Goal: Complete application form: Complete application form

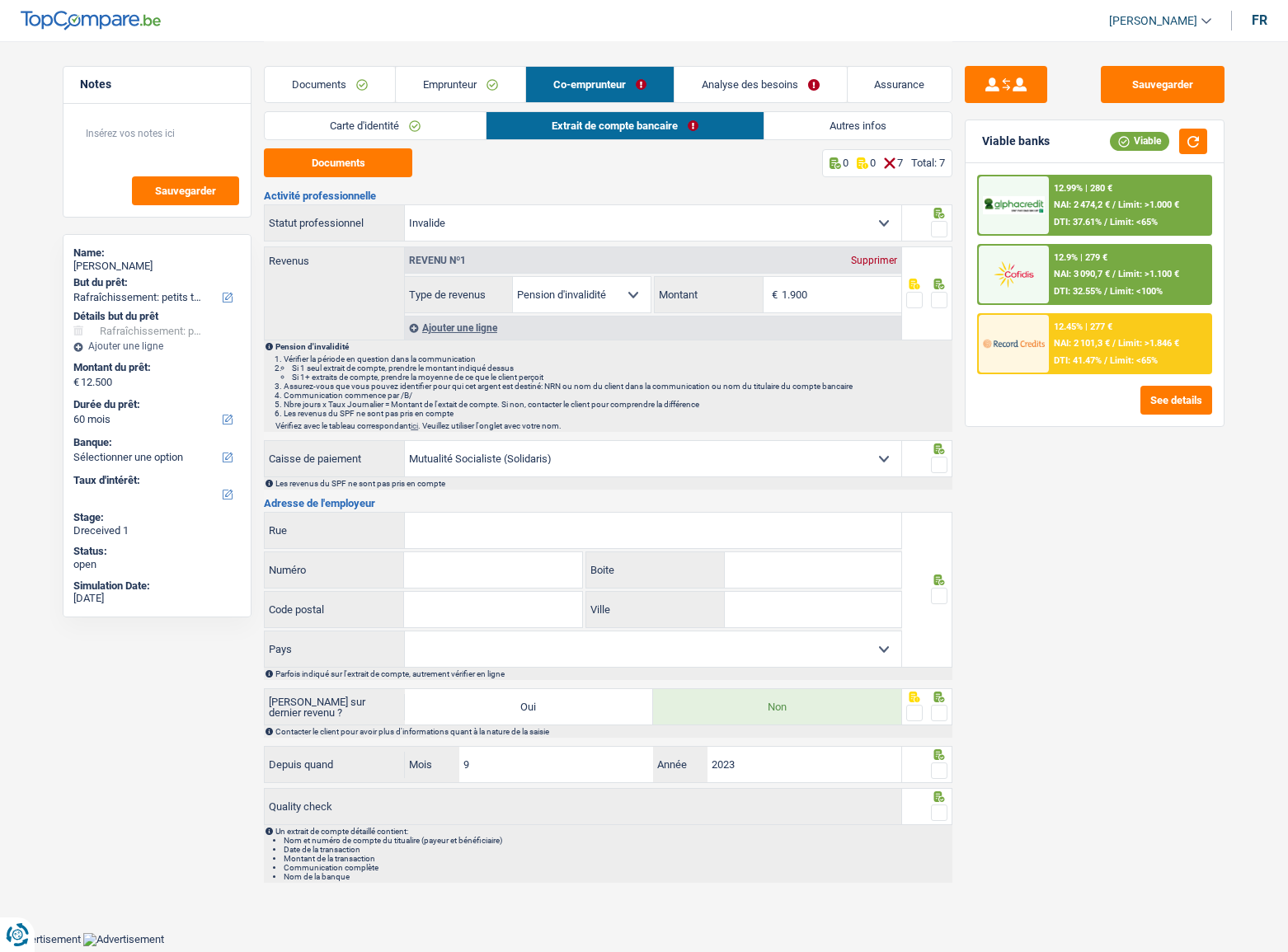
select select "houseOrGarden"
select select "60"
select select "invalid"
select select "disabilityPension"
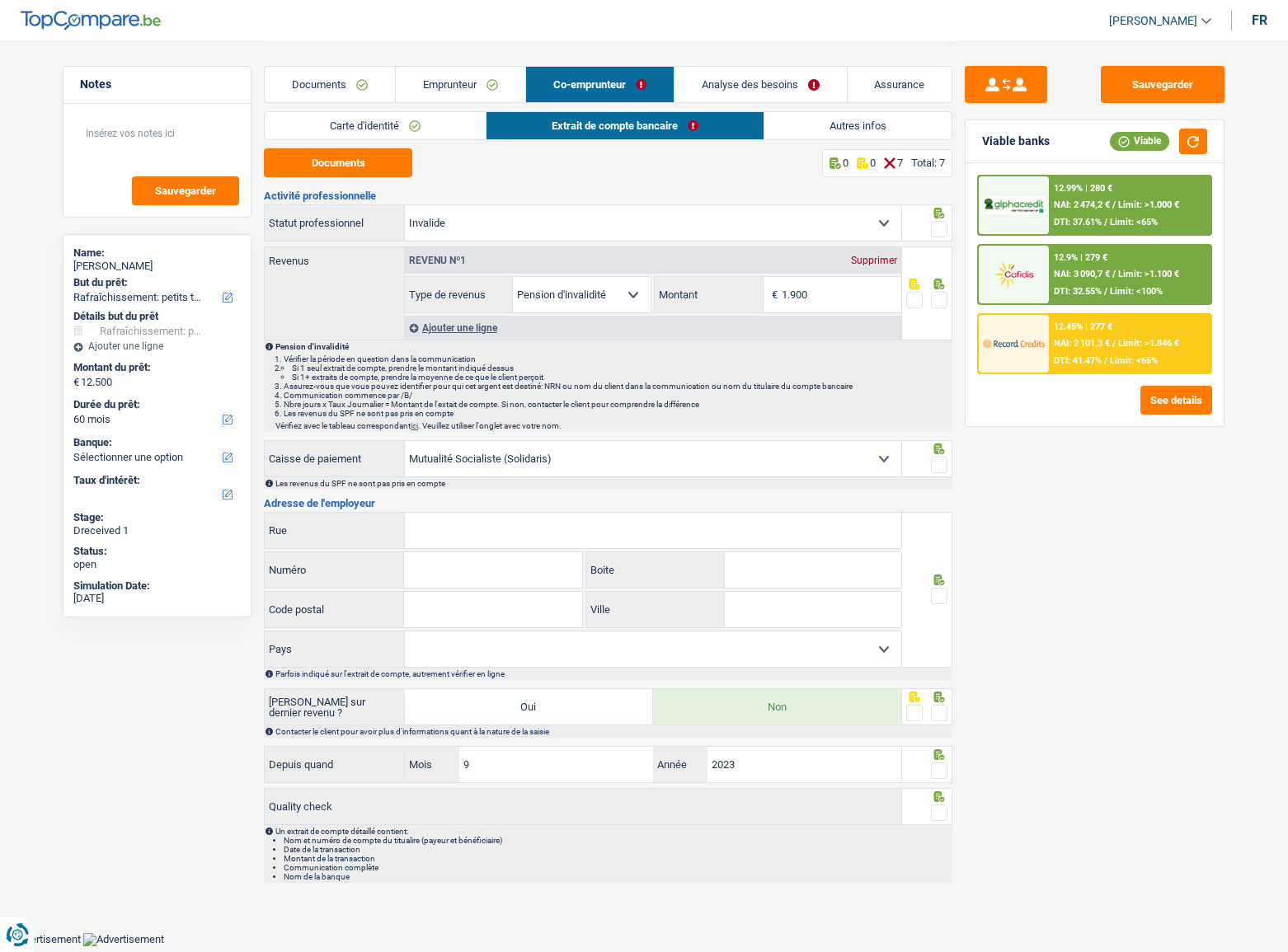
select select "solidaris"
drag, startPoint x: 392, startPoint y: 122, endPoint x: 450, endPoint y: 130, distance: 58.5
click at [392, 122] on link "Carte d'identité" at bounding box center [375, 125] width 221 height 28
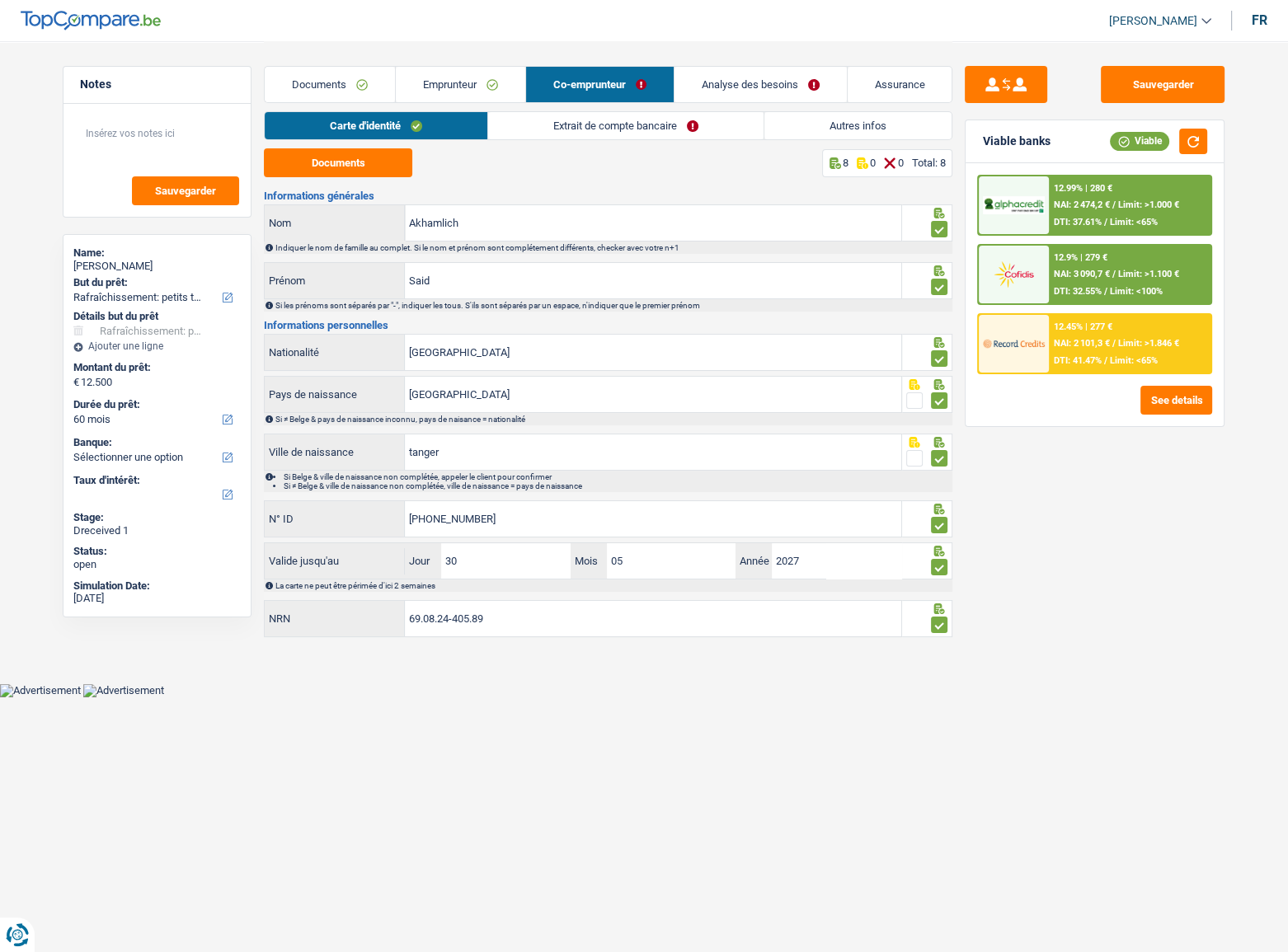
click at [618, 132] on link "Extrait de compte bancaire" at bounding box center [626, 125] width 275 height 28
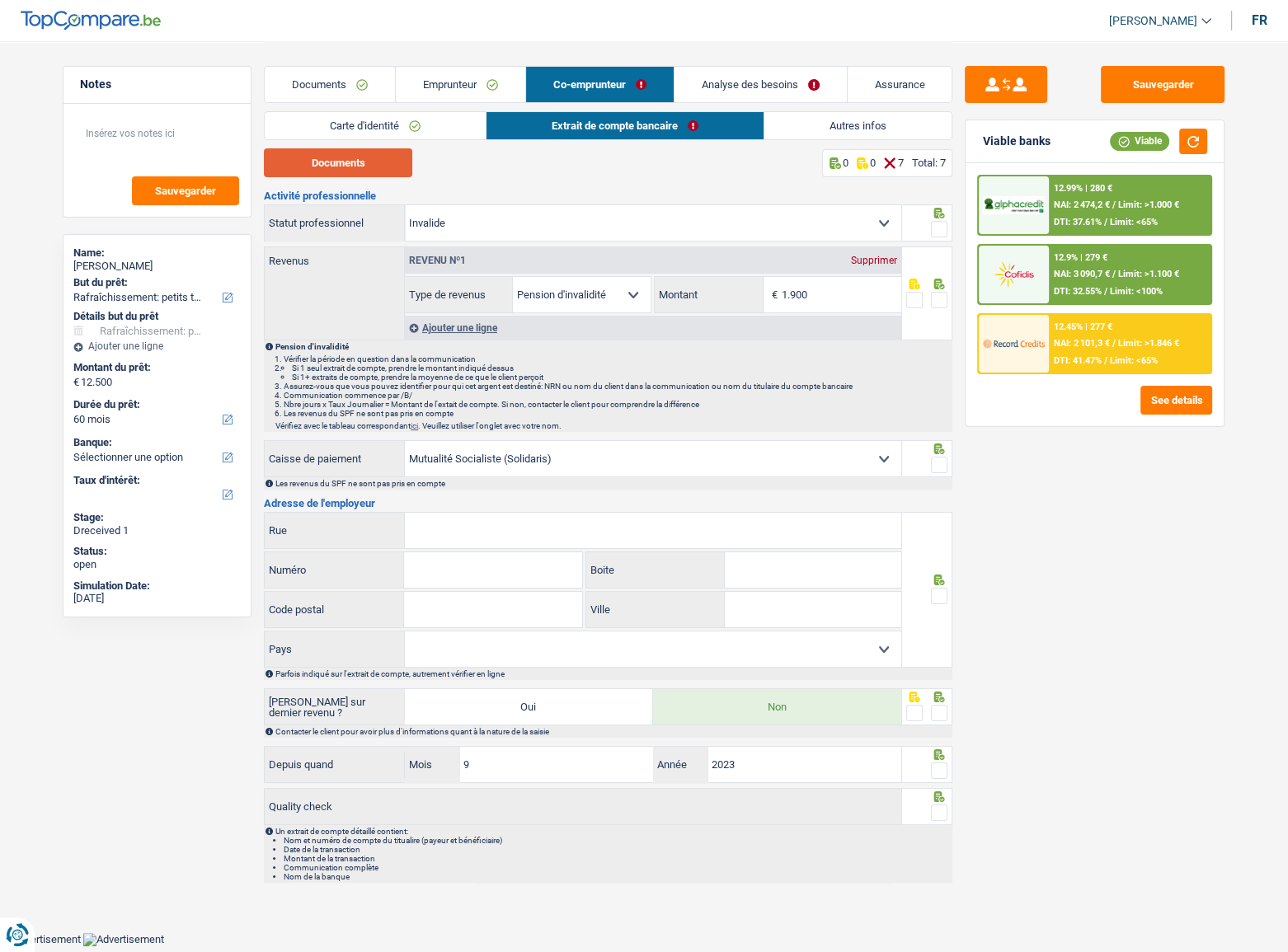
click at [363, 163] on button "Documents" at bounding box center [338, 163] width 148 height 28
click at [838, 294] on input "1.900" at bounding box center [841, 295] width 120 height 36
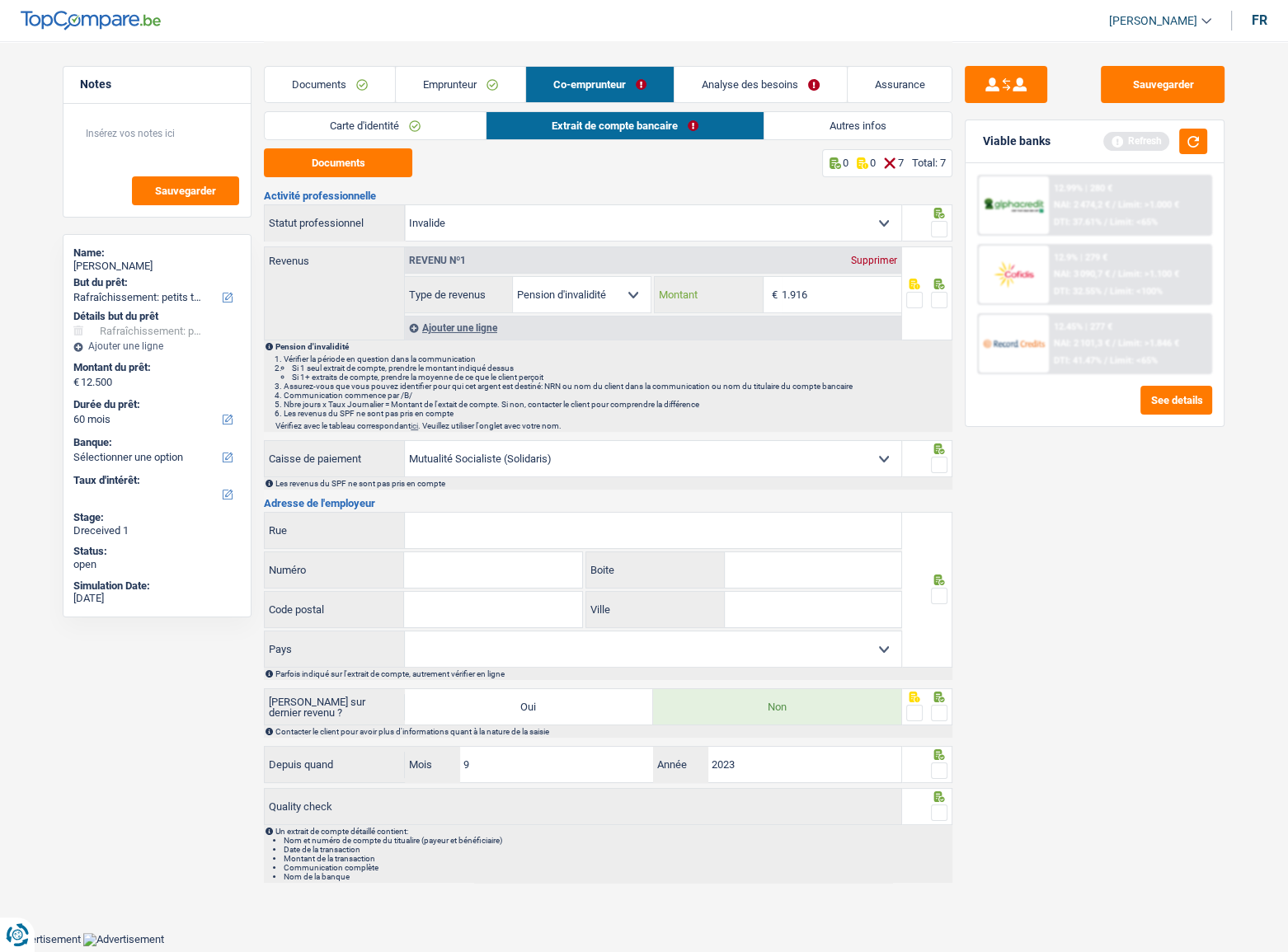
type input "1.916"
click at [940, 231] on span at bounding box center [939, 229] width 17 height 17
click at [0, 0] on input "radio" at bounding box center [0, 0] width 0 height 0
click at [941, 299] on span at bounding box center [939, 300] width 17 height 17
click at [0, 0] on input "radio" at bounding box center [0, 0] width 0 height 0
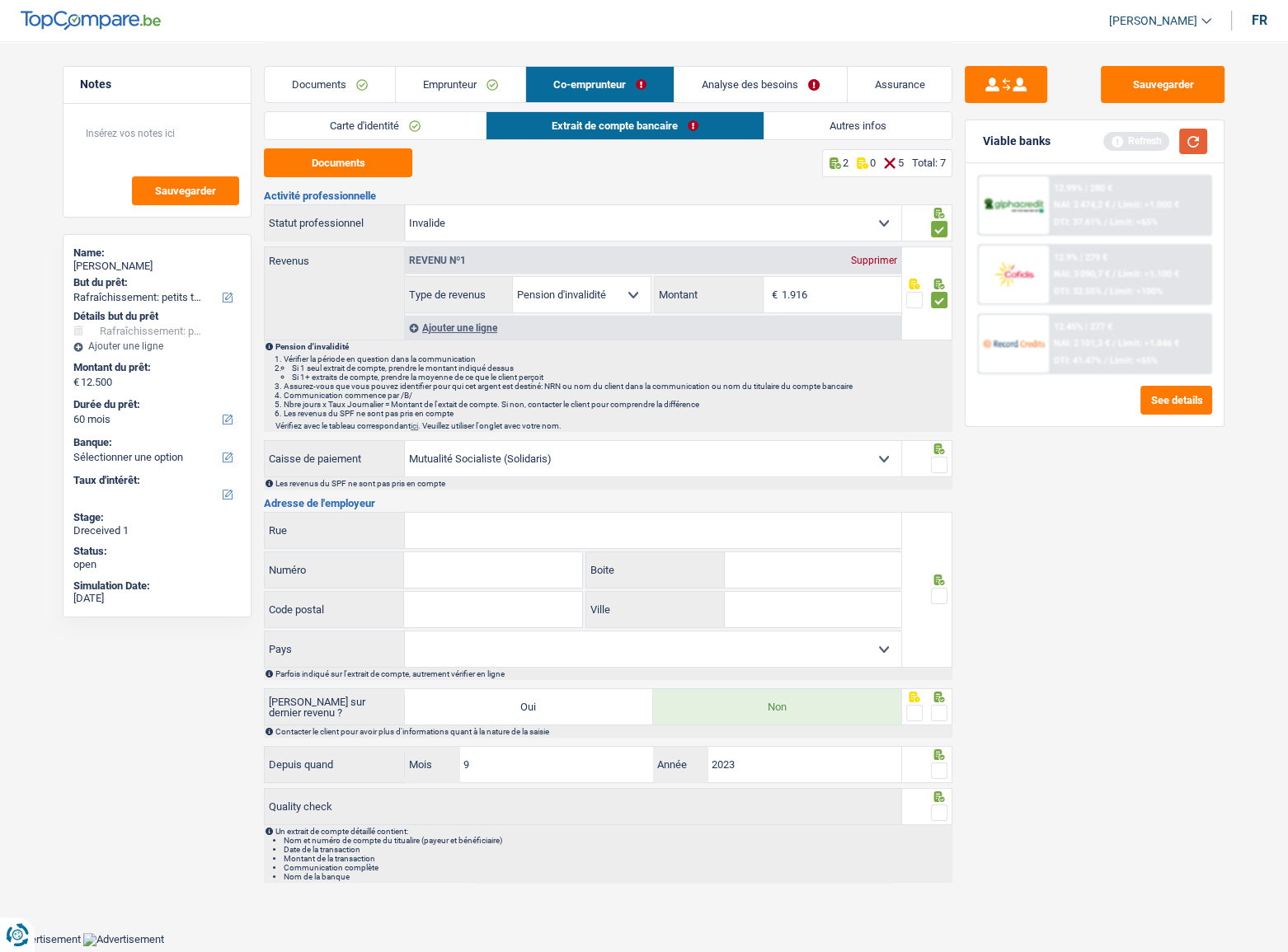
click at [1184, 140] on button "button" at bounding box center [1194, 141] width 28 height 26
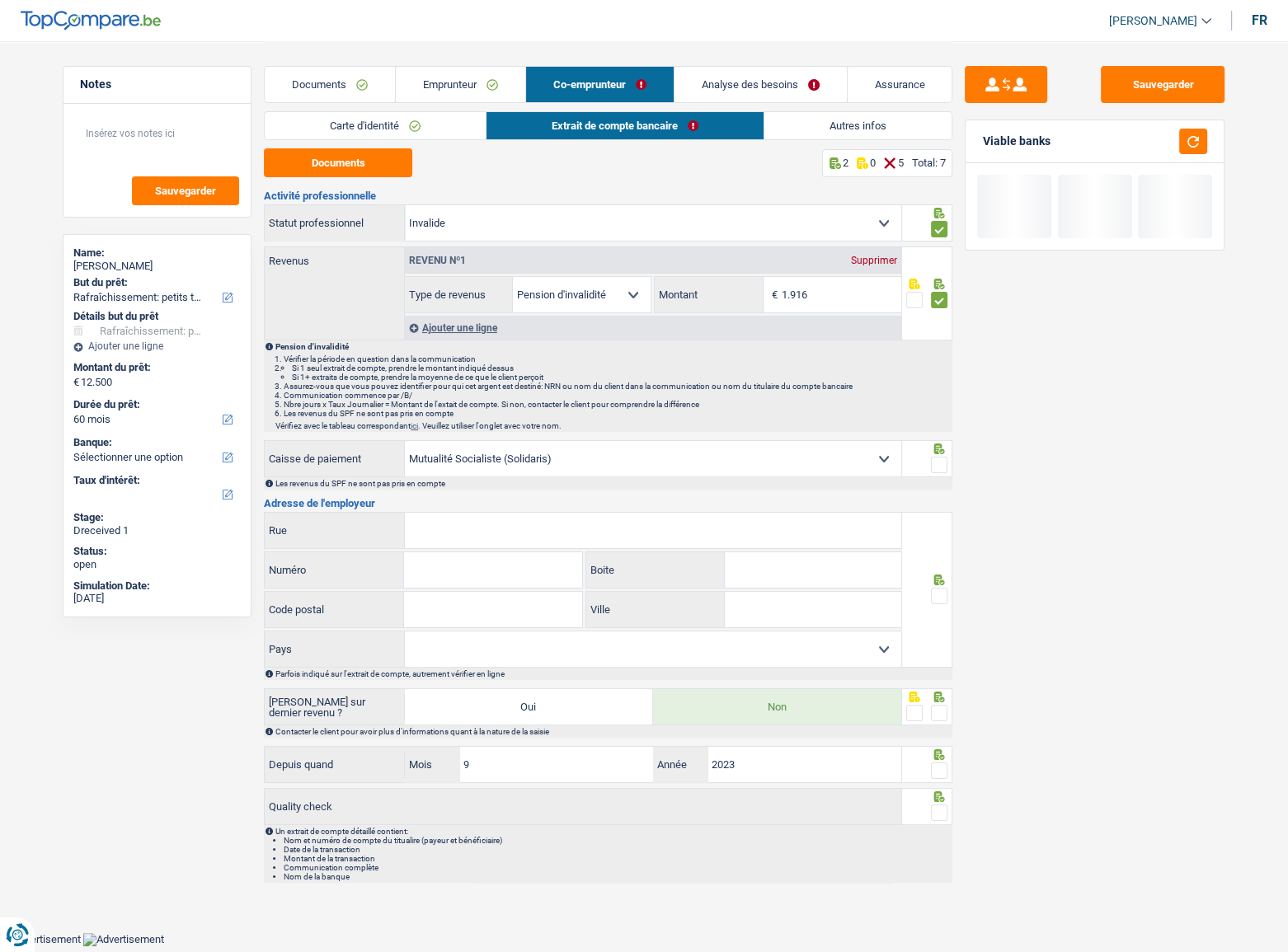
click at [935, 464] on span at bounding box center [939, 464] width 17 height 17
click at [0, 0] on input "radio" at bounding box center [0, 0] width 0 height 0
drag, startPoint x: 446, startPoint y: 526, endPoint x: 610, endPoint y: 525, distance: 164.0
click at [447, 525] on input "Rue" at bounding box center [653, 531] width 497 height 36
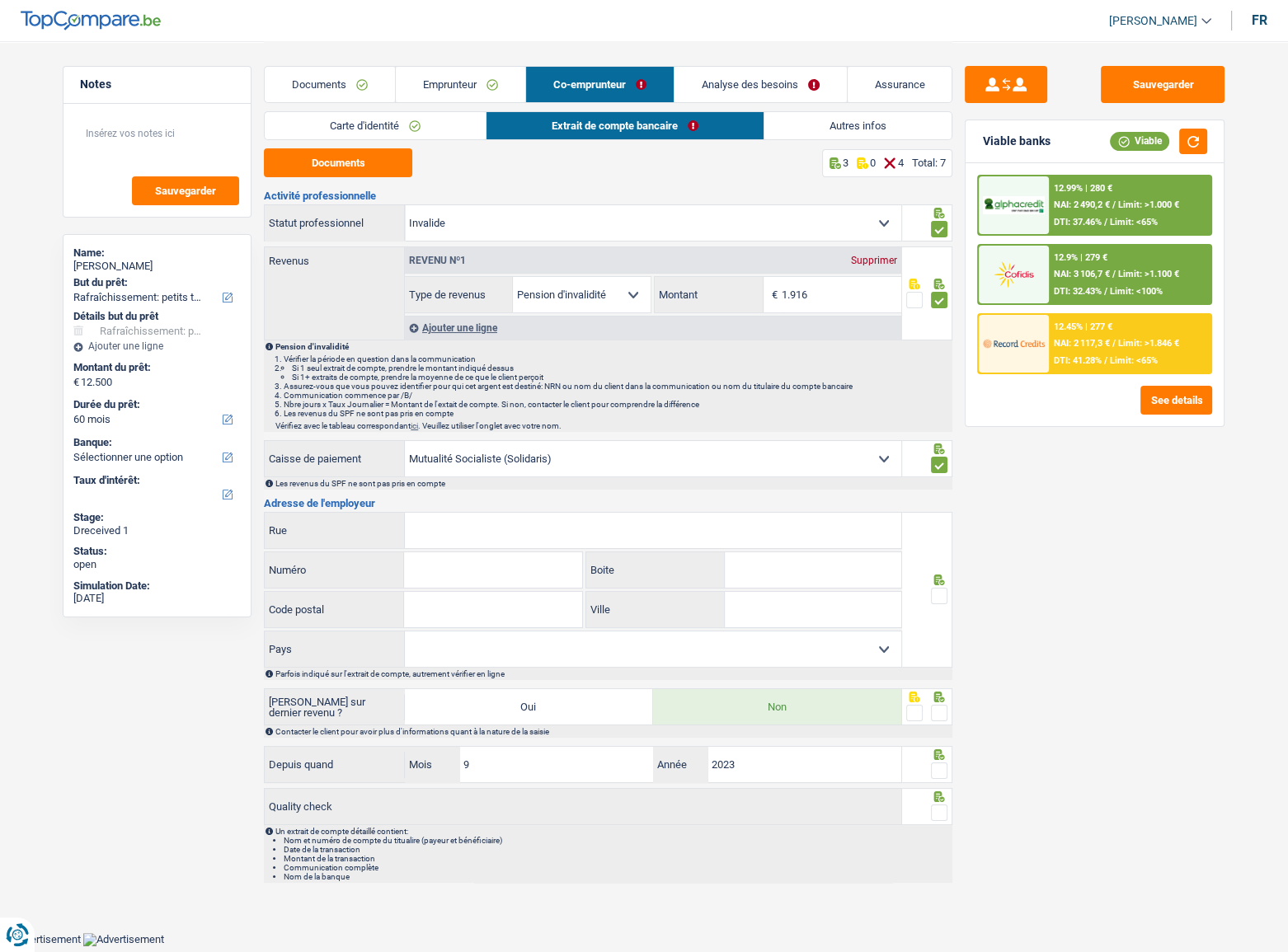
click at [459, 520] on div "Activité professionnelle Ouvrier Employé privé Employé public Invalide Indépend…" at bounding box center [608, 536] width 688 height 693
click at [448, 522] on input "Rue" at bounding box center [653, 531] width 497 height 36
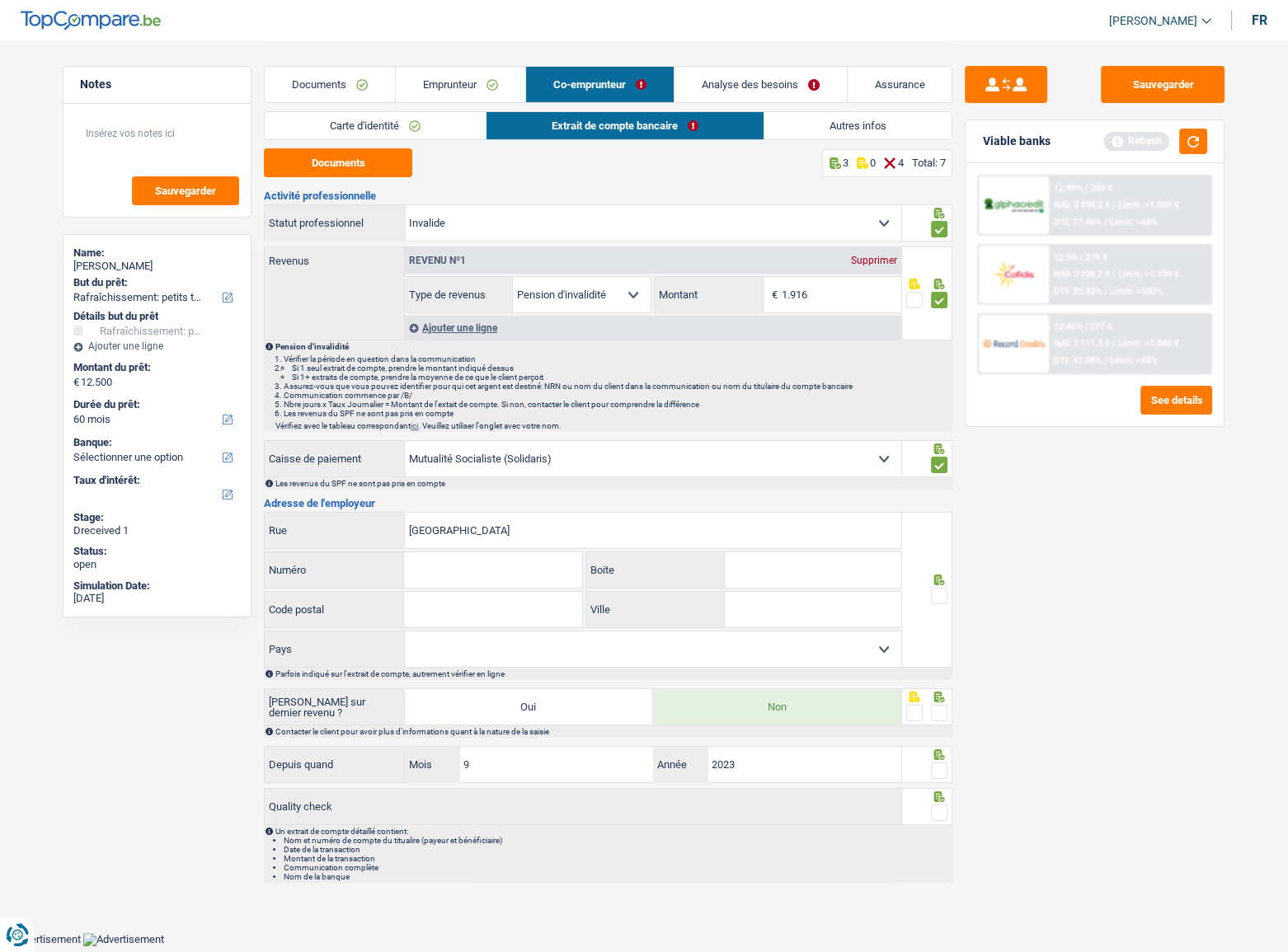
type input "[GEOGRAPHIC_DATA]"
type input "111"
click at [479, 605] on input "Code postal" at bounding box center [493, 610] width 178 height 36
type input "1000"
click at [823, 607] on input "Ville" at bounding box center [813, 610] width 177 height 36
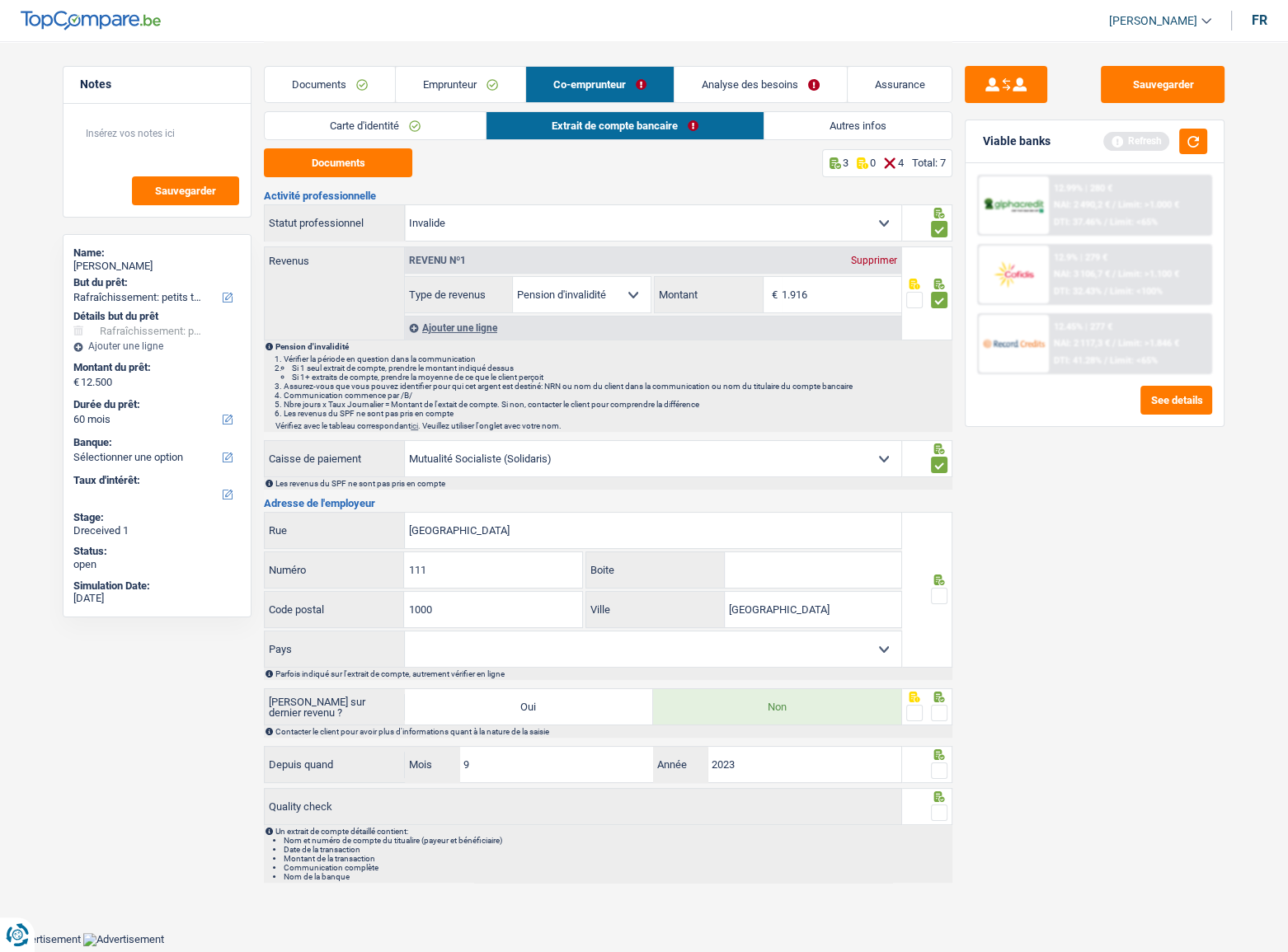
type input "[GEOGRAPHIC_DATA]"
click at [627, 647] on select "Belgique [GEOGRAPHIC_DATA] Sélectionner une option" at bounding box center [653, 649] width 497 height 36
select select "BE"
click at [405, 631] on select "Belgique [GEOGRAPHIC_DATA] Sélectionner une option" at bounding box center [653, 649] width 497 height 36
click at [942, 592] on span at bounding box center [939, 596] width 17 height 17
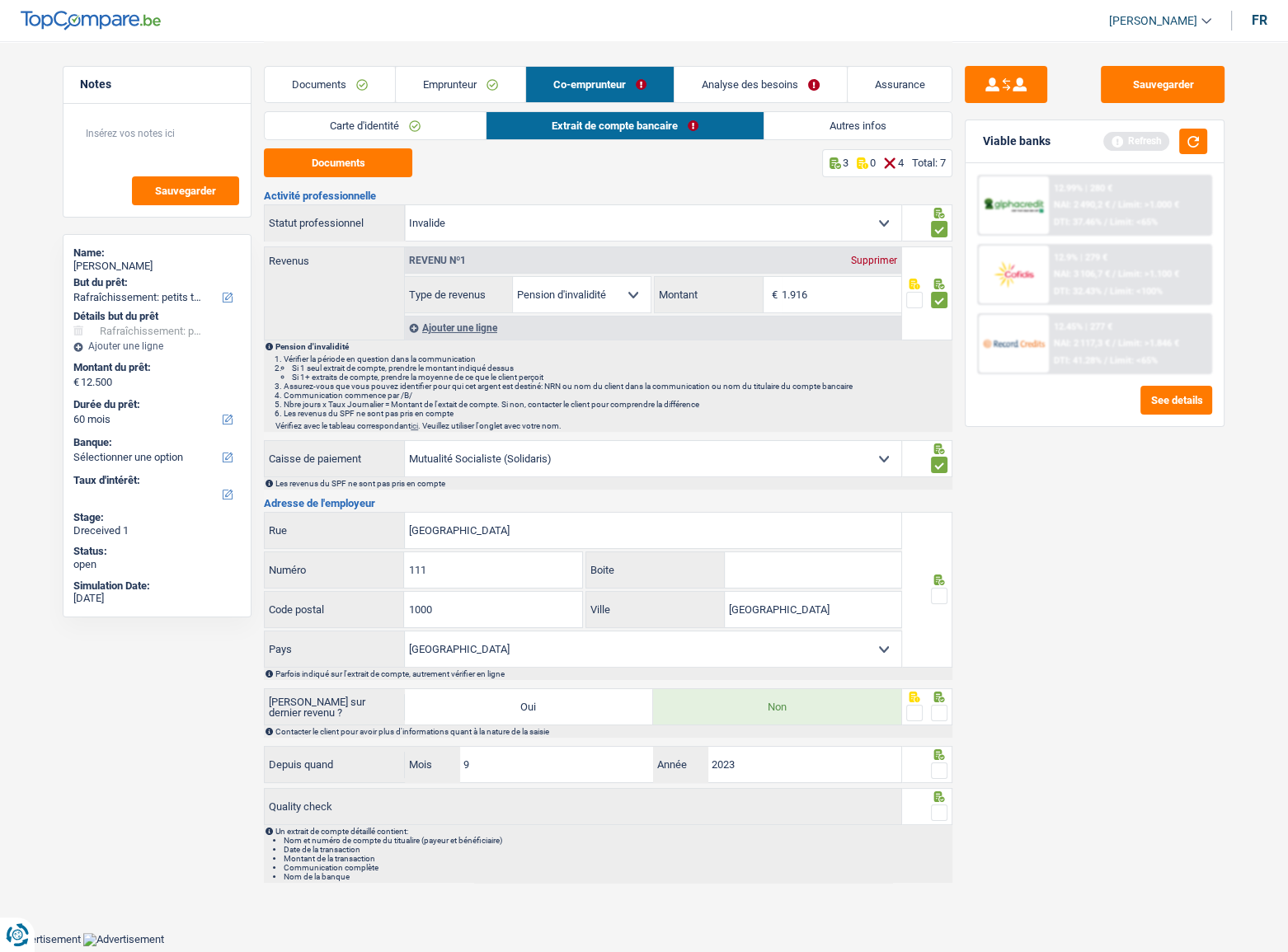
click at [0, 0] on input "radio" at bounding box center [0, 0] width 0 height 0
click at [1200, 146] on button "button" at bounding box center [1194, 141] width 28 height 26
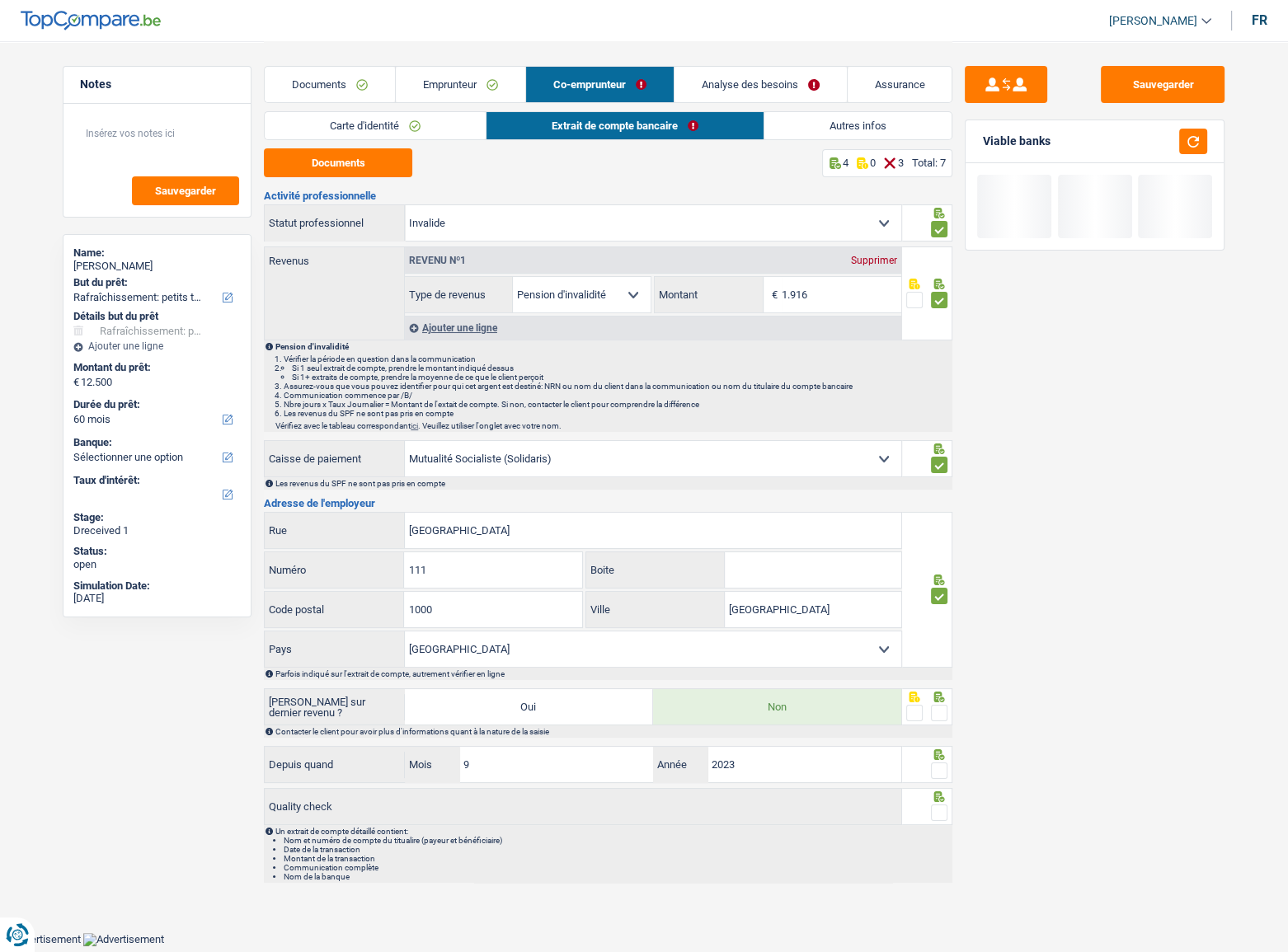
click at [938, 703] on div at bounding box center [939, 713] width 17 height 20
click at [937, 709] on span at bounding box center [939, 713] width 17 height 17
click at [0, 0] on input "radio" at bounding box center [0, 0] width 0 height 0
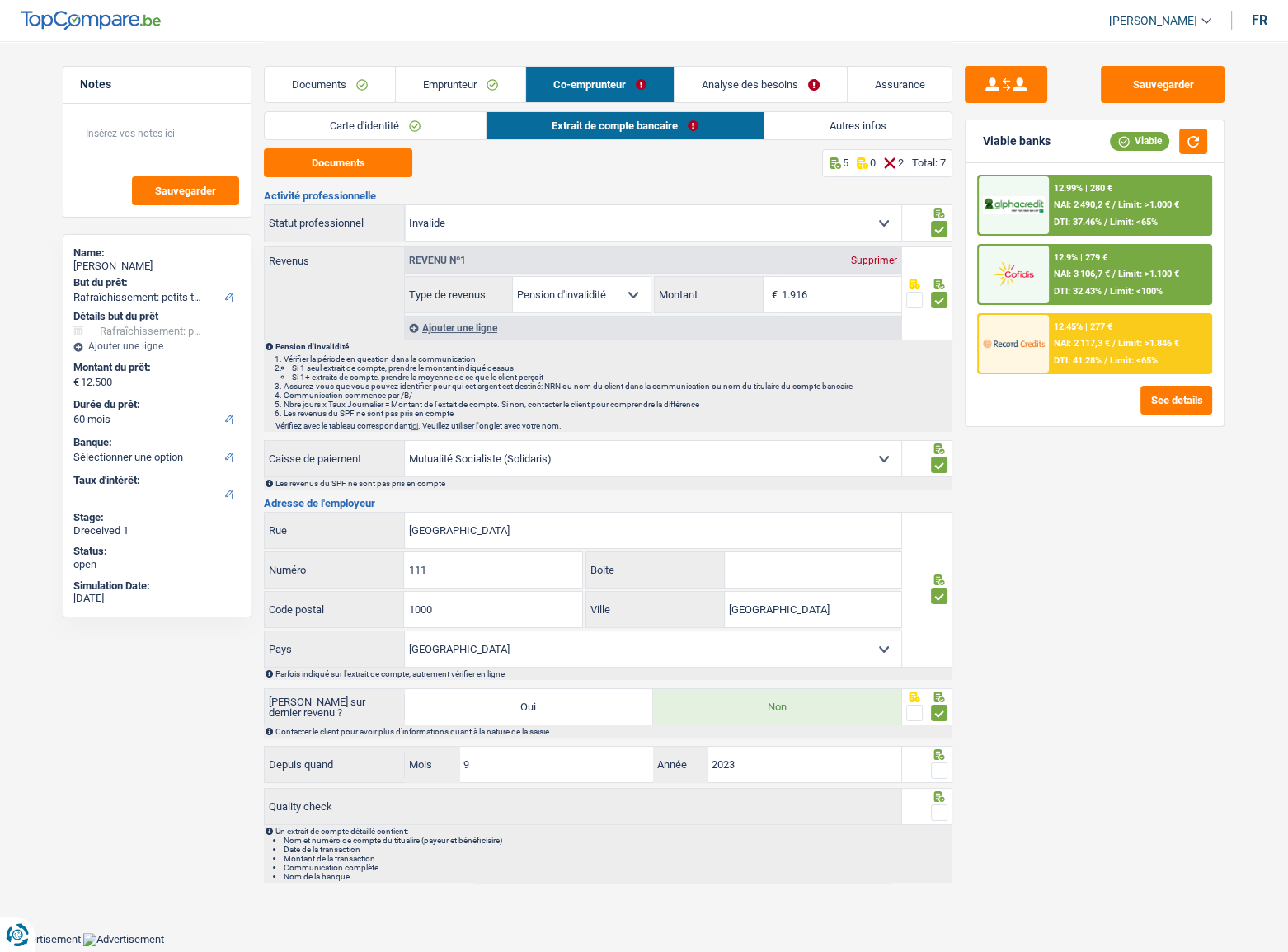
click at [939, 767] on span at bounding box center [939, 771] width 17 height 17
click at [0, 0] on input "radio" at bounding box center [0, 0] width 0 height 0
click at [941, 806] on span at bounding box center [939, 813] width 17 height 17
click at [0, 0] on input "radio" at bounding box center [0, 0] width 0 height 0
click at [1197, 141] on button "button" at bounding box center [1194, 141] width 28 height 26
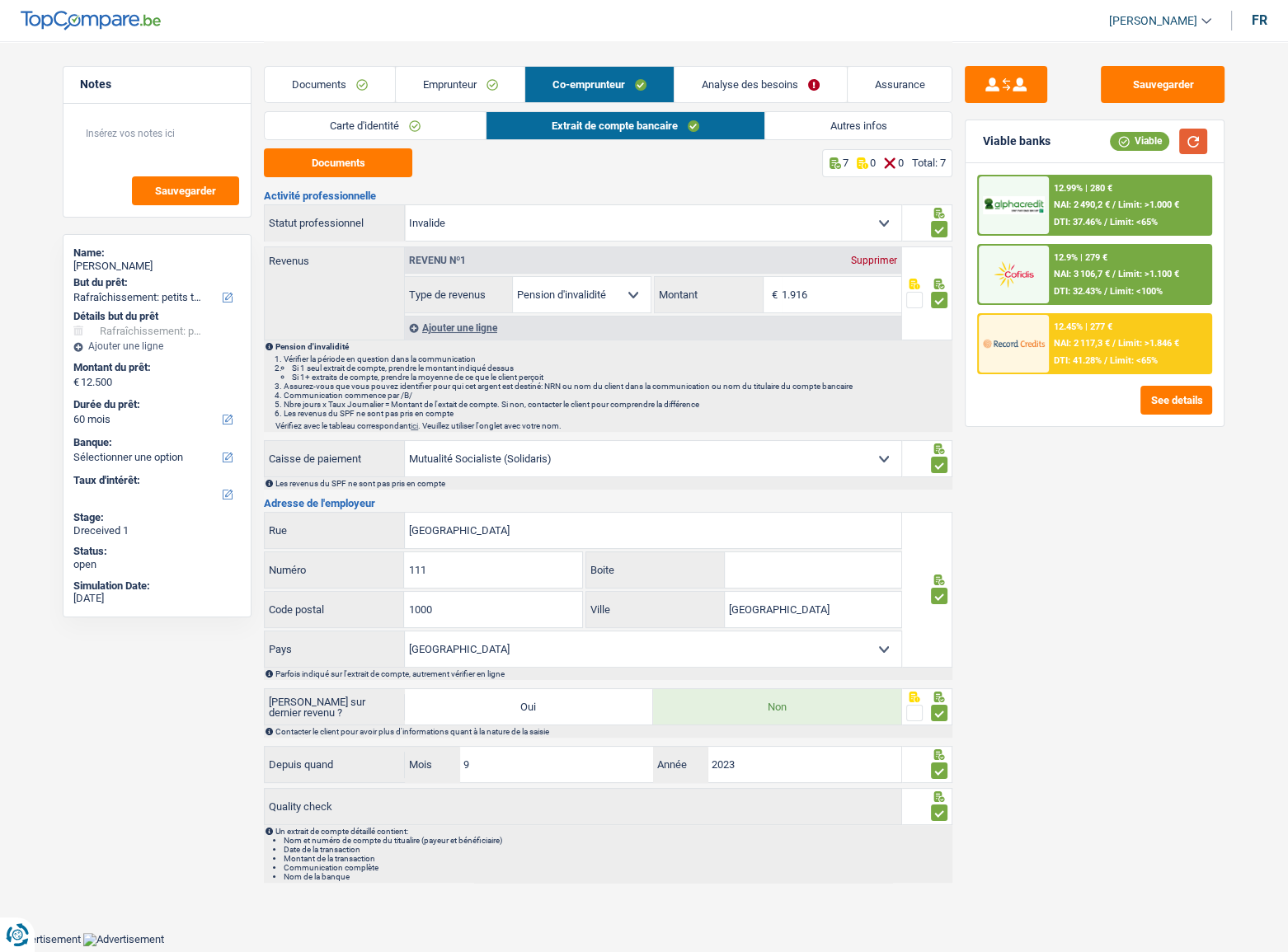
click at [1183, 140] on button "button" at bounding box center [1194, 141] width 28 height 26
drag, startPoint x: 775, startPoint y: 132, endPoint x: 767, endPoint y: 67, distance: 65.5
click at [776, 132] on link "Autres infos" at bounding box center [859, 125] width 187 height 28
click at [767, 67] on link "Analyse des besoins" at bounding box center [761, 84] width 172 height 36
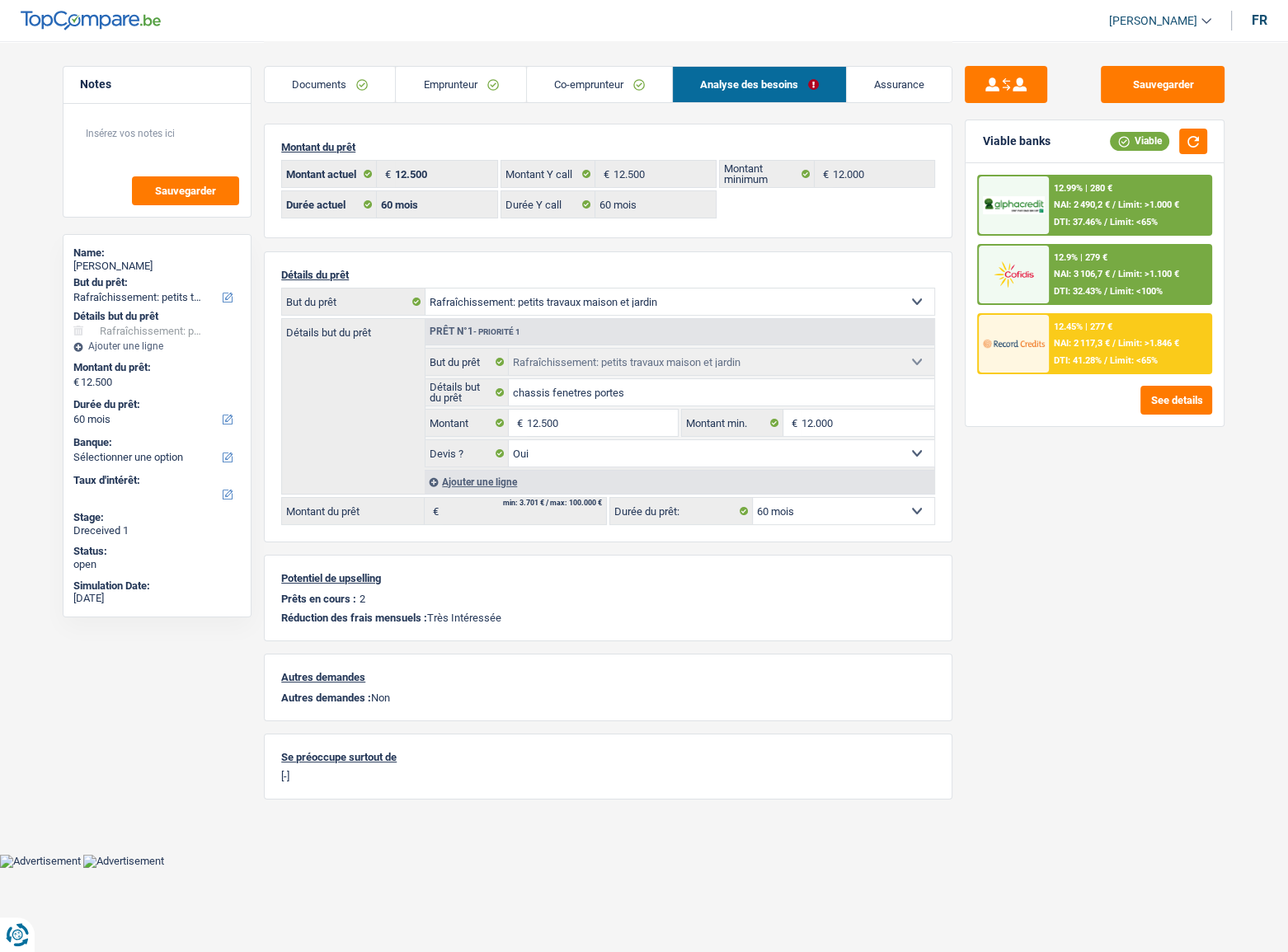
click at [1054, 340] on span "NAI: 2 117,3 €" at bounding box center [1082, 344] width 56 height 11
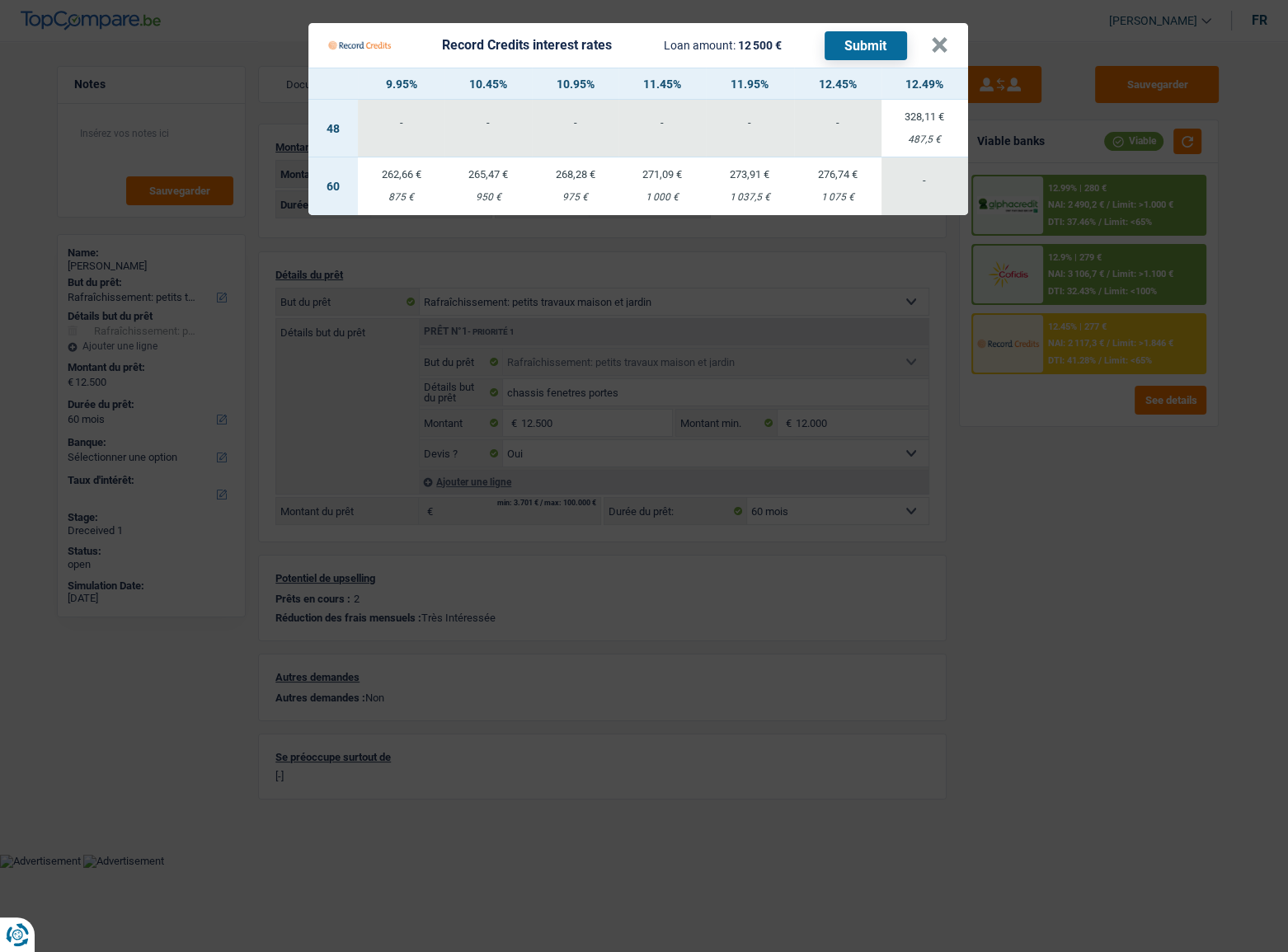
click at [713, 194] on div "1 037,5 €" at bounding box center [751, 197] width 89 height 11
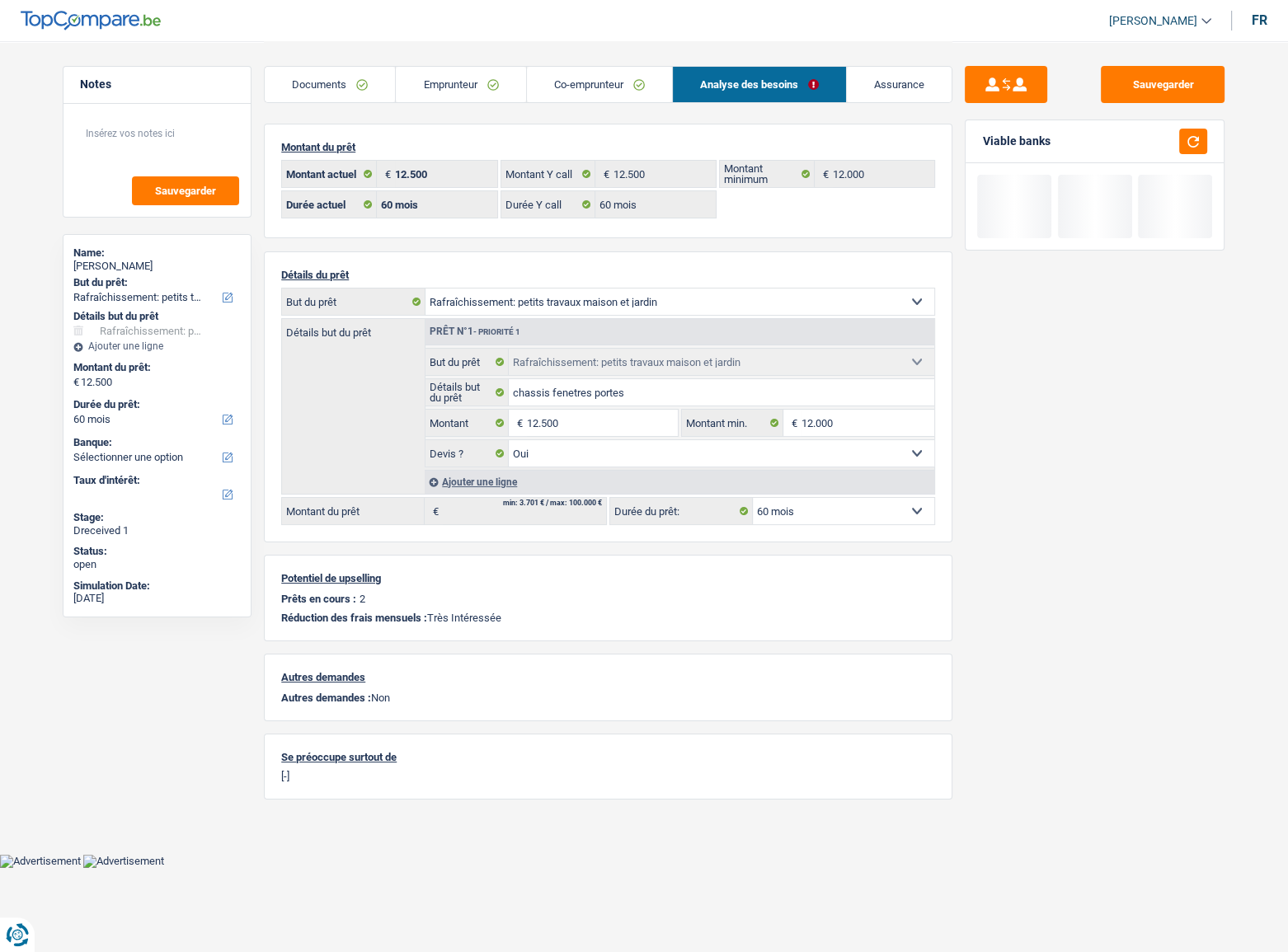
select select "record credits"
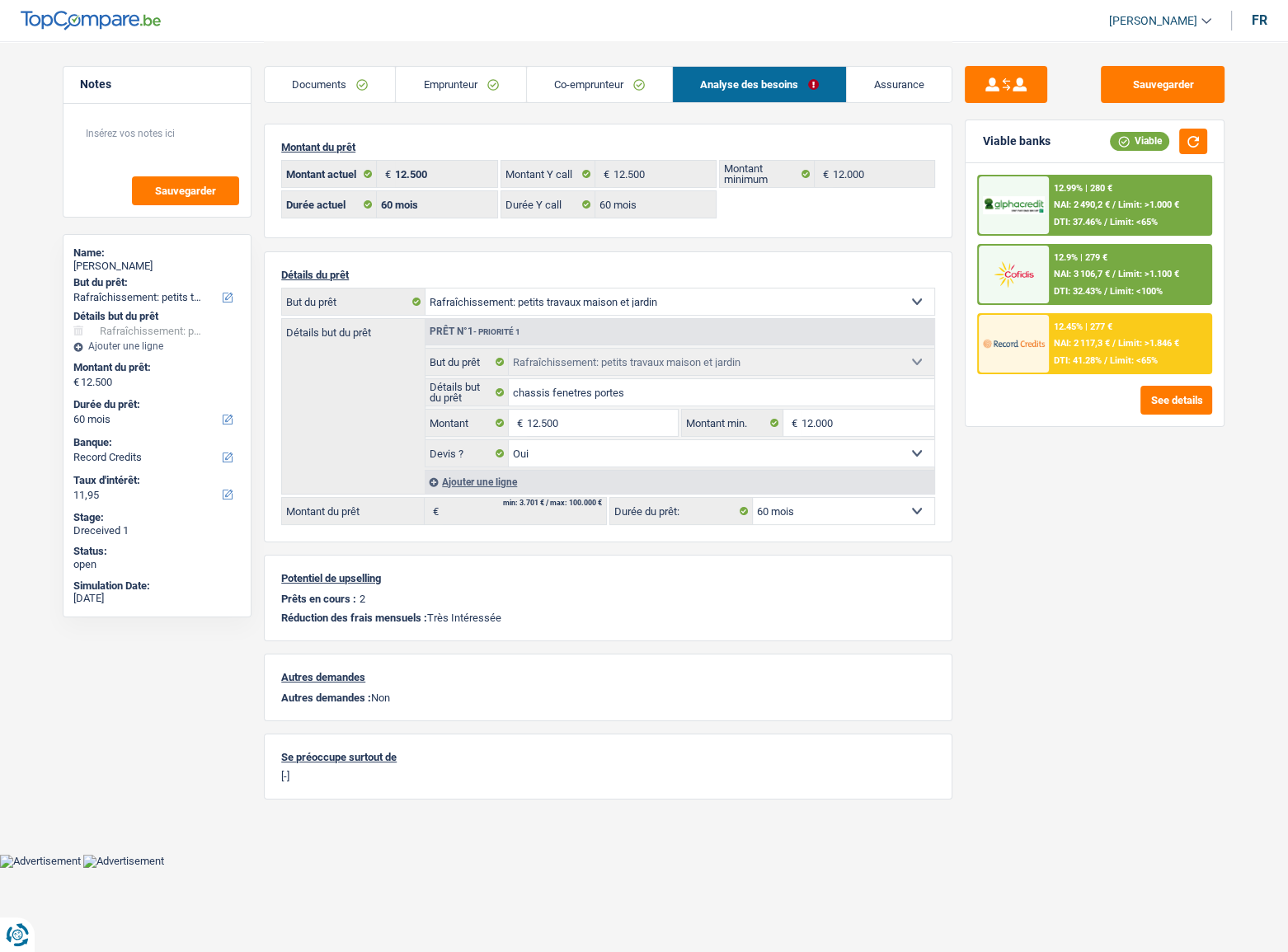
click at [1125, 329] on div "12.45% | 277 € NAI: 2 117,3 € / Limit: >1.846 € DTI: 41.28% / Limit: <65%" at bounding box center [1130, 344] width 163 height 58
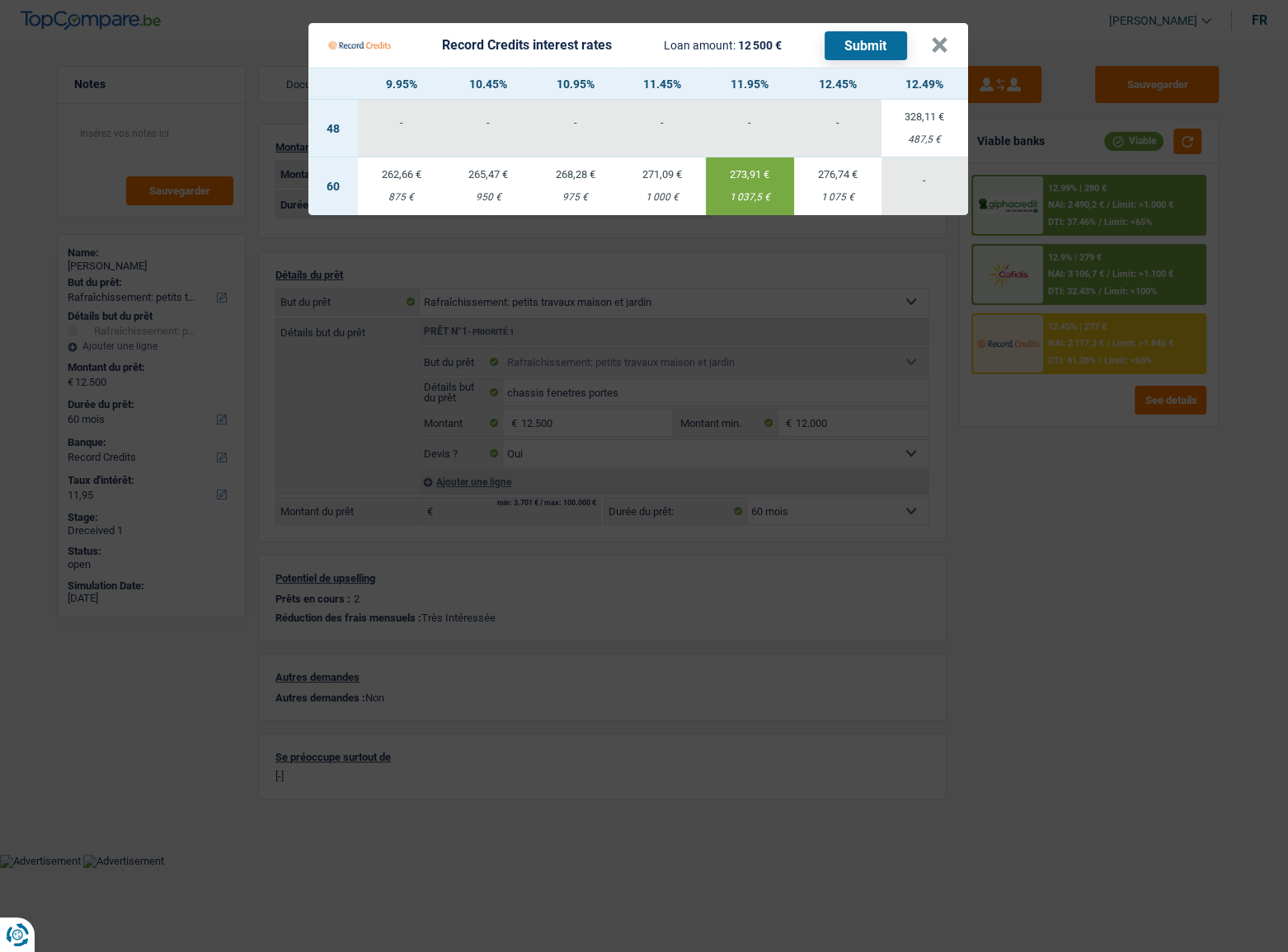
click at [838, 182] on td "276,74 € 1 075 €" at bounding box center [837, 186] width 86 height 58
type input "12,45"
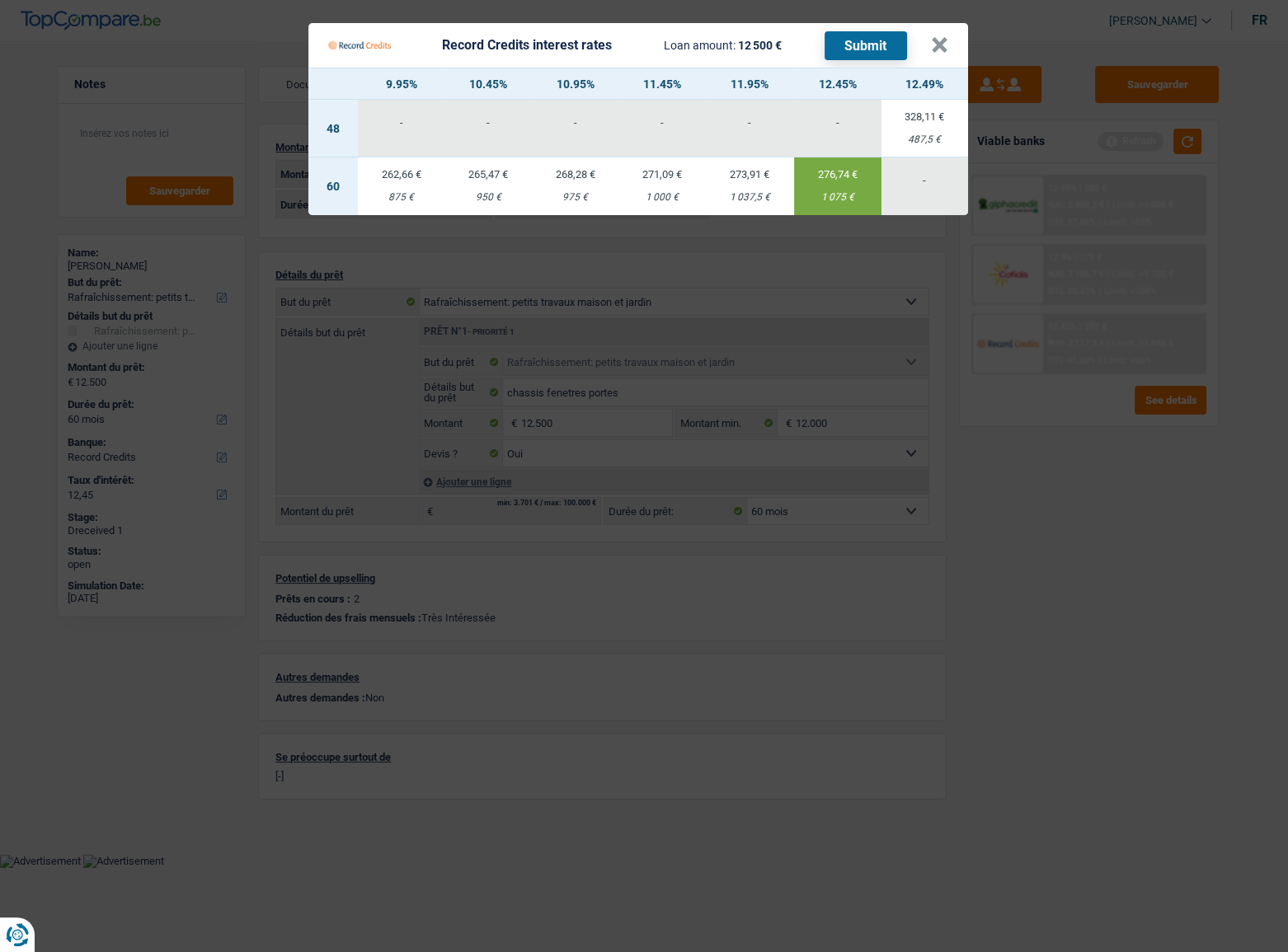
click at [855, 36] on button "Submit" at bounding box center [866, 45] width 83 height 28
click at [941, 46] on button "×" at bounding box center [939, 45] width 17 height 17
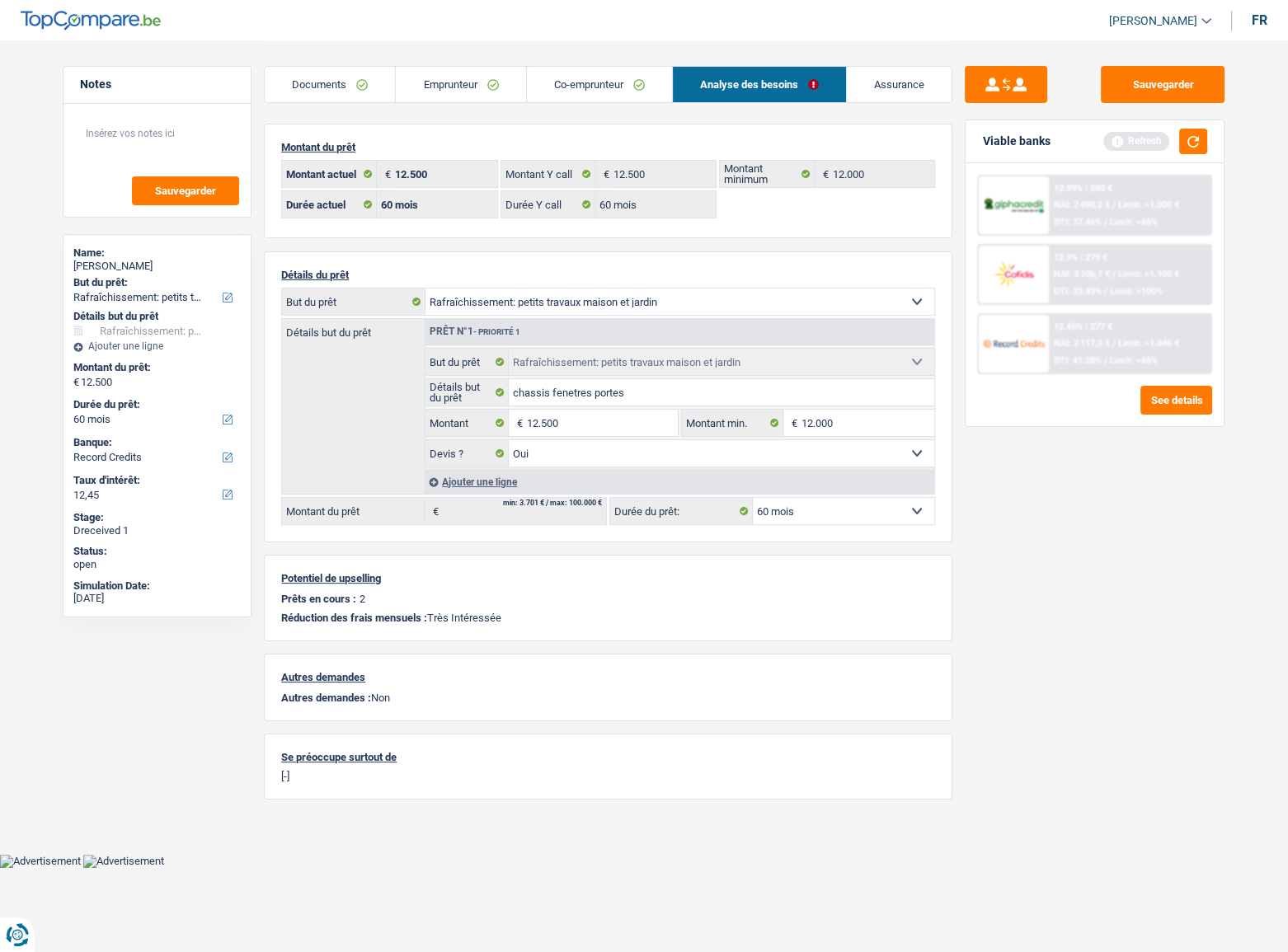
click at [1036, 187] on div at bounding box center [1014, 205] width 69 height 58
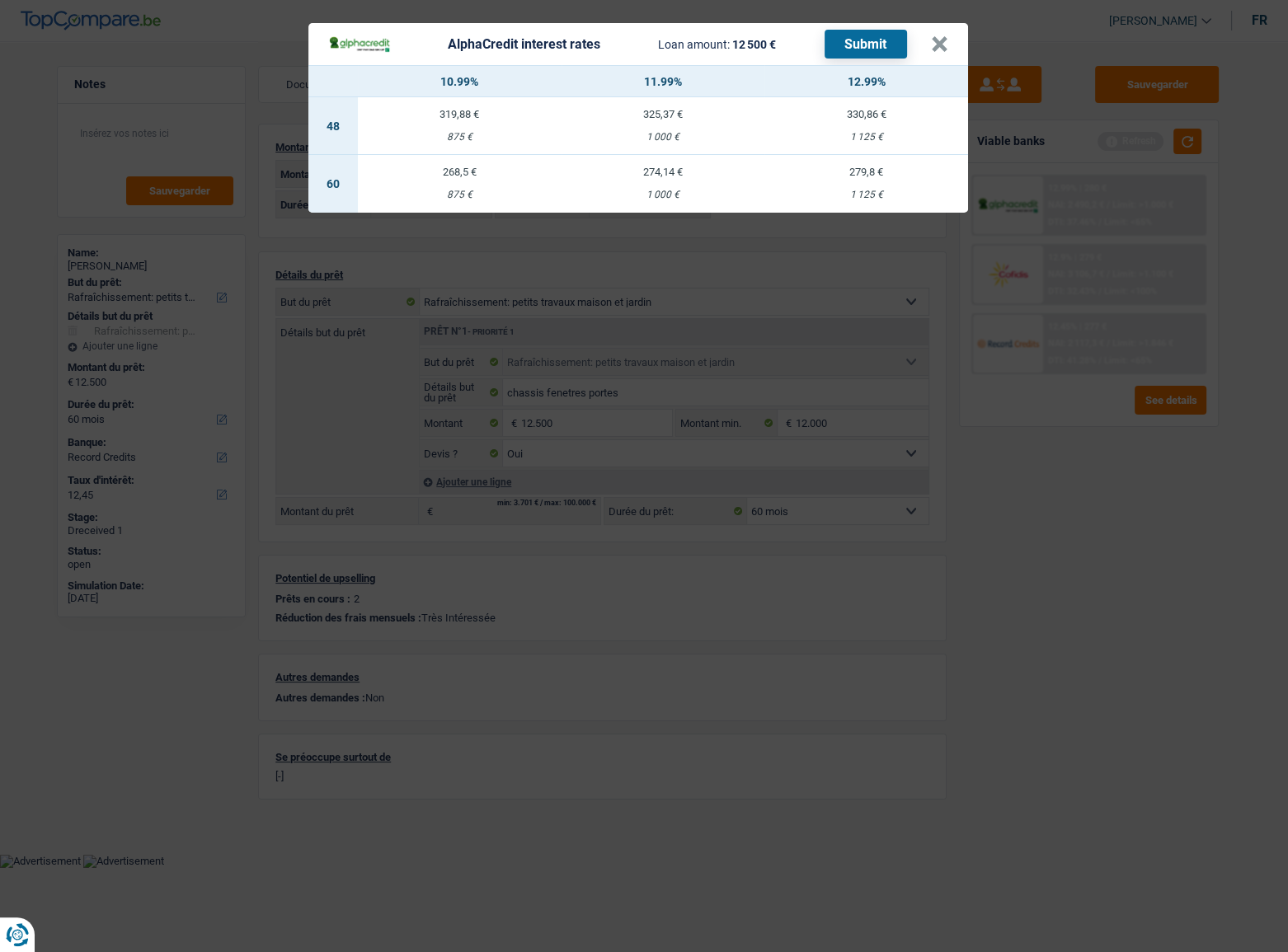
click at [853, 181] on td "279,8 € 1 125 €" at bounding box center [866, 184] width 203 height 58
select select "alphacredit"
type input "12,99"
click at [871, 49] on button "Submit" at bounding box center [866, 44] width 83 height 28
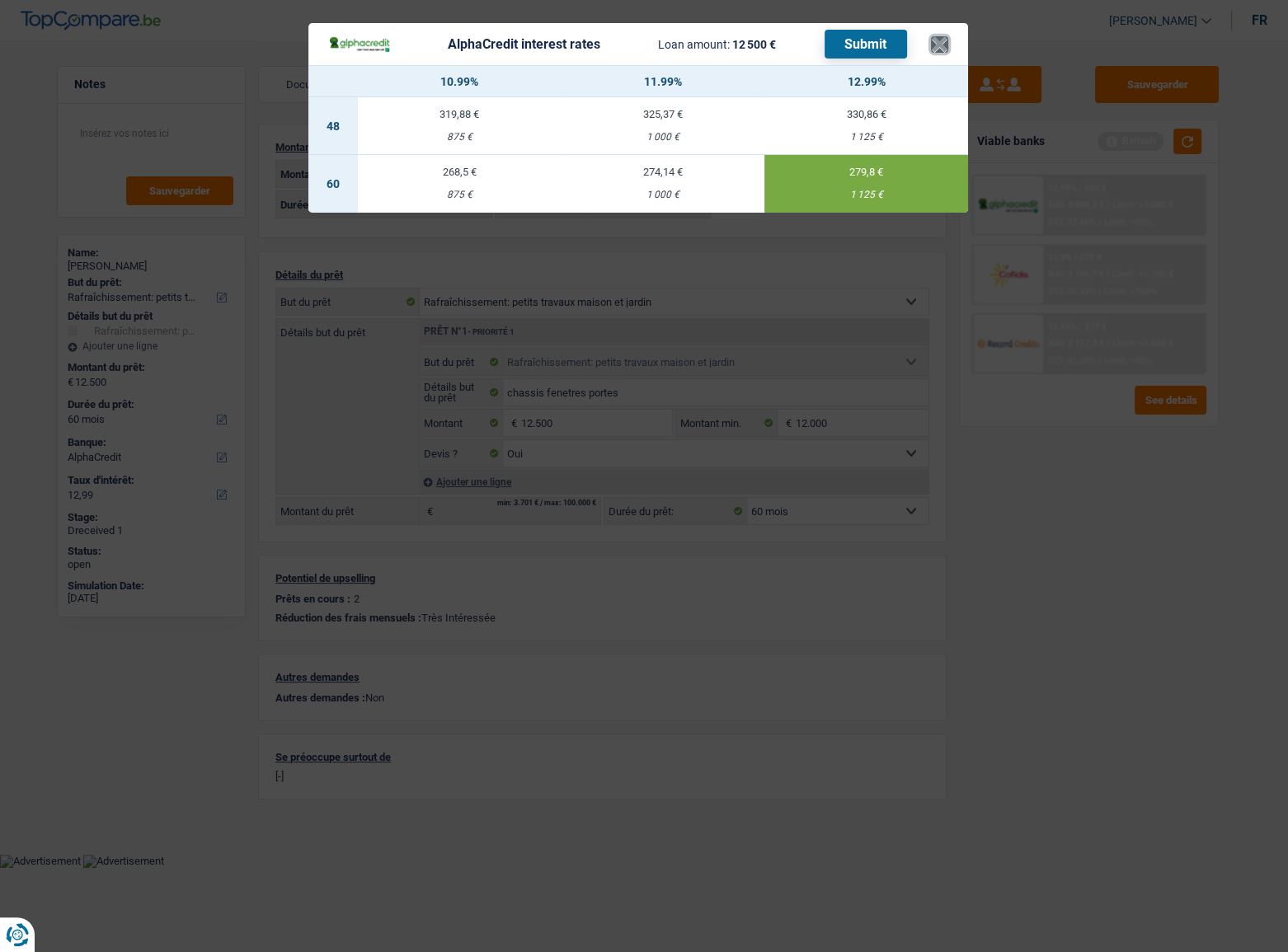
click at [947, 40] on button "×" at bounding box center [939, 44] width 17 height 17
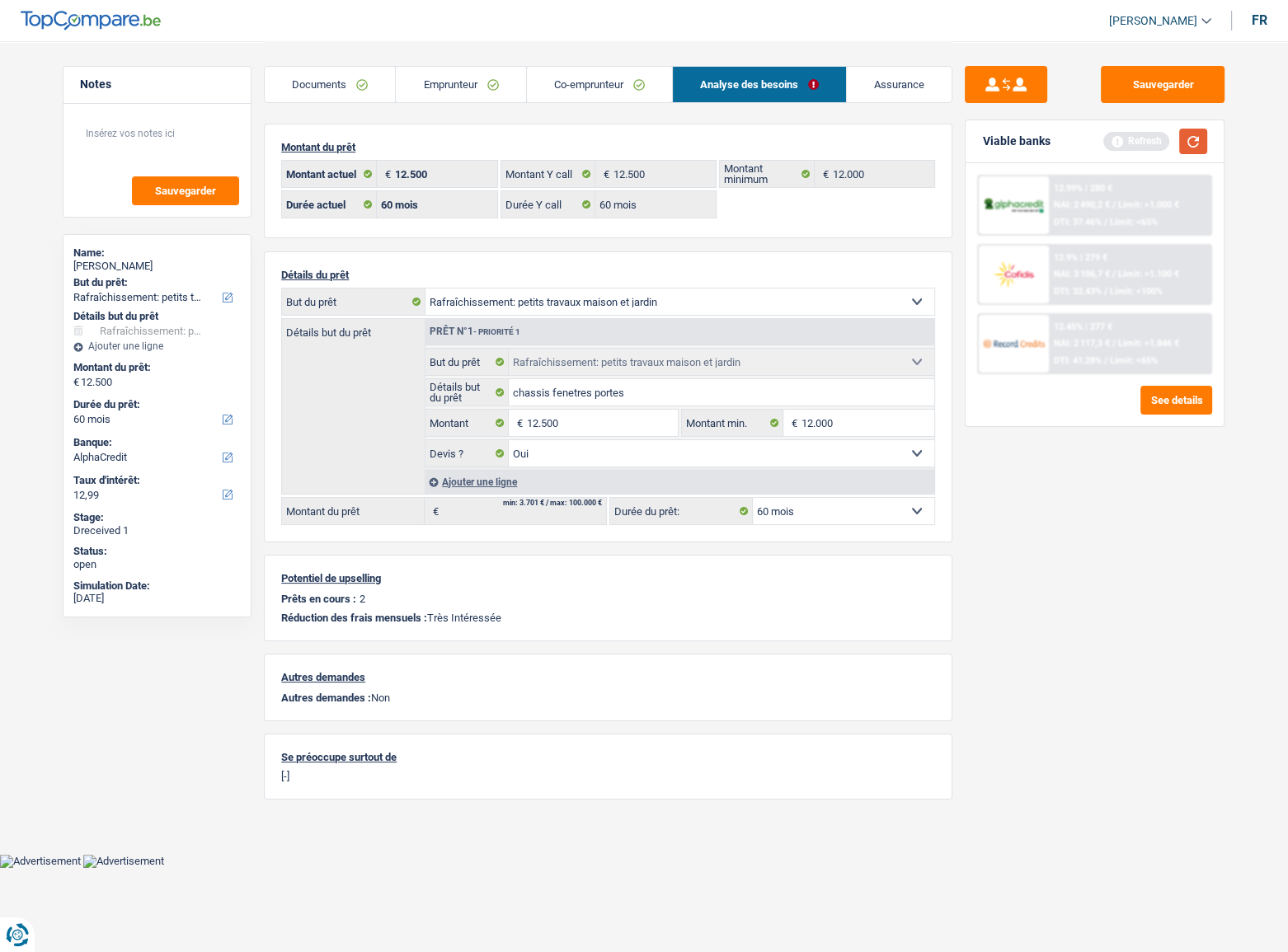
click at [1183, 146] on button "button" at bounding box center [1194, 141] width 28 height 26
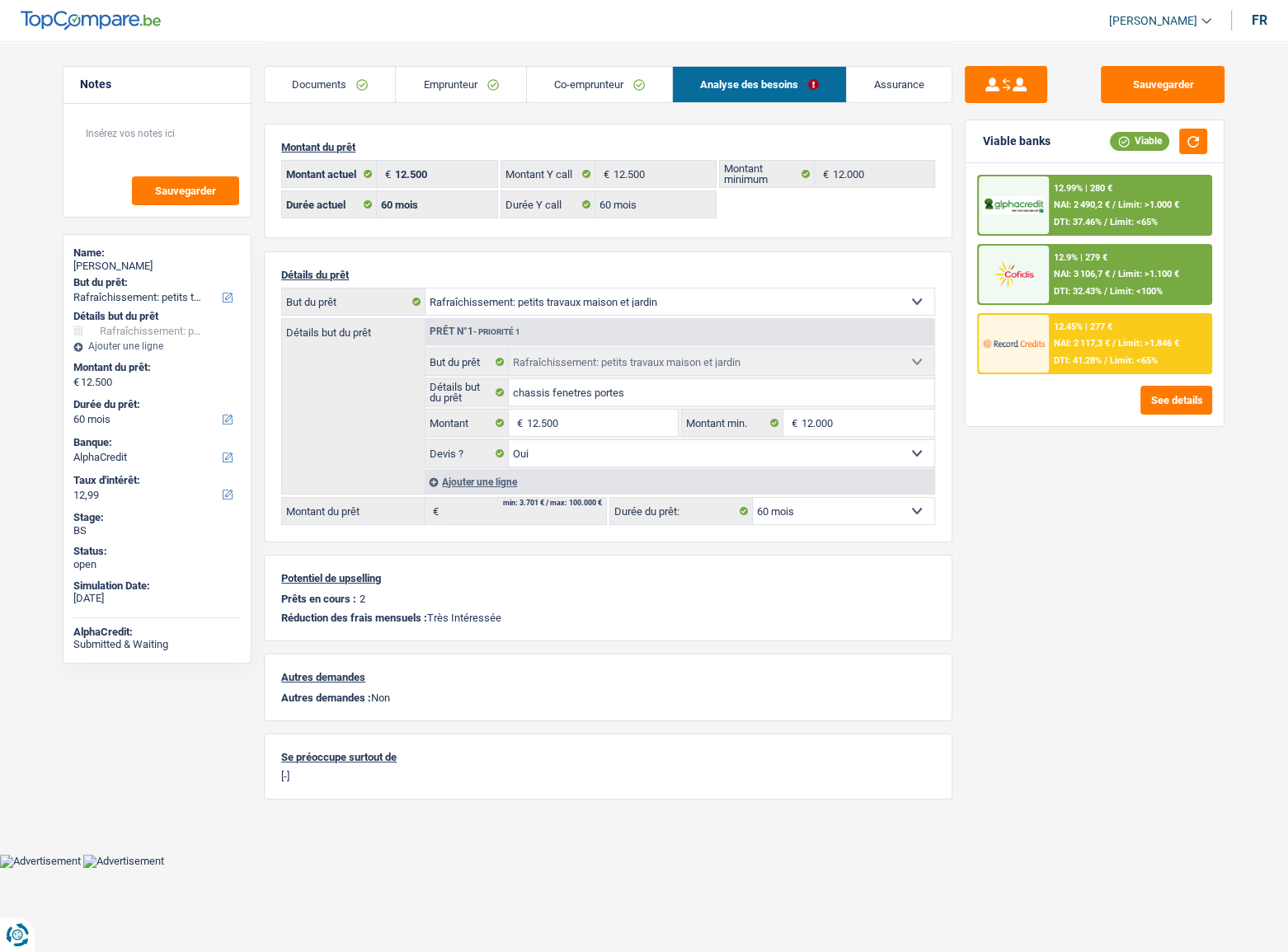
click at [1100, 272] on span "NAI: 3 106,7 €" at bounding box center [1082, 274] width 56 height 11
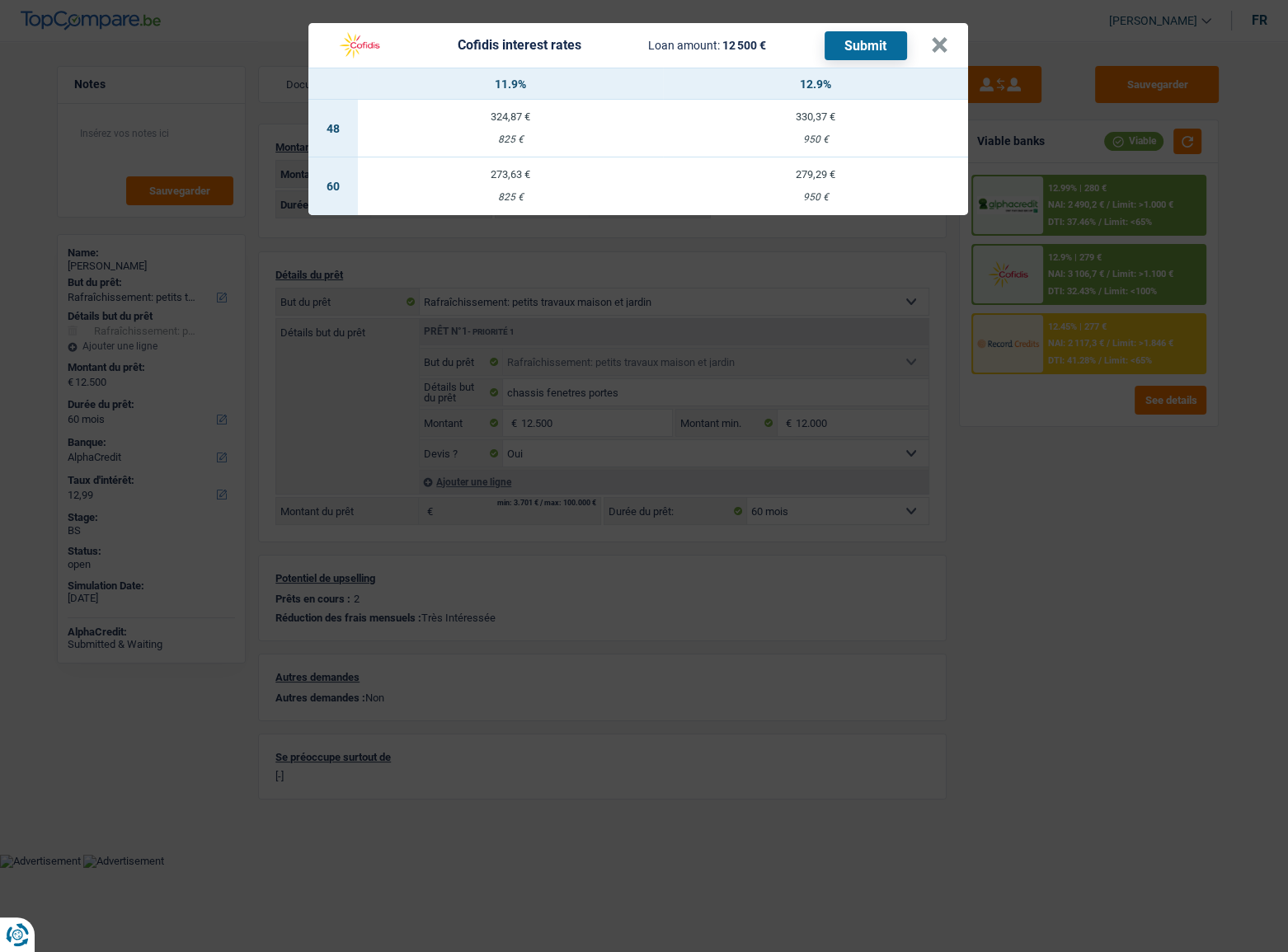
click at [807, 186] on td "279,29 € 950 €" at bounding box center [816, 186] width 306 height 58
select select "cofidis"
type input "12,90"
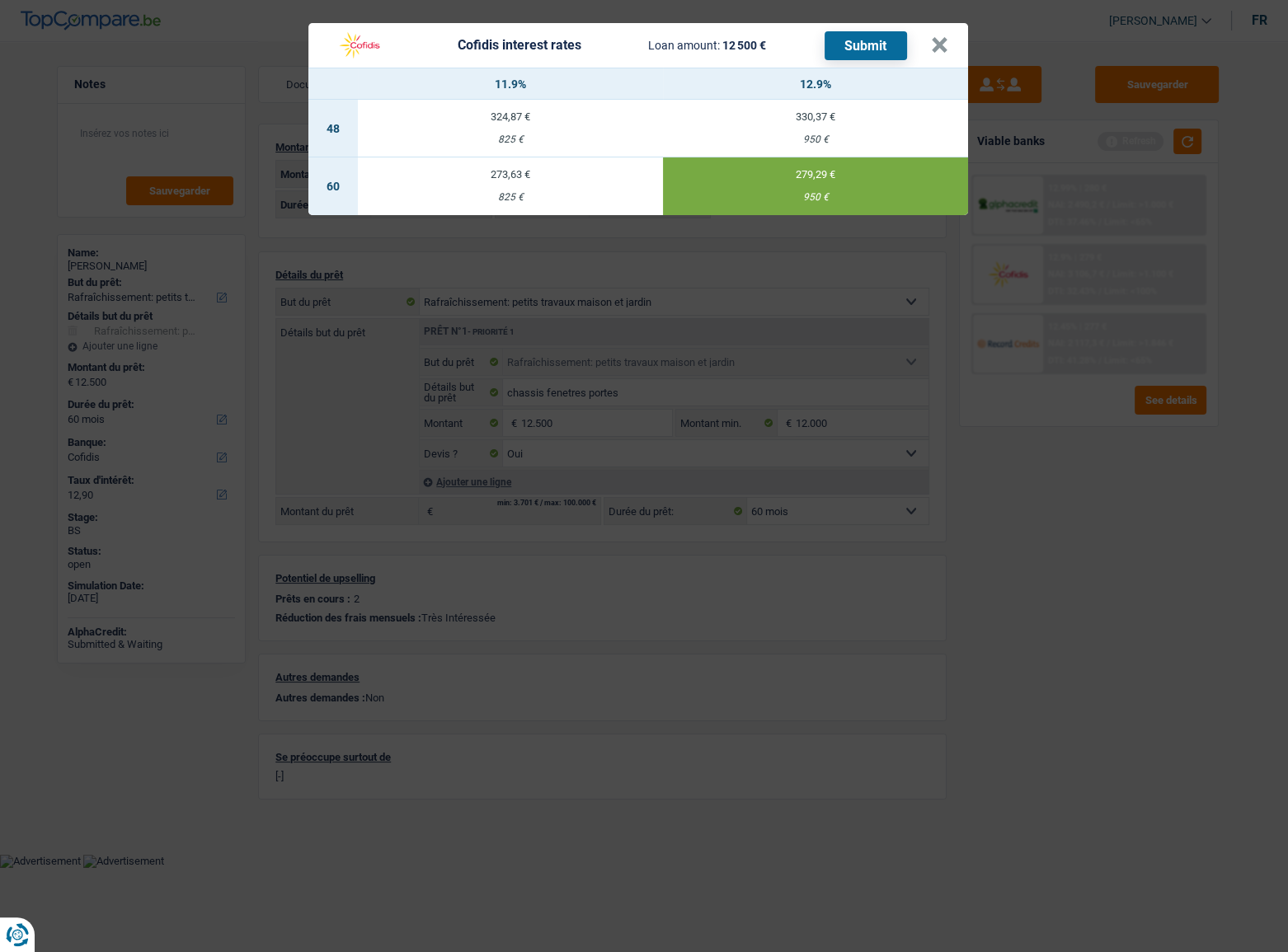
click at [855, 51] on button "Submit" at bounding box center [866, 45] width 83 height 28
click at [944, 40] on button "×" at bounding box center [939, 45] width 17 height 17
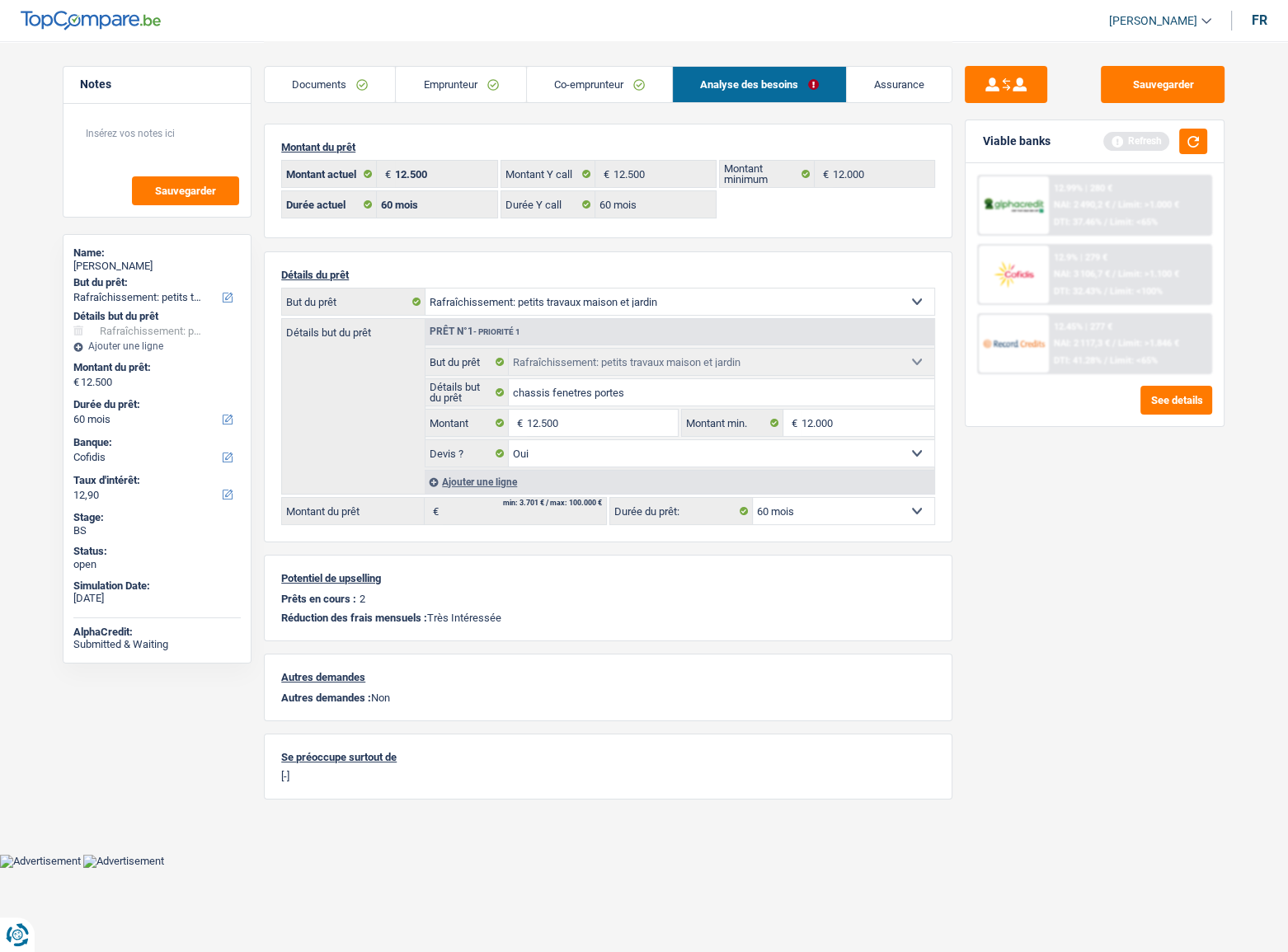
click at [314, 61] on div "Documents Emprunteur Co-emprunteur Analyse des besoins Assurance" at bounding box center [608, 75] width 688 height 70
click at [319, 97] on link "Documents" at bounding box center [330, 84] width 131 height 36
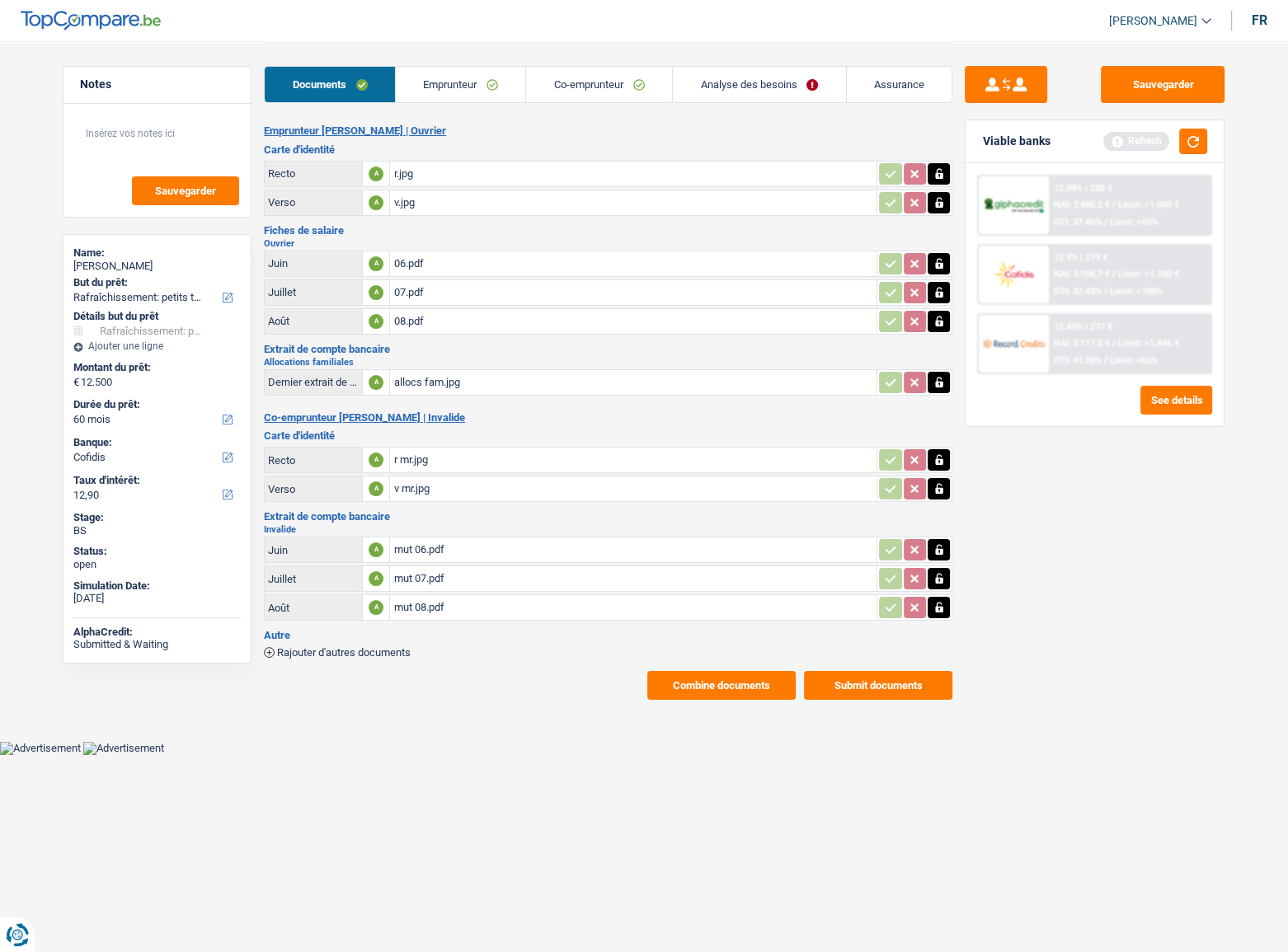
click at [855, 686] on button "Submit documents" at bounding box center [878, 686] width 148 height 28
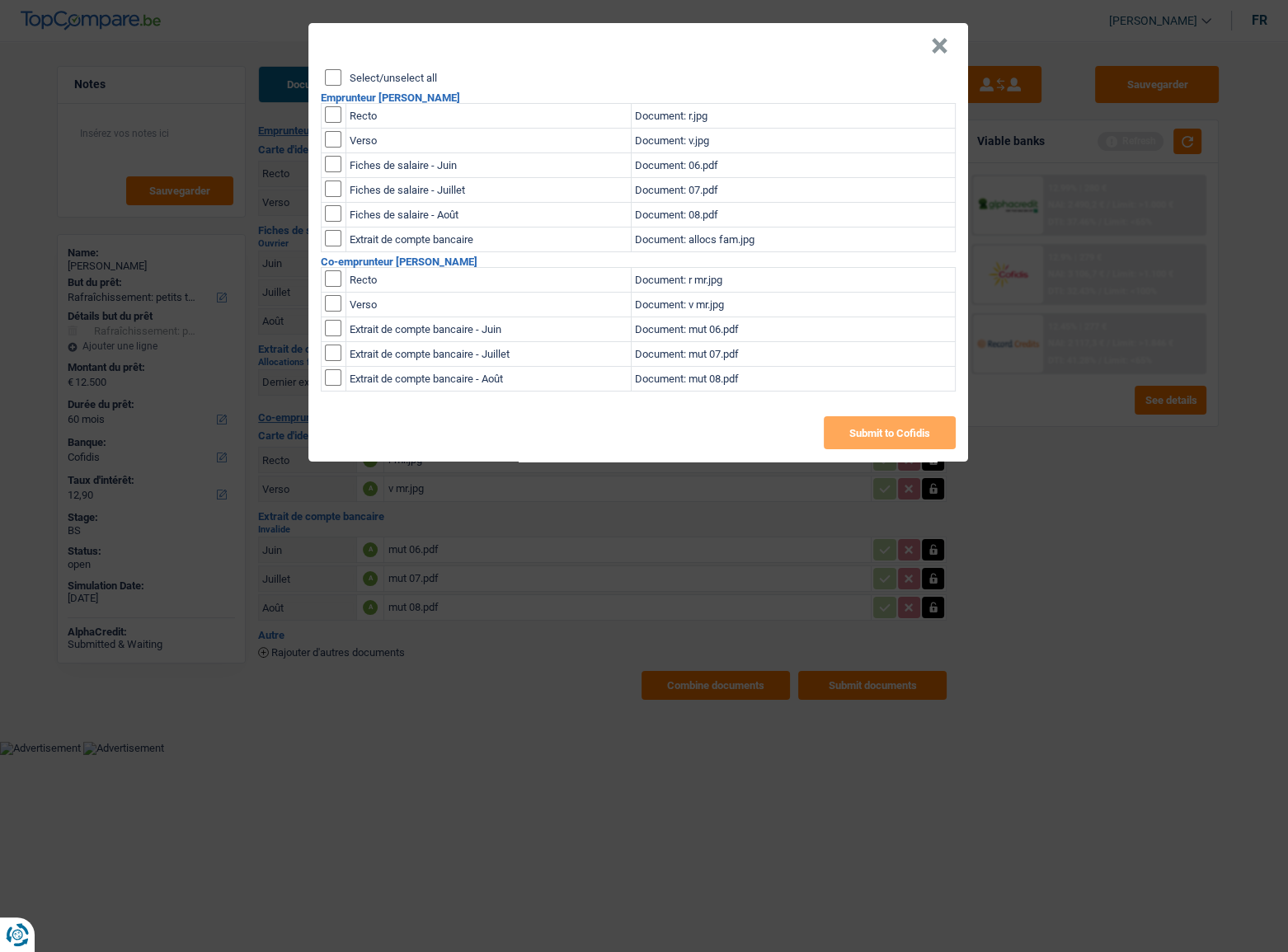
click at [322, 82] on div "Select/unselect all Emprunteur [PERSON_NAME] Recto Document: r.jpg Verso Docume…" at bounding box center [638, 266] width 660 height 393
click at [323, 83] on div "Select/unselect all Emprunteur [PERSON_NAME] Recto Document: r.jpg Verso Docume…" at bounding box center [638, 266] width 660 height 393
click at [336, 77] on input "Select/unselect all" at bounding box center [333, 77] width 17 height 17
checkbox input "true"
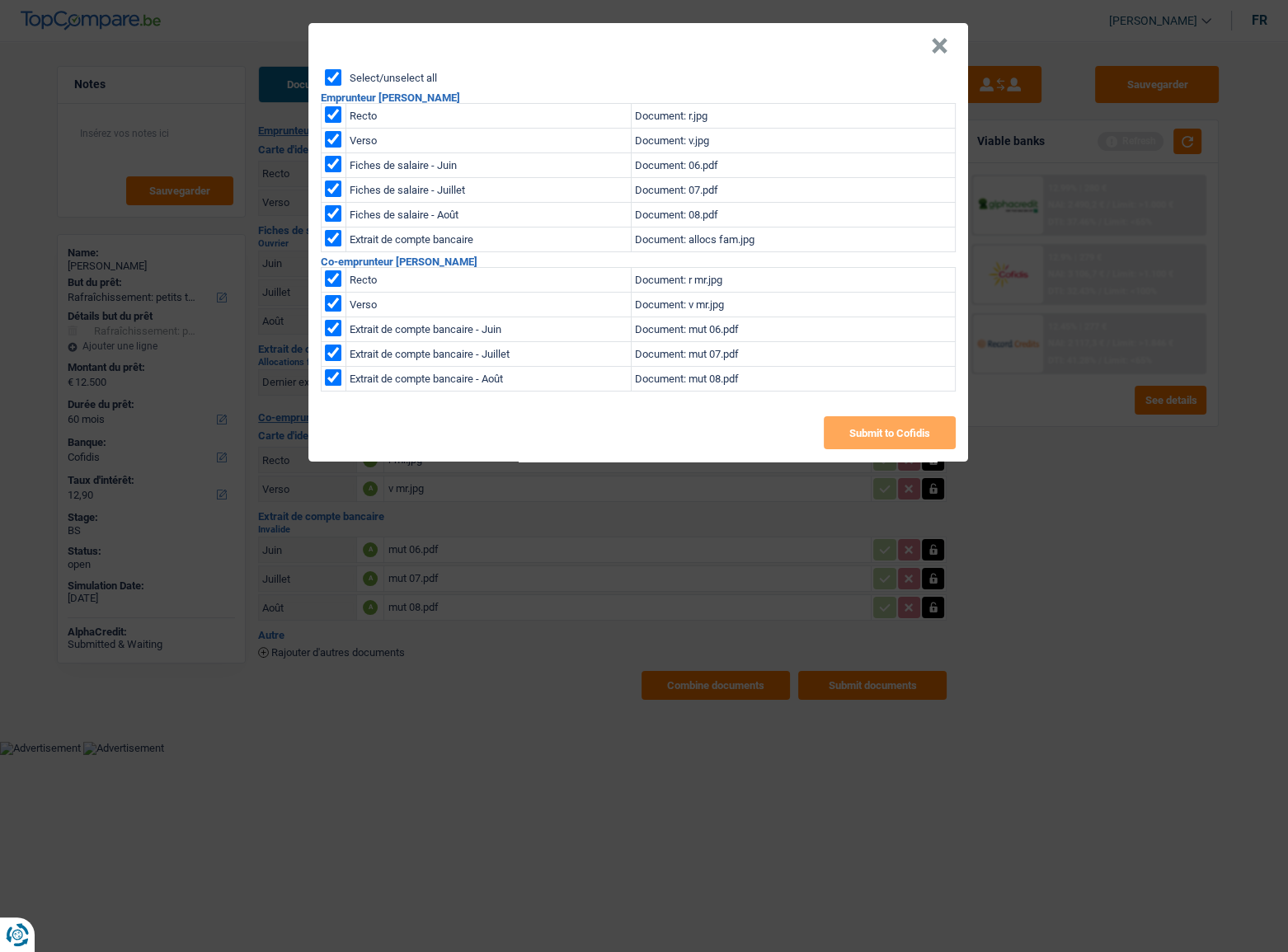
checkbox input "true"
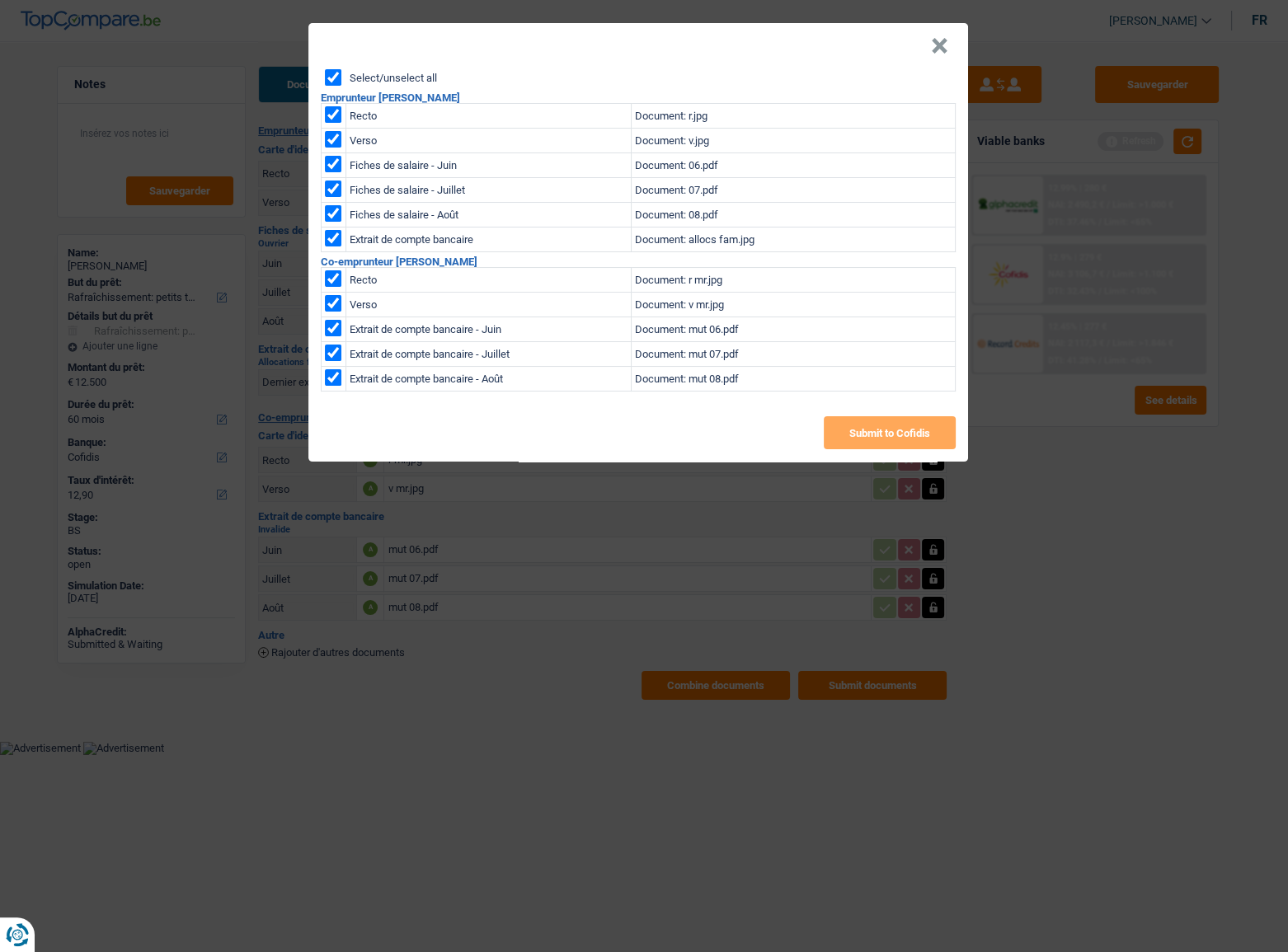
checkbox input "true"
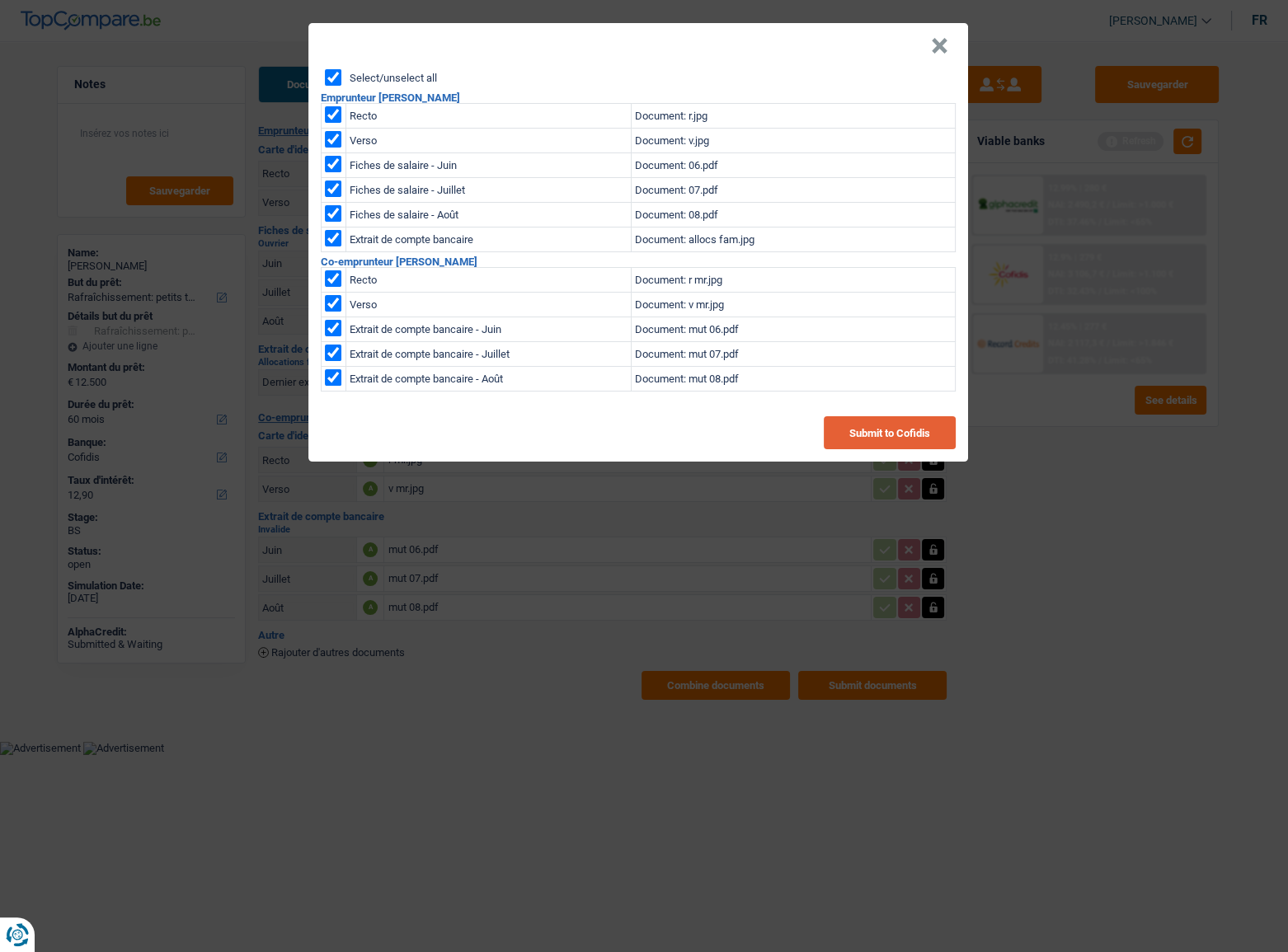
click at [867, 421] on button "Submit to Cofidis" at bounding box center [890, 432] width 132 height 33
click at [935, 44] on button "×" at bounding box center [939, 46] width 17 height 17
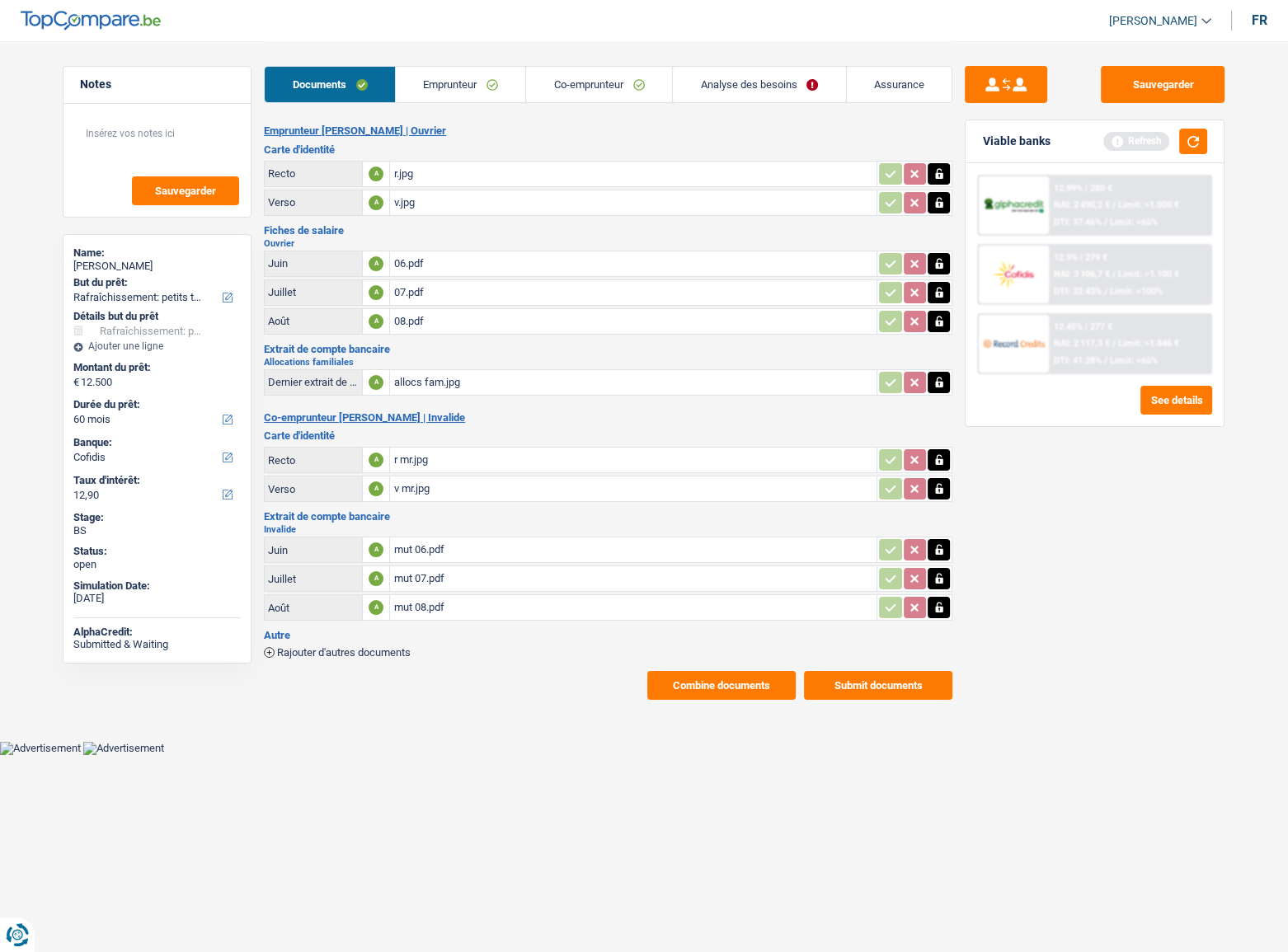
click at [704, 697] on main "Notes Sauvegarder Name: [PERSON_NAME] But du prêt: Confort maison: meubles, tex…" at bounding box center [644, 370] width 1288 height 742
click at [676, 685] on button "Combine documents" at bounding box center [721, 686] width 148 height 28
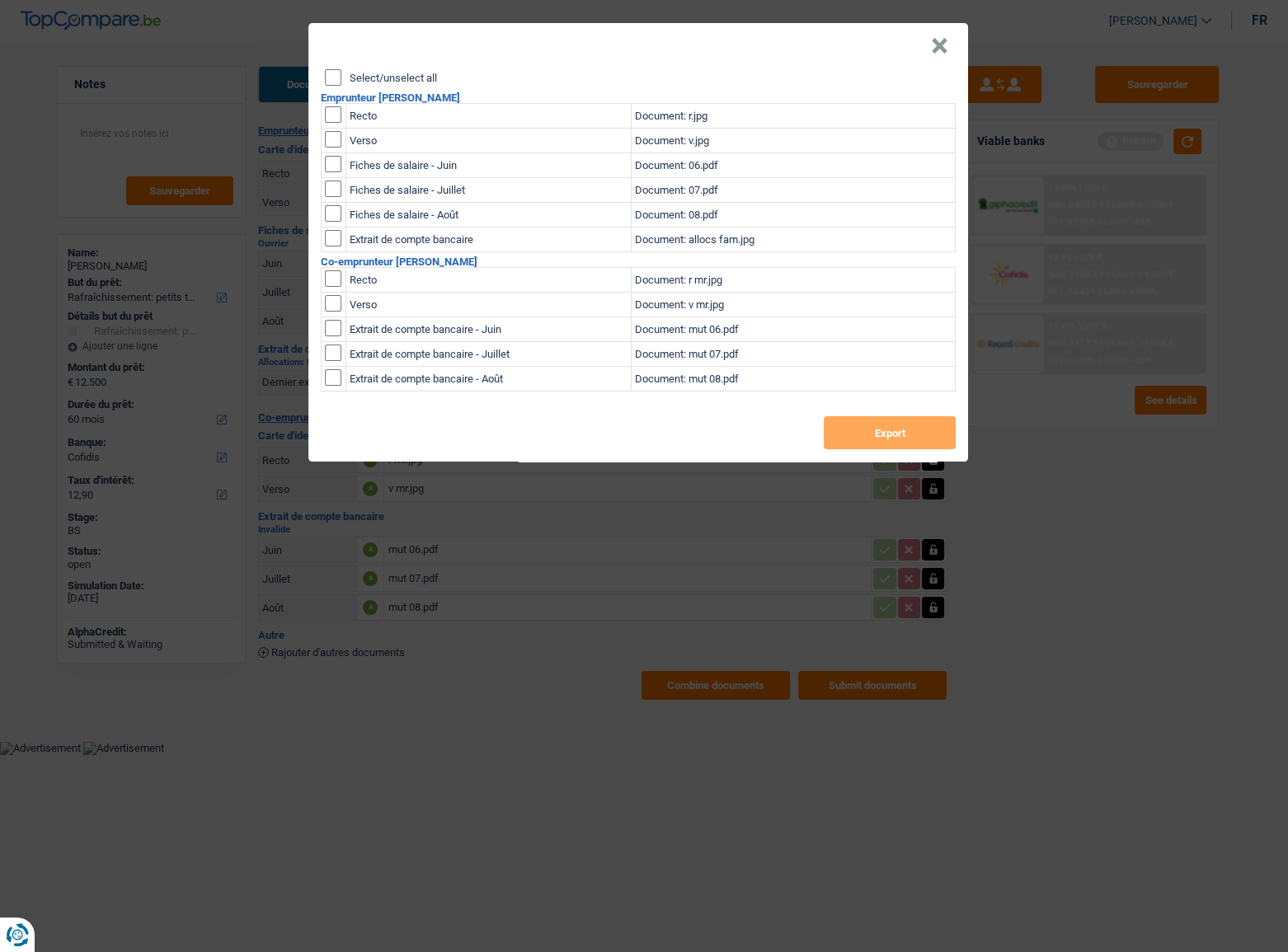
click at [328, 90] on div "Select/unselect all Emprunteur [PERSON_NAME] Recto Document: r.jpg Verso Docume…" at bounding box center [638, 266] width 660 height 393
click at [329, 69] on input "Select/unselect all" at bounding box center [333, 77] width 17 height 17
checkbox input "true"
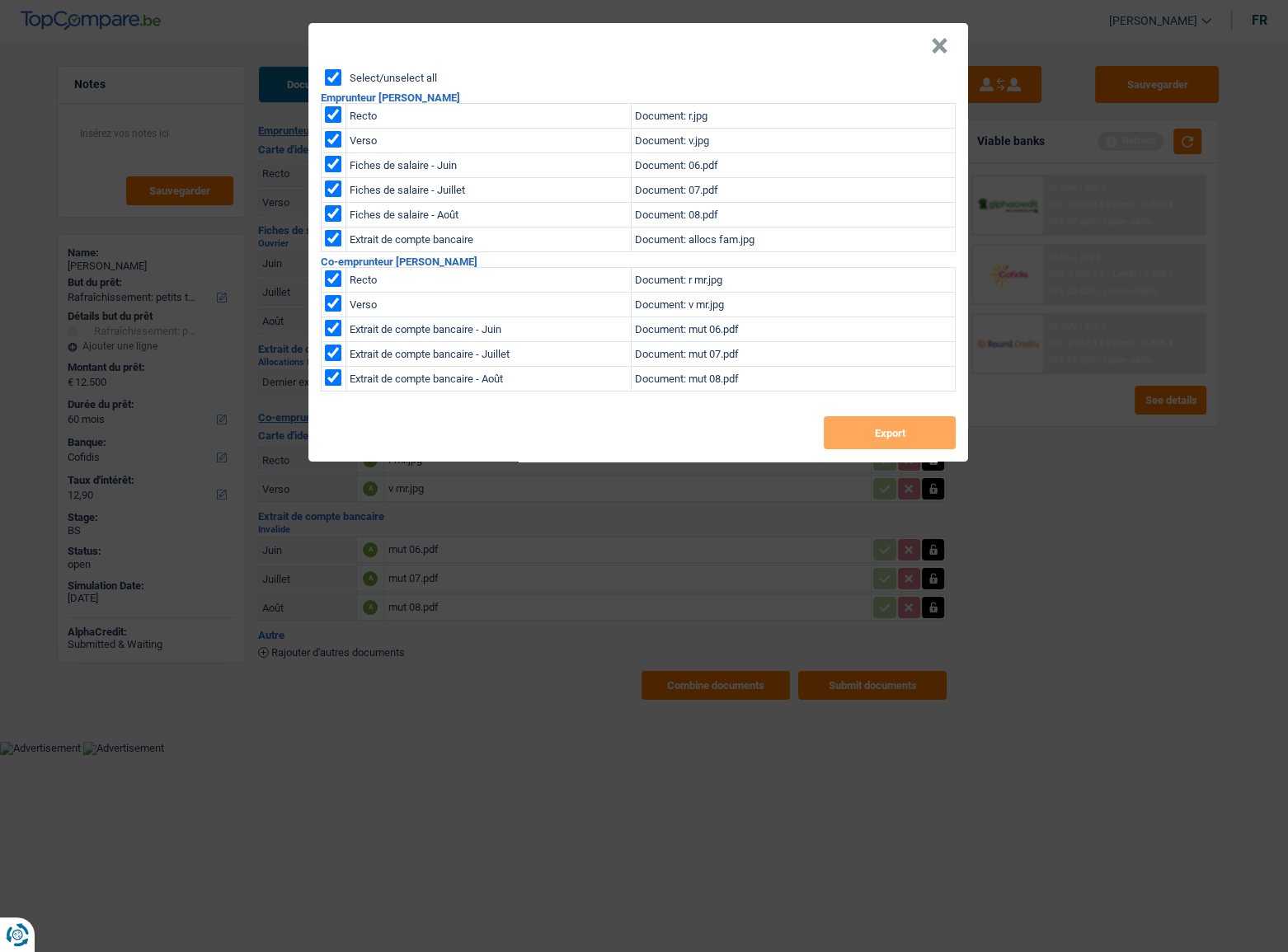
checkbox input "true"
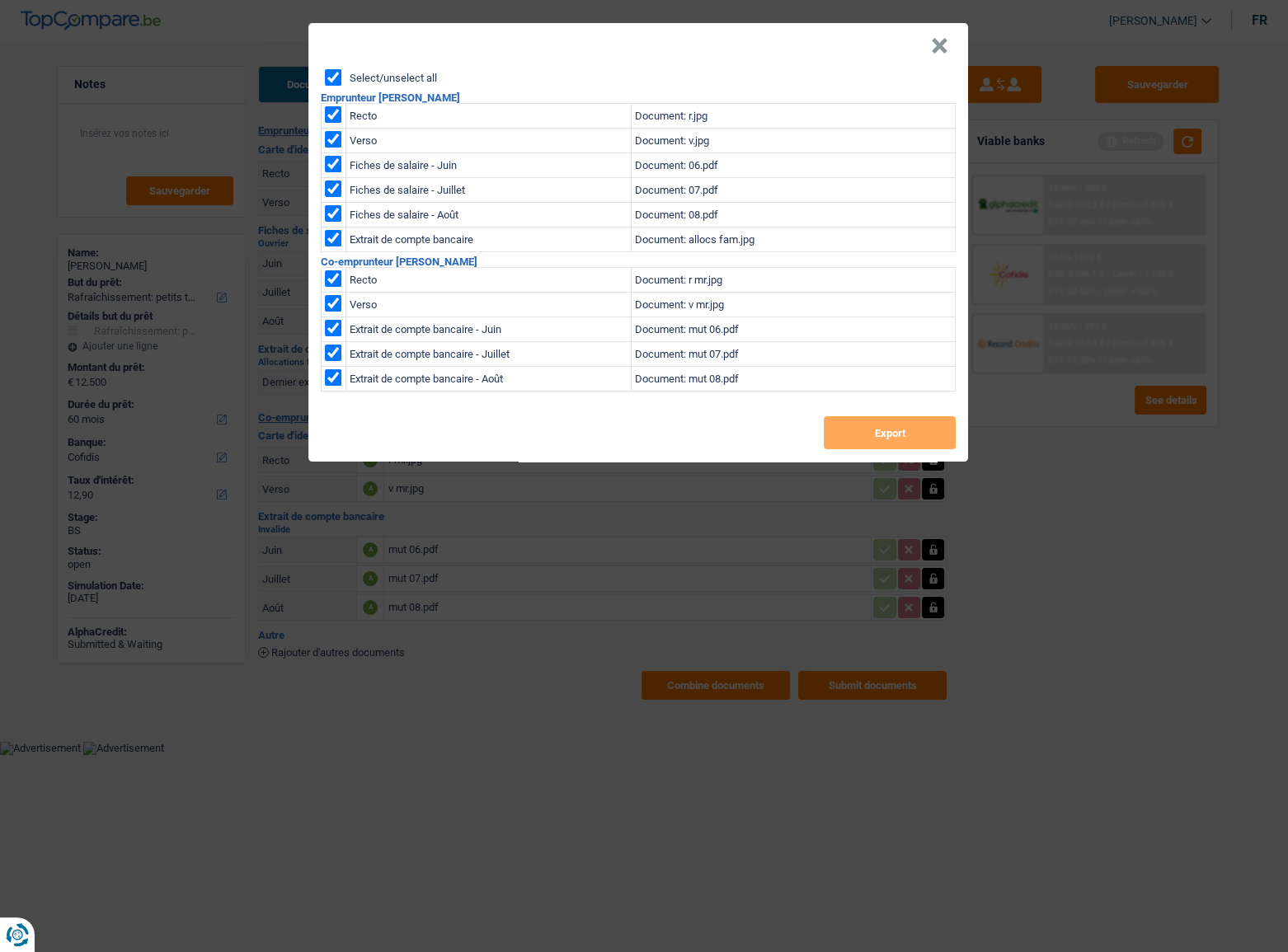
checkbox input "true"
drag, startPoint x: 898, startPoint y: 429, endPoint x: 1237, endPoint y: 404, distance: 339.9
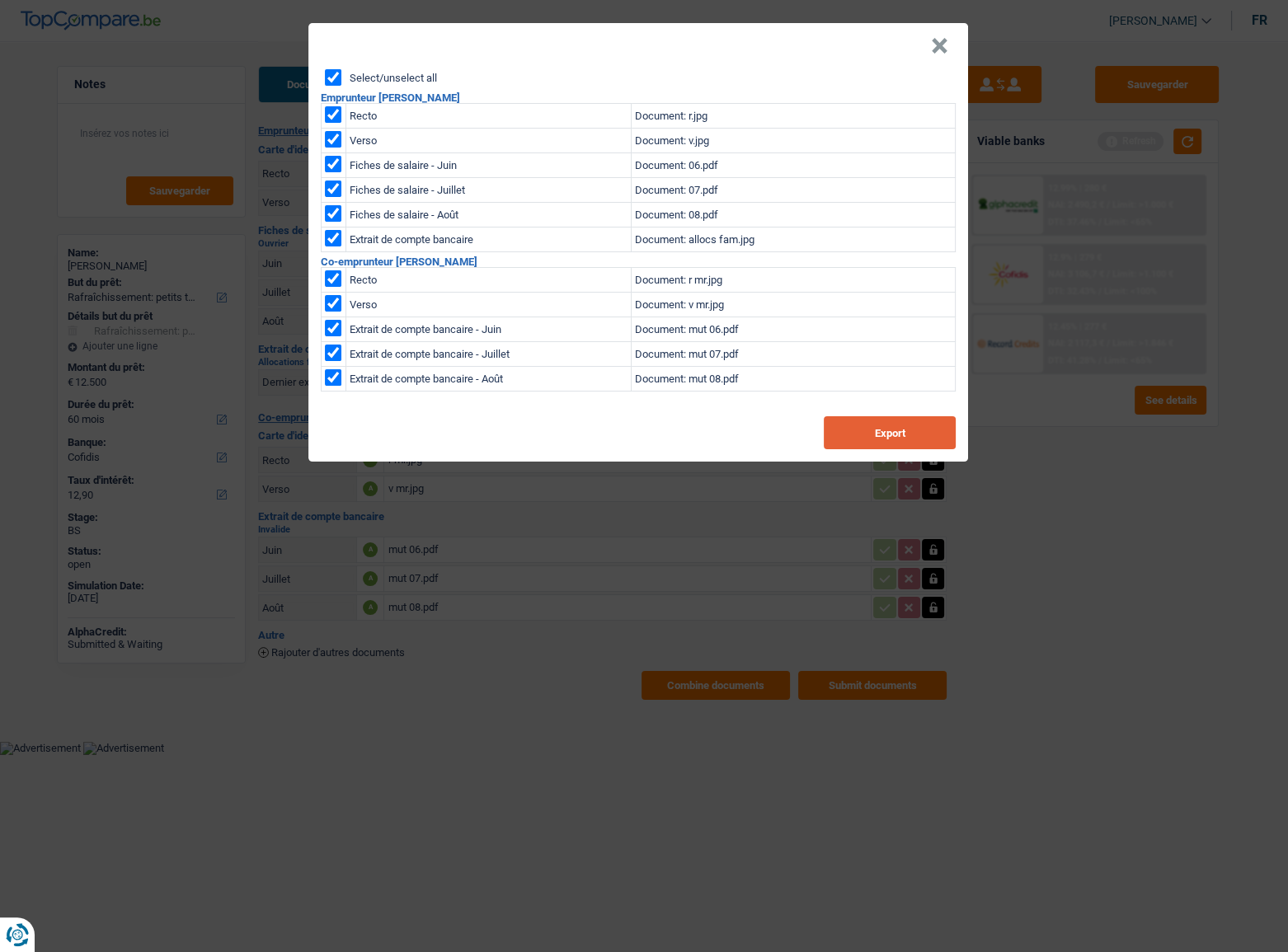
click at [914, 428] on button "Export" at bounding box center [890, 432] width 132 height 33
click at [668, 12] on div "× Select/unselect all Emprunteur [PERSON_NAME] Recto Document: r.jpg Verso Docu…" at bounding box center [644, 476] width 1288 height 952
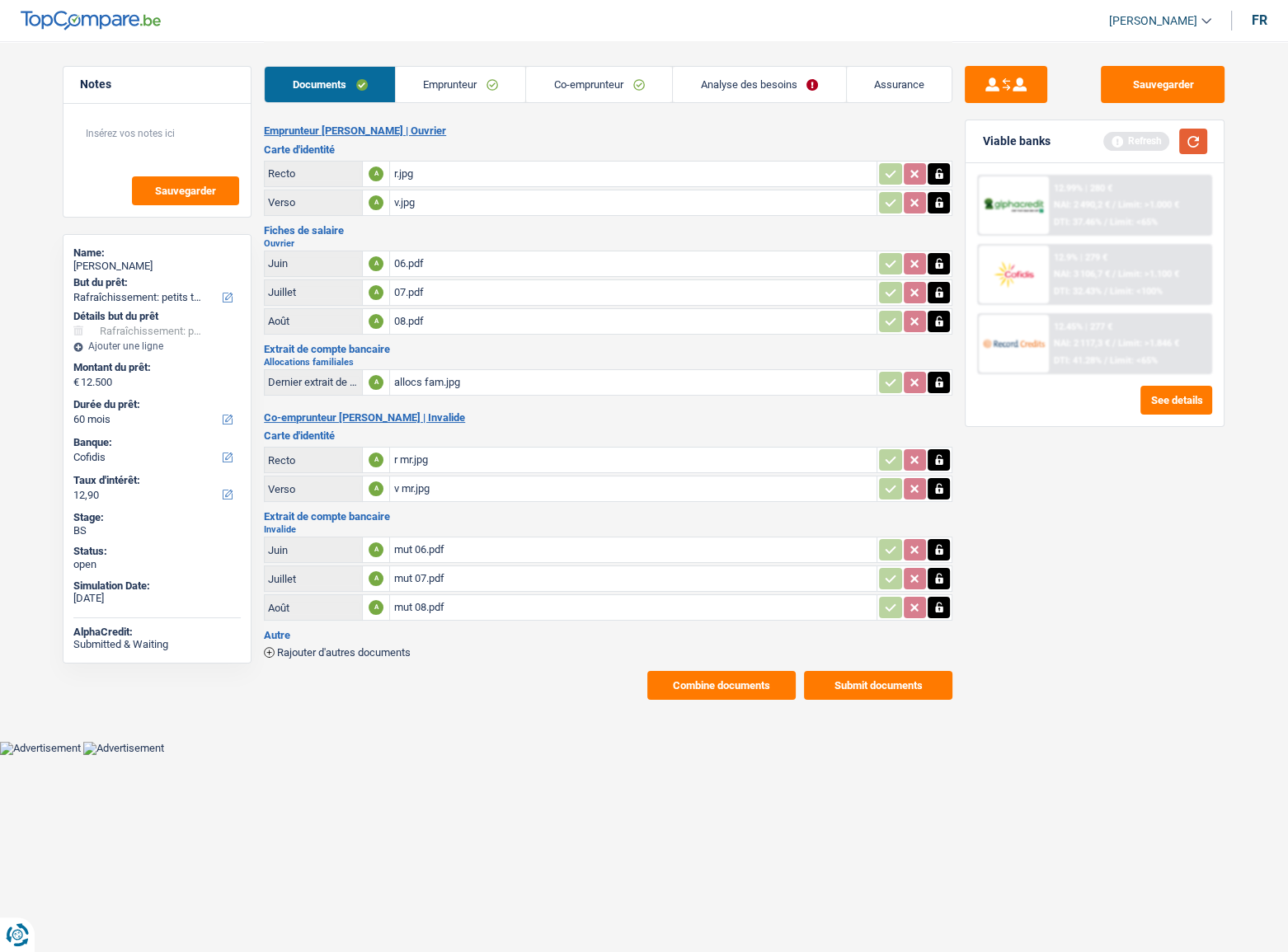
click at [1198, 146] on button "button" at bounding box center [1194, 141] width 28 height 26
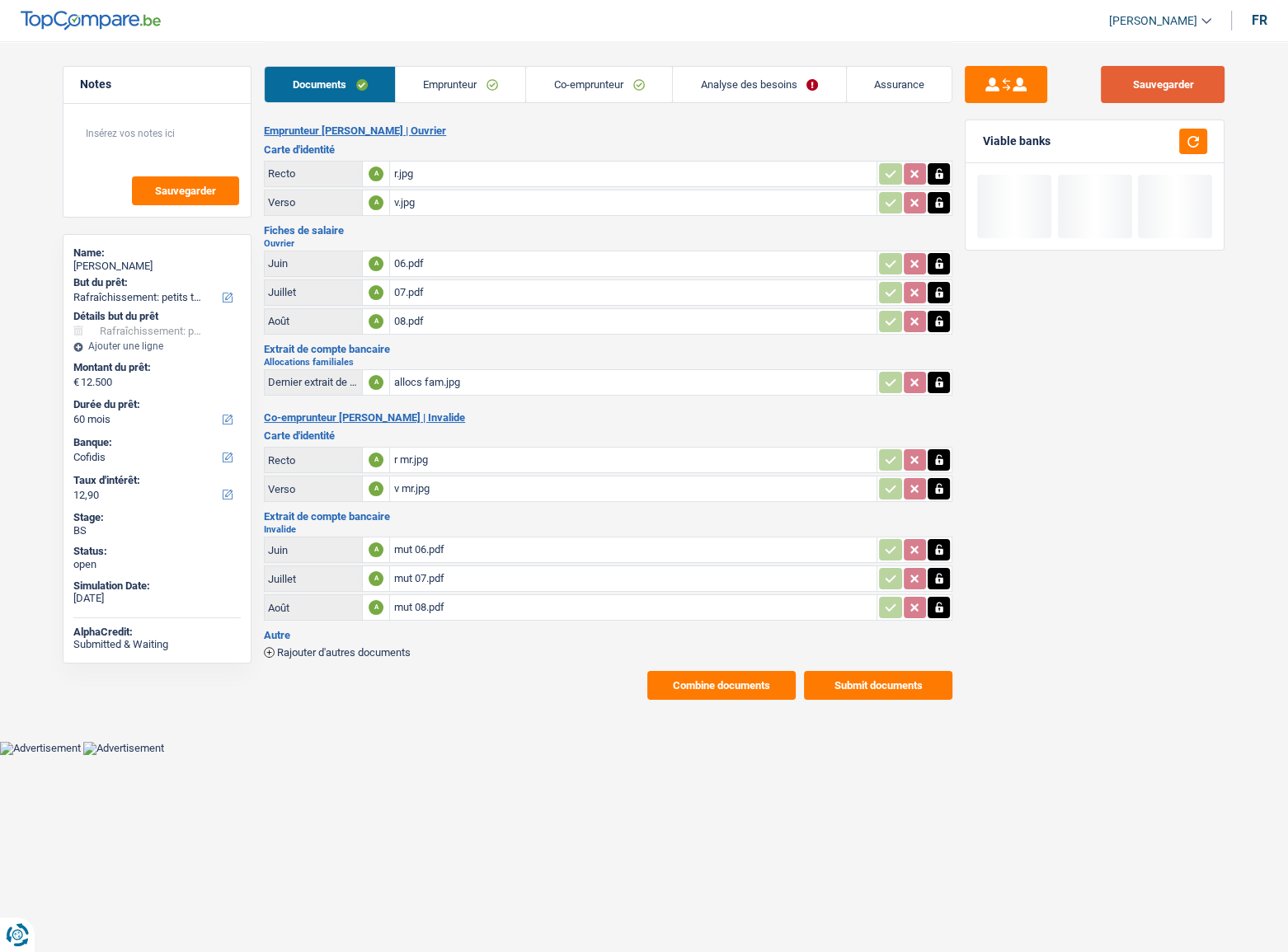
click at [1206, 91] on button "Sauvegarder" at bounding box center [1163, 84] width 123 height 37
click at [783, 85] on link "Analyse des besoins" at bounding box center [759, 84] width 173 height 36
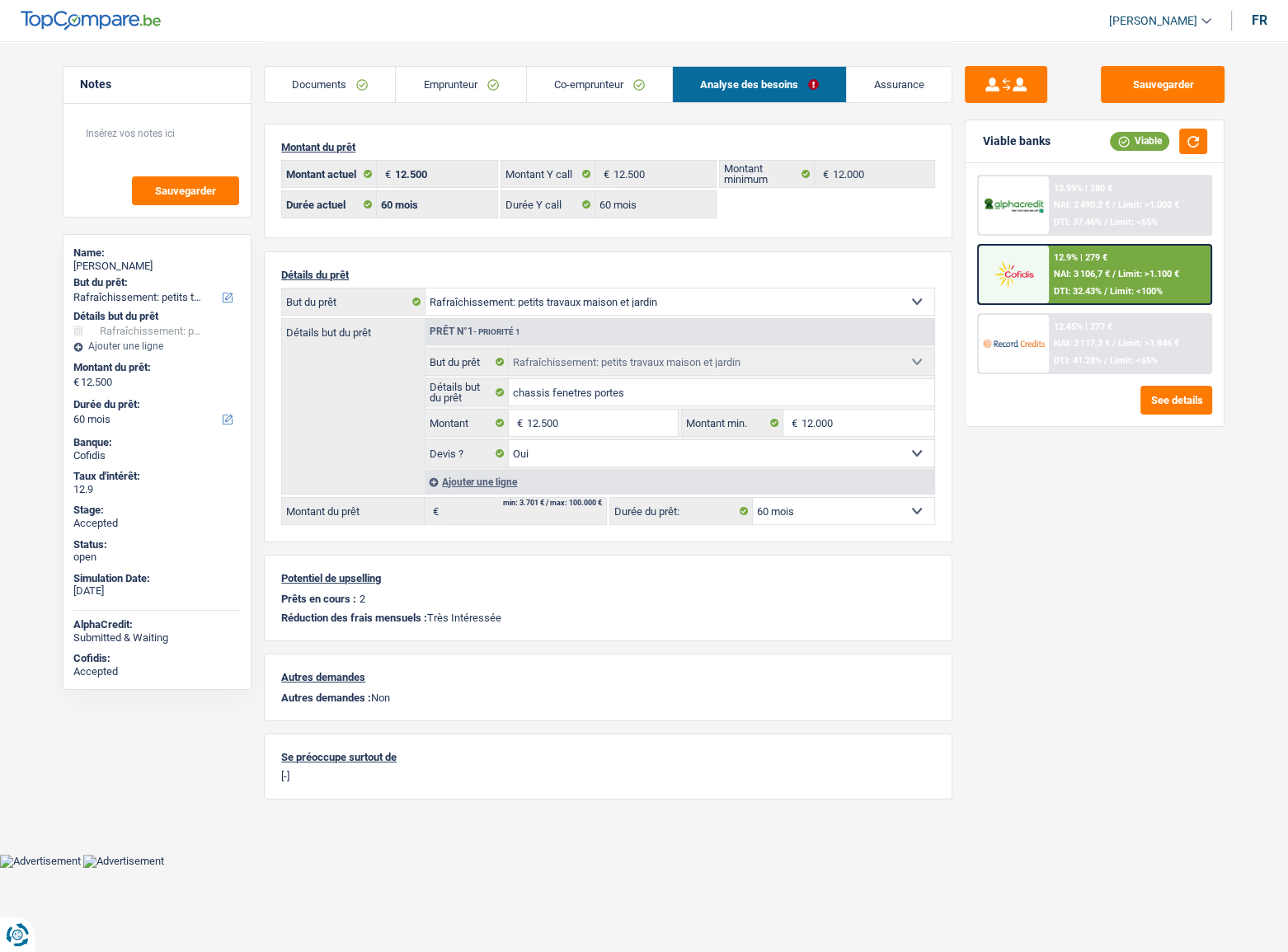
click at [1079, 370] on div "12.45% | 277 € NAI: 2 117,3 € / Limit: >1.846 € DTI: 41.28% / Limit: <65%" at bounding box center [1130, 344] width 163 height 58
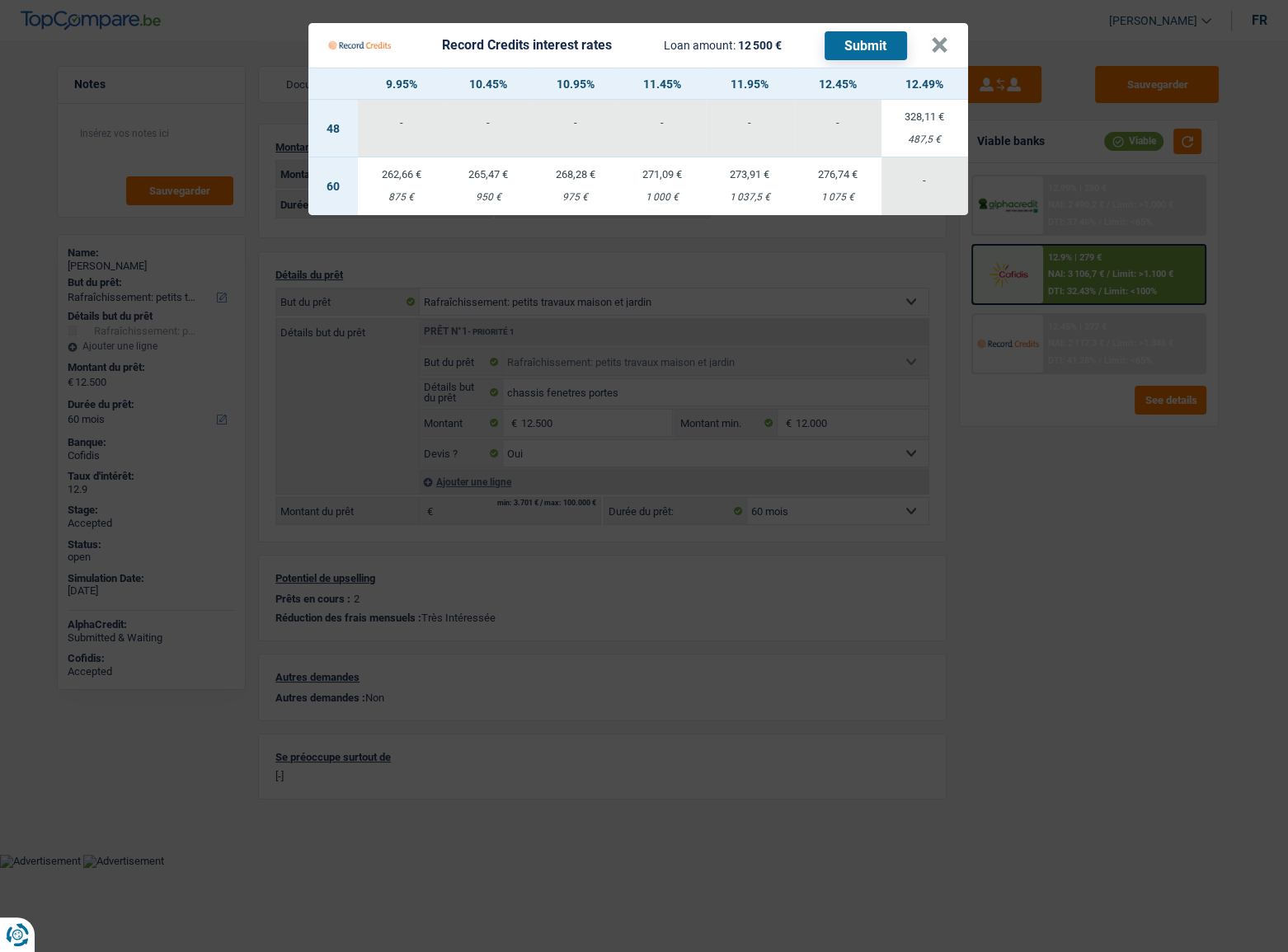
click at [924, 47] on div "Record Credits interest rates Loan amount: 12 500 € Submit" at bounding box center [630, 44] width 603 height 31
click at [932, 49] on button "×" at bounding box center [939, 45] width 17 height 17
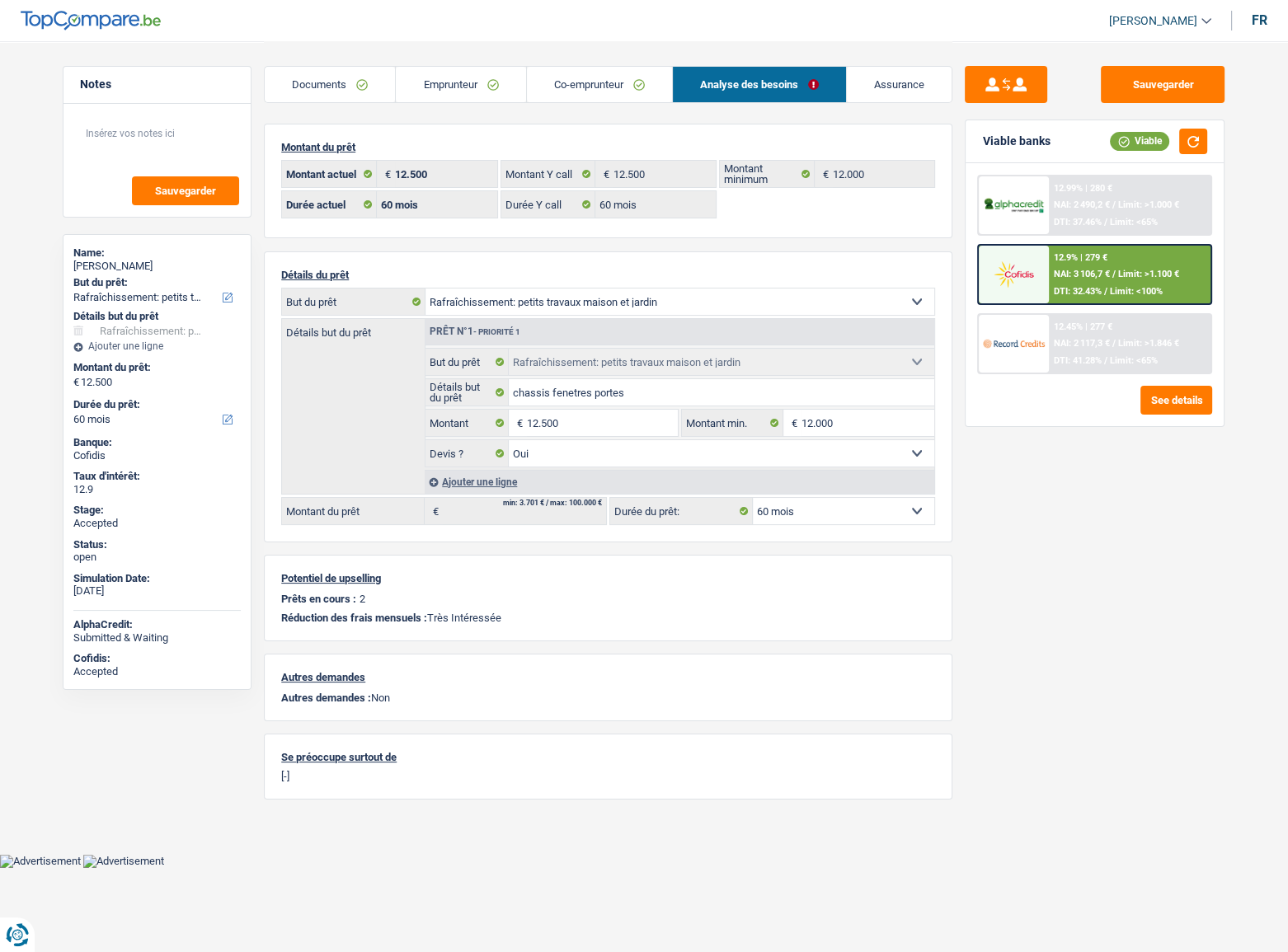
click at [423, 86] on link "Emprunteur" at bounding box center [461, 84] width 130 height 36
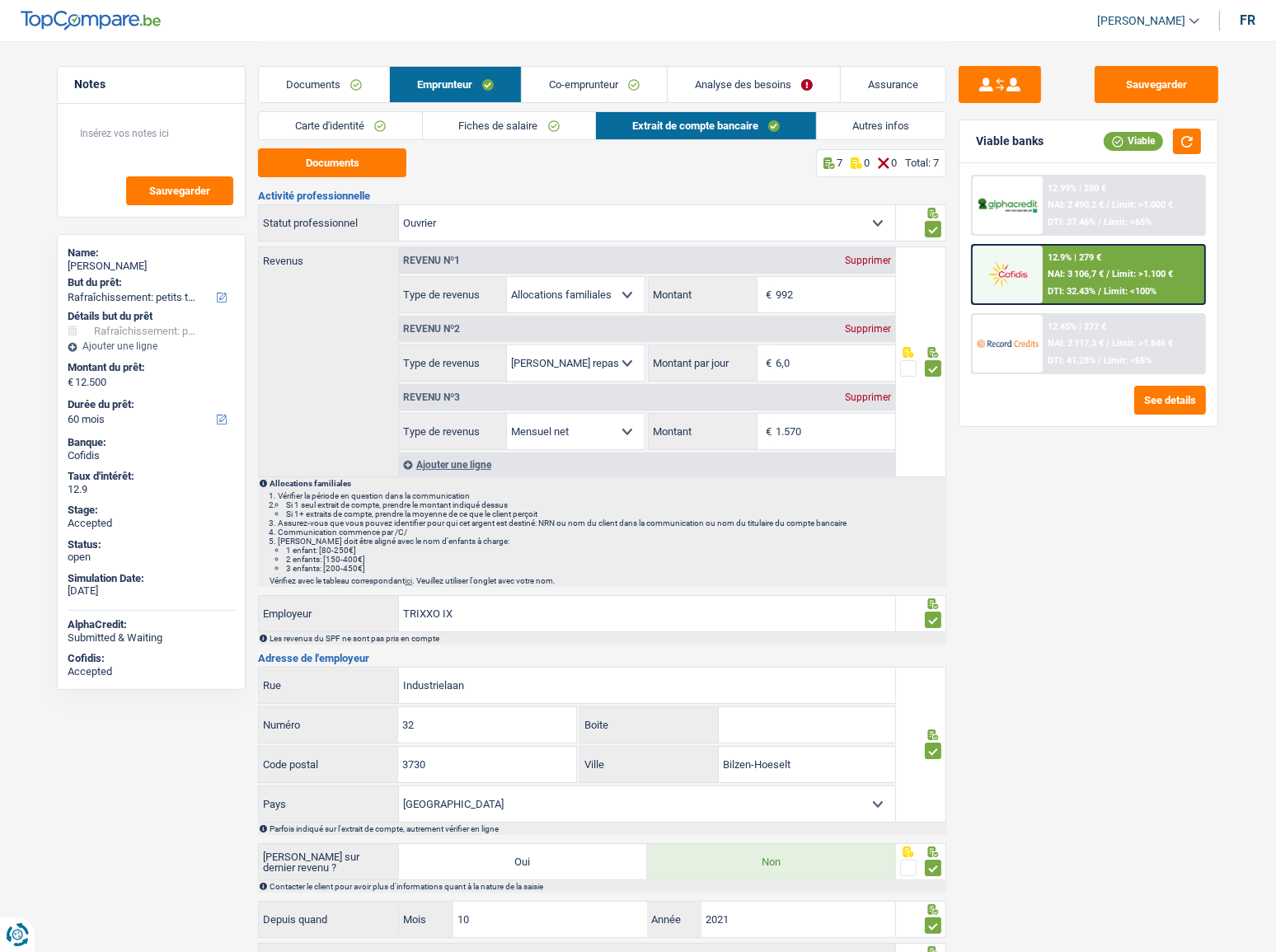
click at [350, 134] on link "Carte d'identité" at bounding box center [341, 125] width 163 height 28
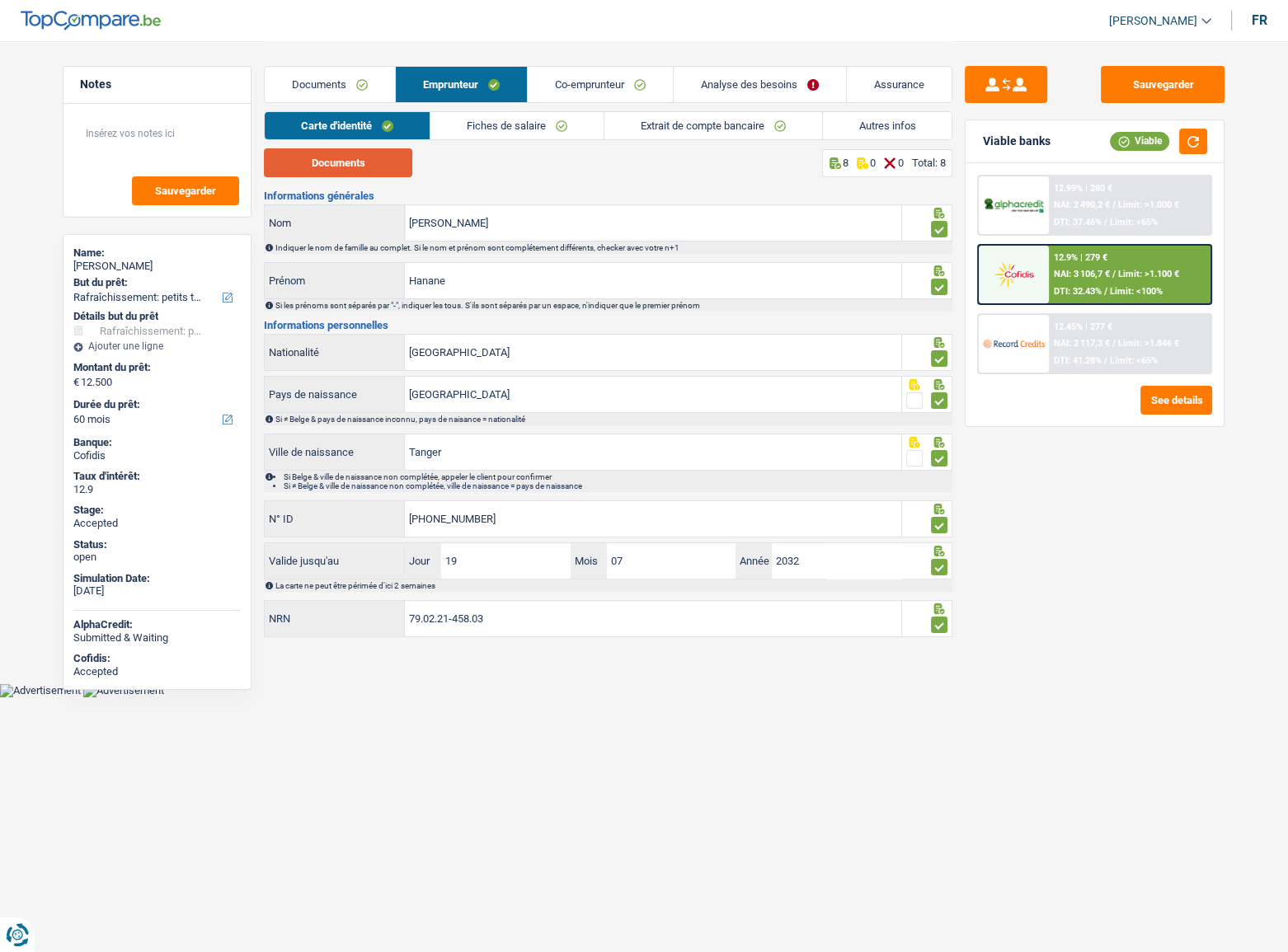
click at [378, 161] on button "Documents" at bounding box center [338, 163] width 148 height 28
click at [497, 140] on div "Carte d'identité Fiches de salaire Extrait de compte bancaire Autres infos" at bounding box center [608, 130] width 688 height 37
click at [497, 123] on link "Fiches de salaire" at bounding box center [517, 125] width 173 height 28
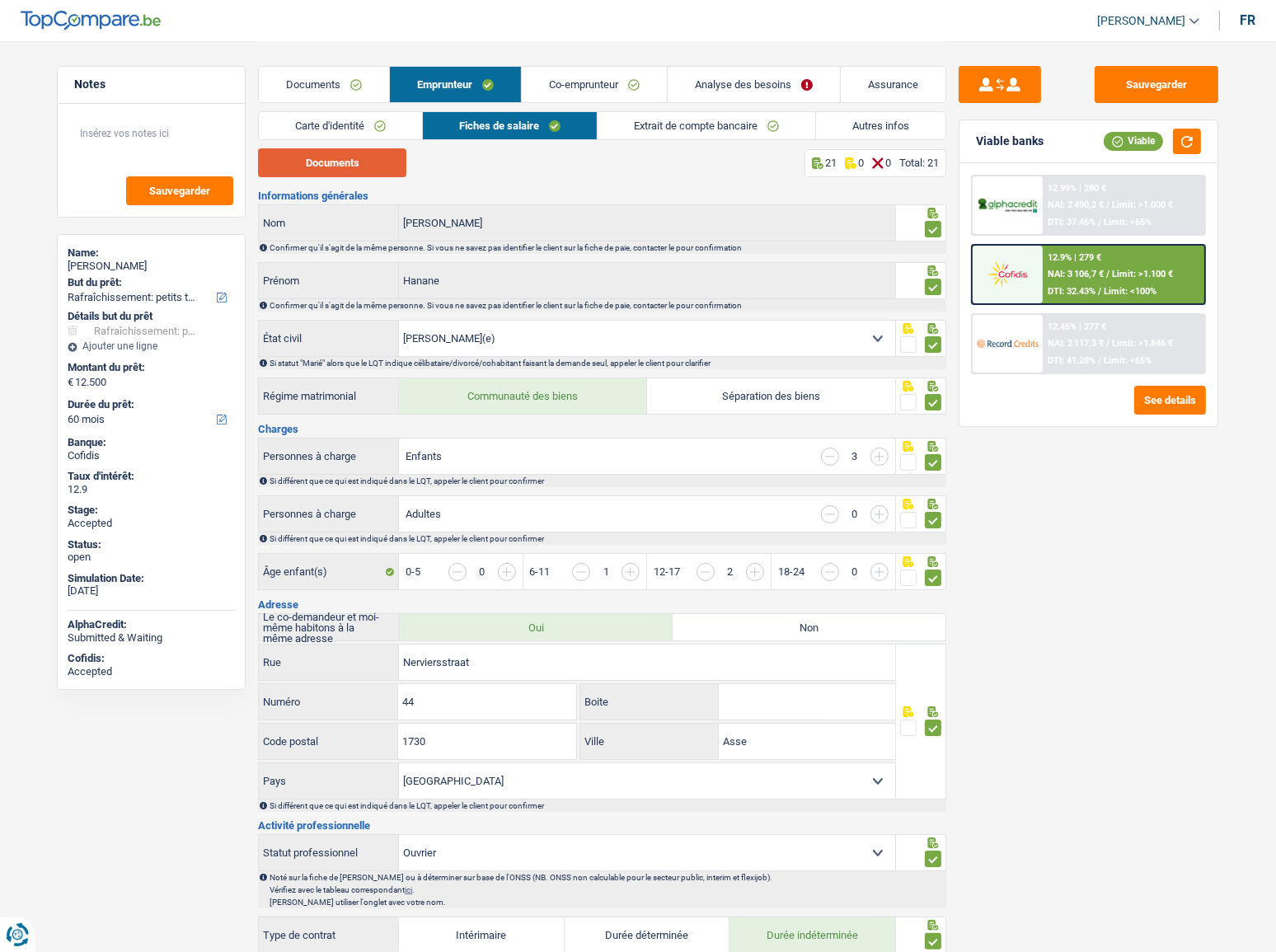
click at [378, 157] on button "Documents" at bounding box center [332, 163] width 148 height 28
click at [640, 126] on link "Extrait de compte bancaire" at bounding box center [706, 125] width 218 height 28
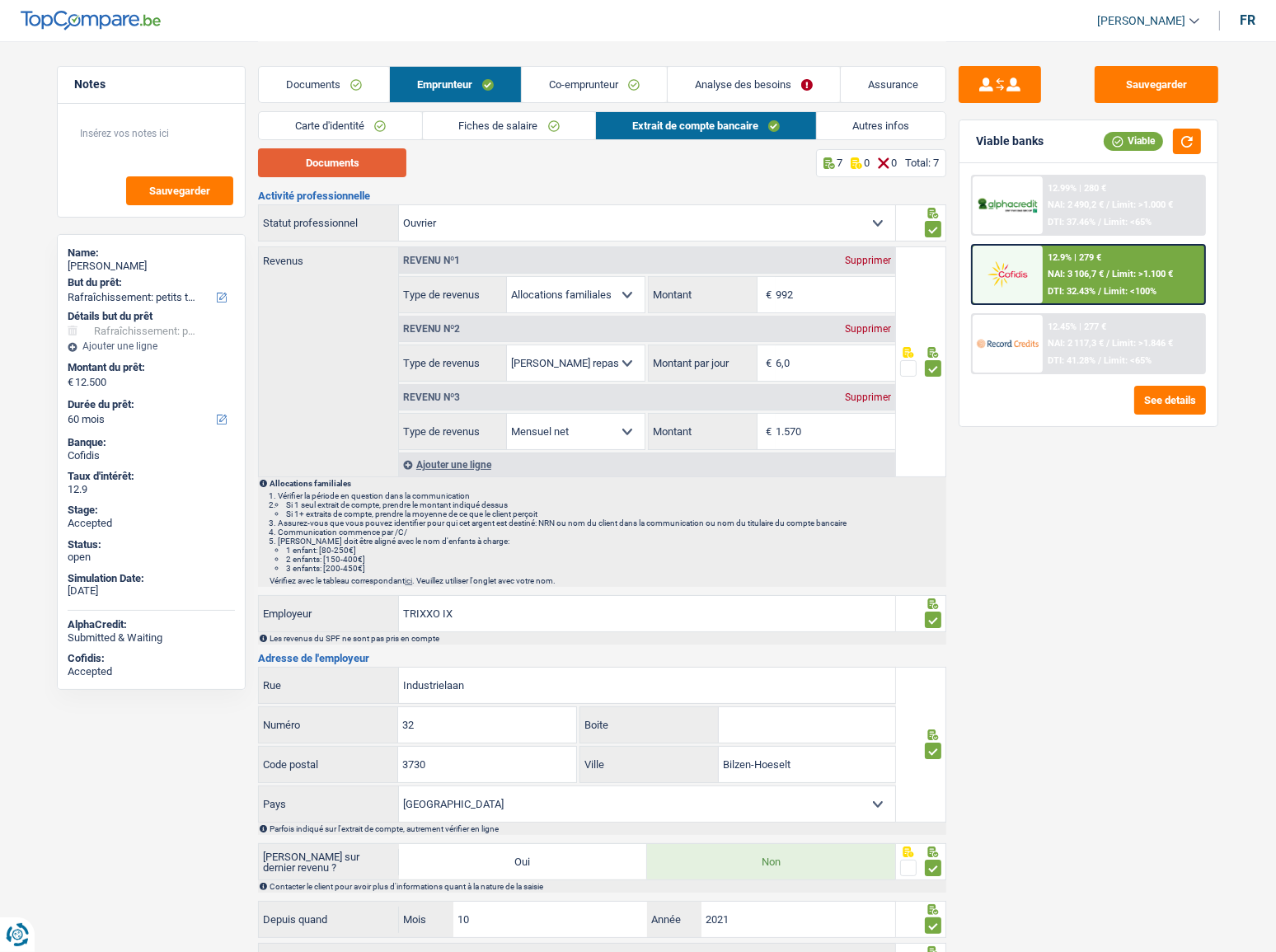
click at [340, 153] on button "Documents" at bounding box center [332, 163] width 148 height 28
click at [583, 90] on link "Co-emprunteur" at bounding box center [594, 84] width 145 height 36
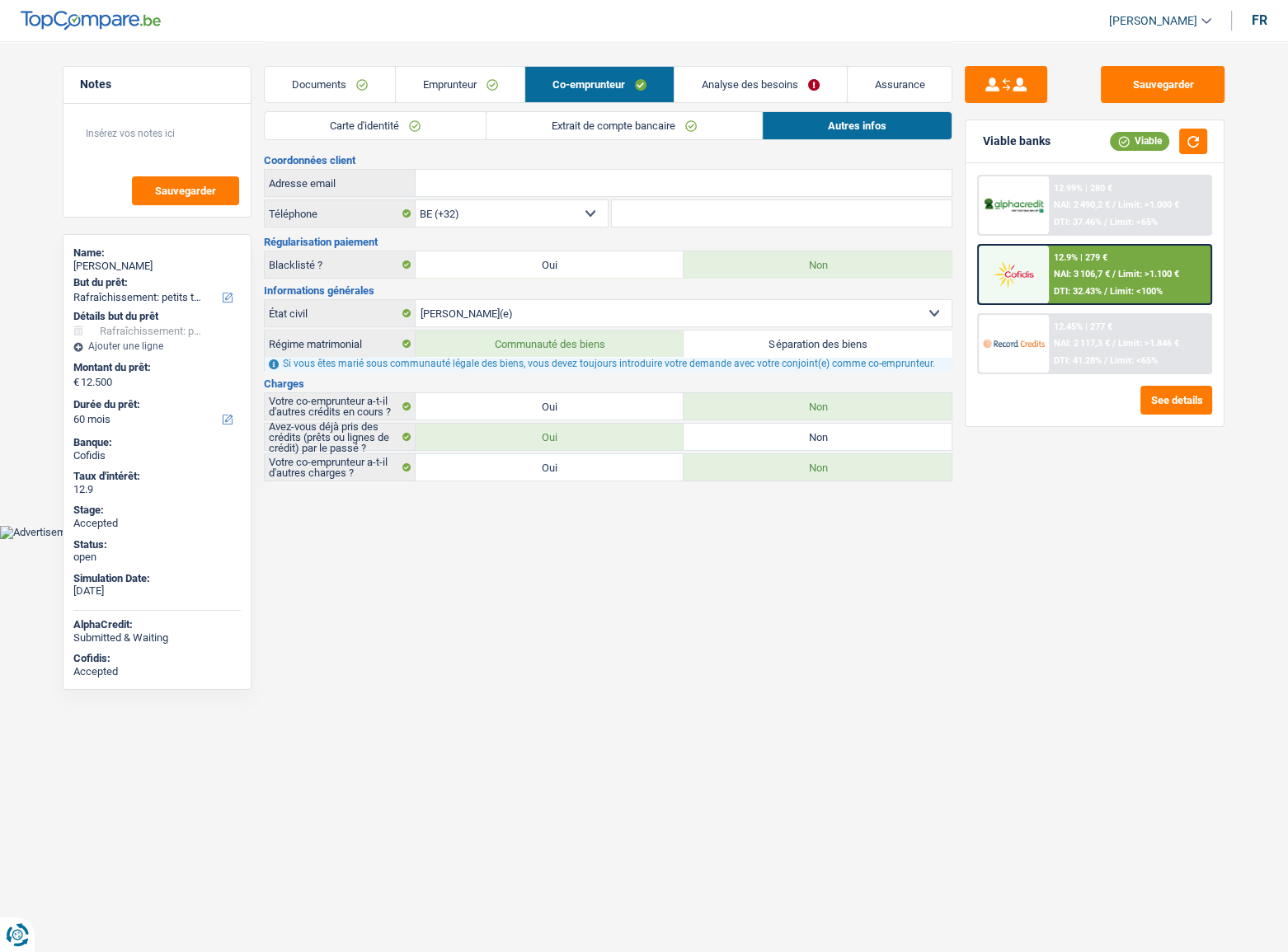
click at [470, 94] on link "Emprunteur" at bounding box center [461, 84] width 130 height 36
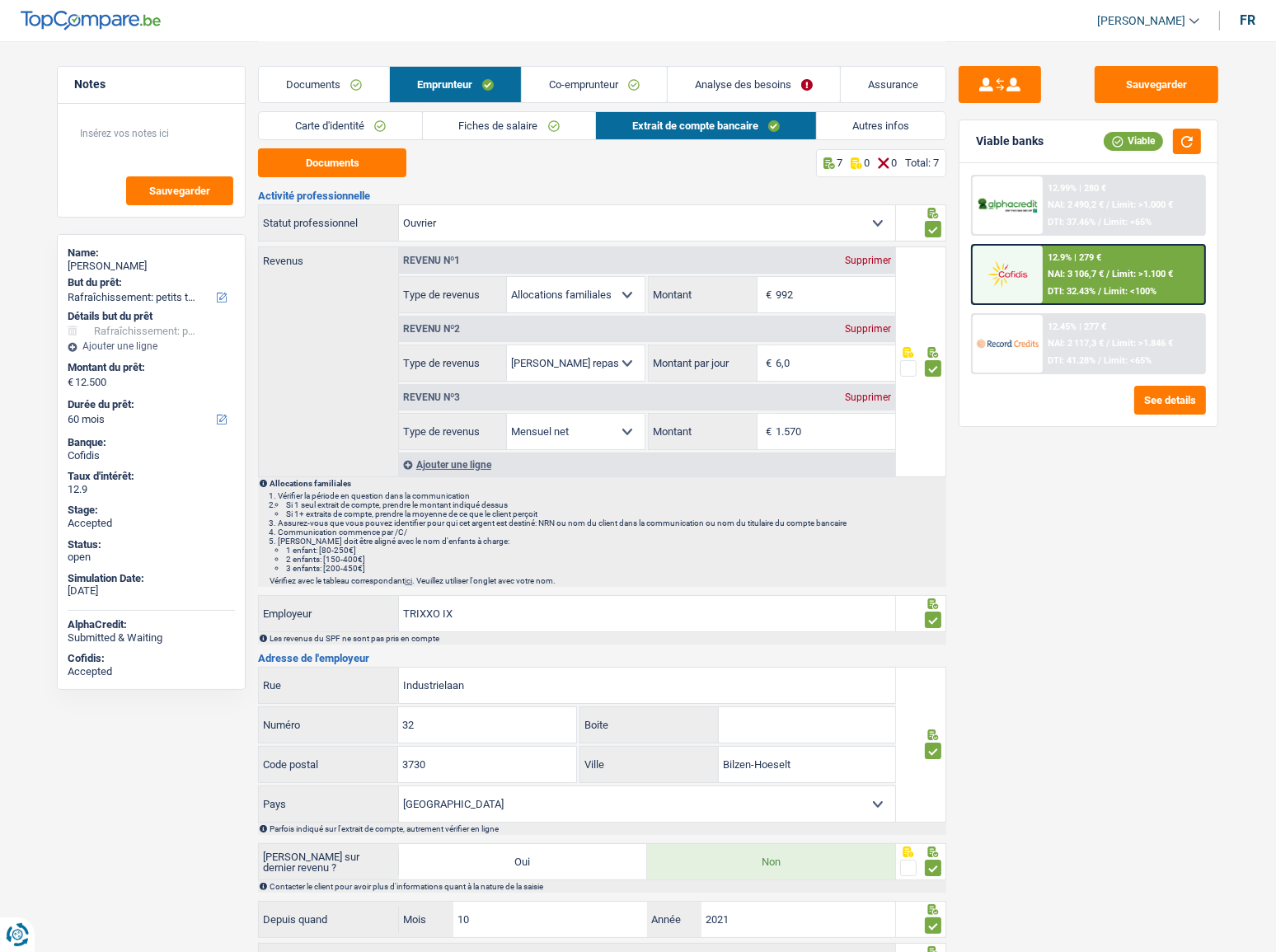
drag, startPoint x: 857, startPoint y: 127, endPoint x: 721, endPoint y: 164, distance: 140.9
click at [857, 126] on link "Autres infos" at bounding box center [882, 125] width 130 height 28
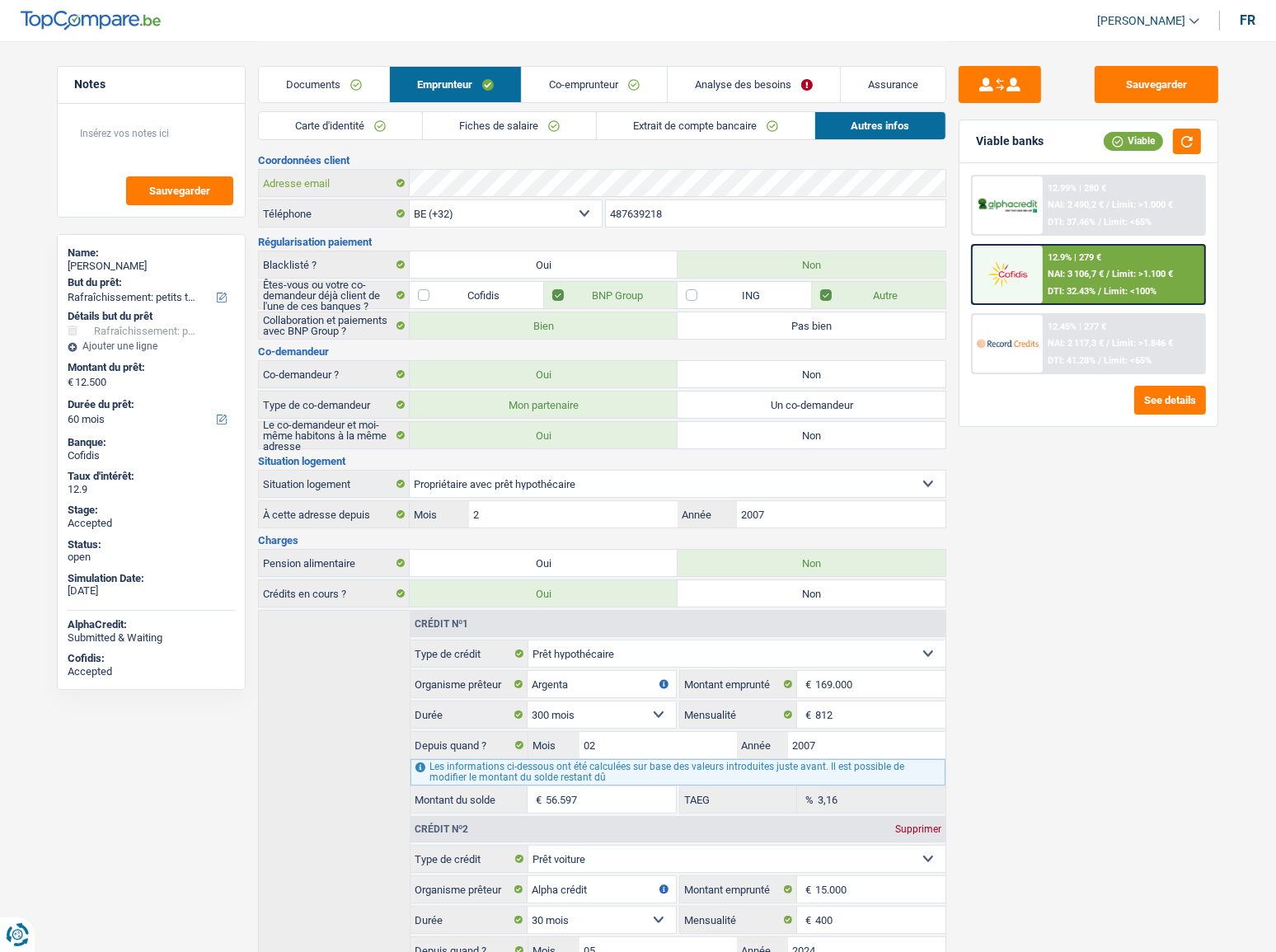
click at [378, 188] on div "Adresse email" at bounding box center [602, 183] width 686 height 27
click at [519, 113] on link "Fiches de salaire" at bounding box center [509, 125] width 173 height 28
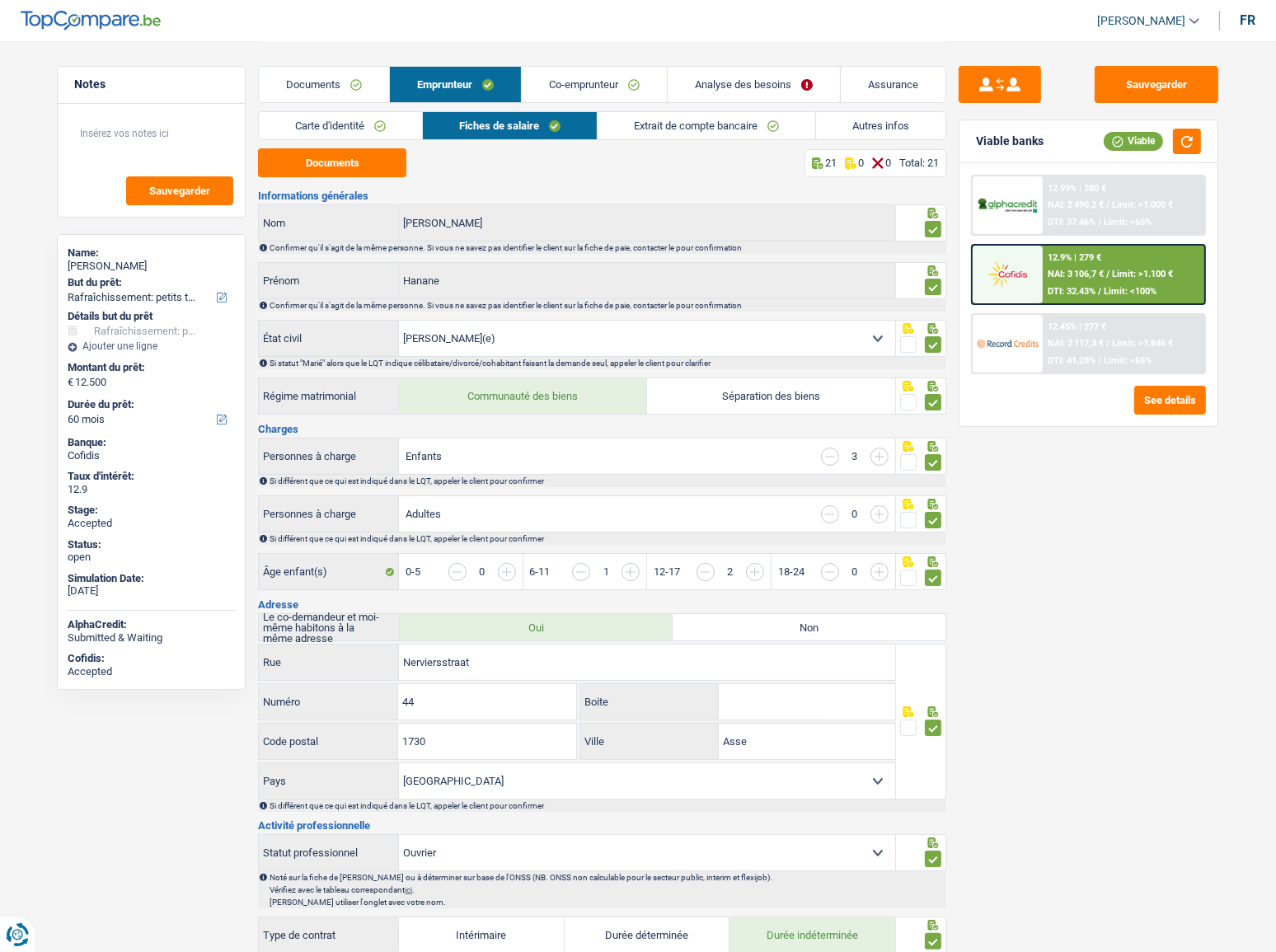
click at [660, 128] on link "Extrait de compte bancaire" at bounding box center [706, 125] width 218 height 28
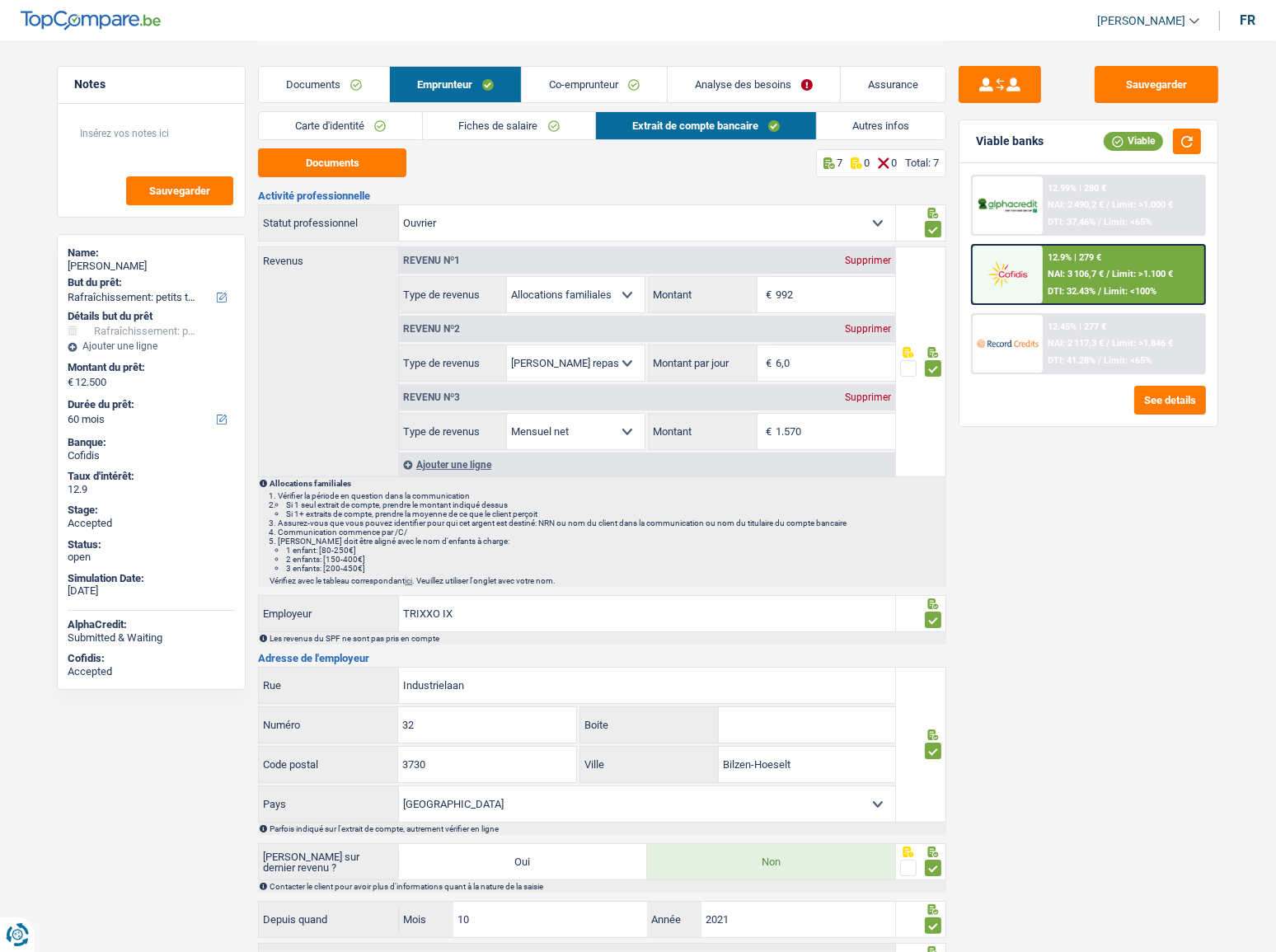
click at [600, 84] on link "Co-emprunteur" at bounding box center [594, 84] width 145 height 36
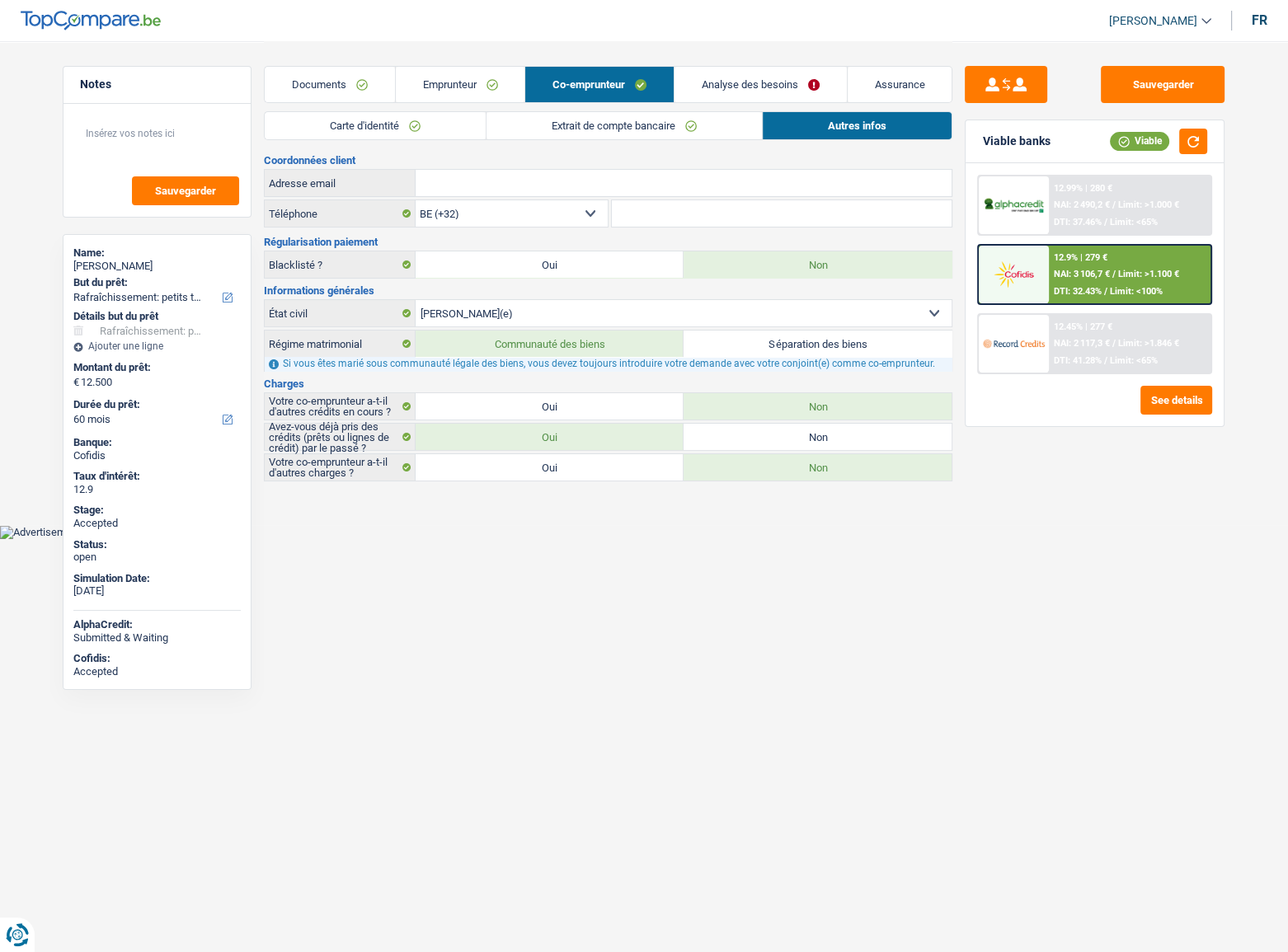
click at [708, 123] on link "Extrait de compte bancaire" at bounding box center [624, 125] width 275 height 28
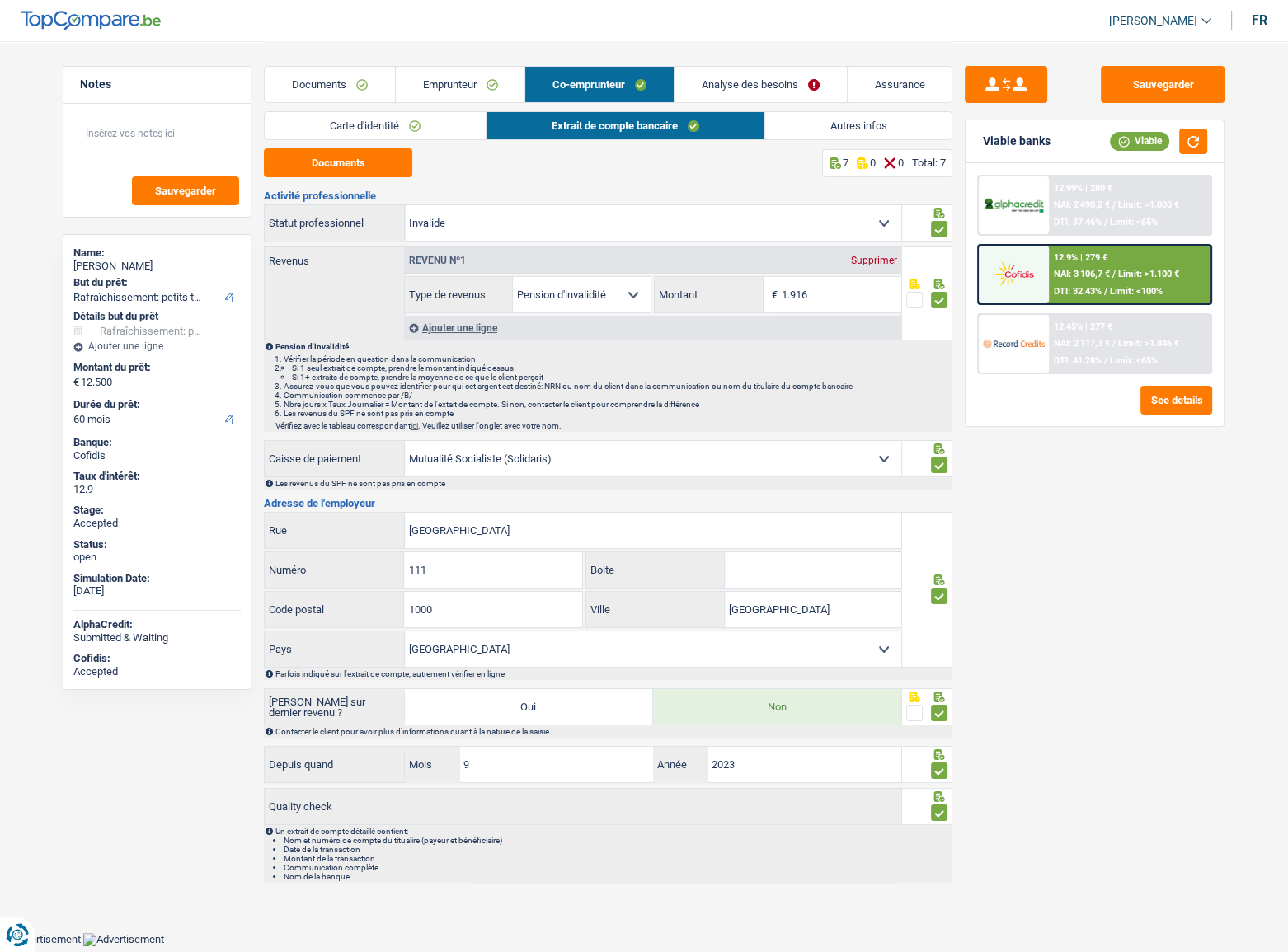
click at [393, 75] on link "Documents" at bounding box center [330, 84] width 131 height 36
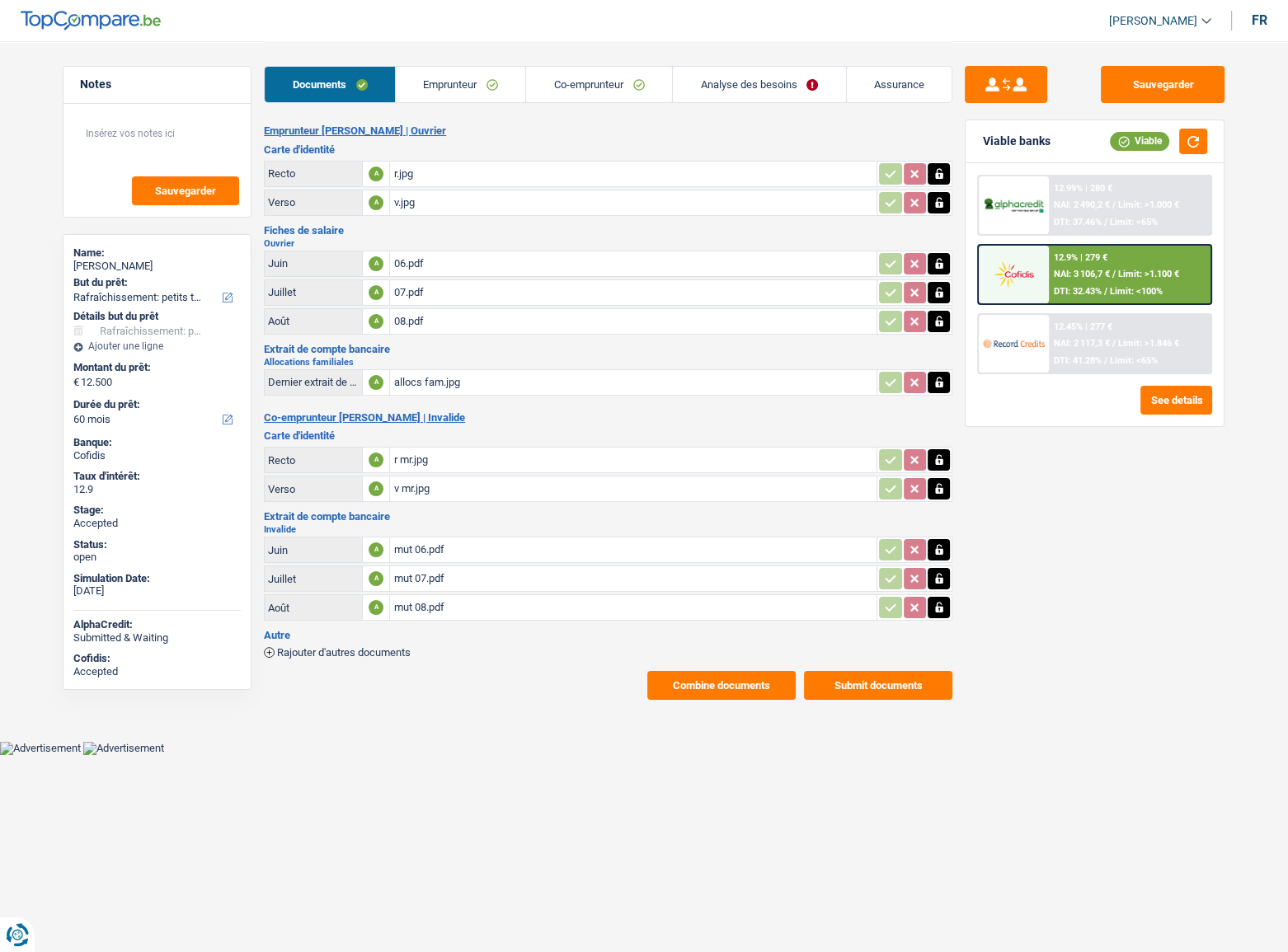
click at [454, 81] on link "Emprunteur" at bounding box center [461, 84] width 131 height 36
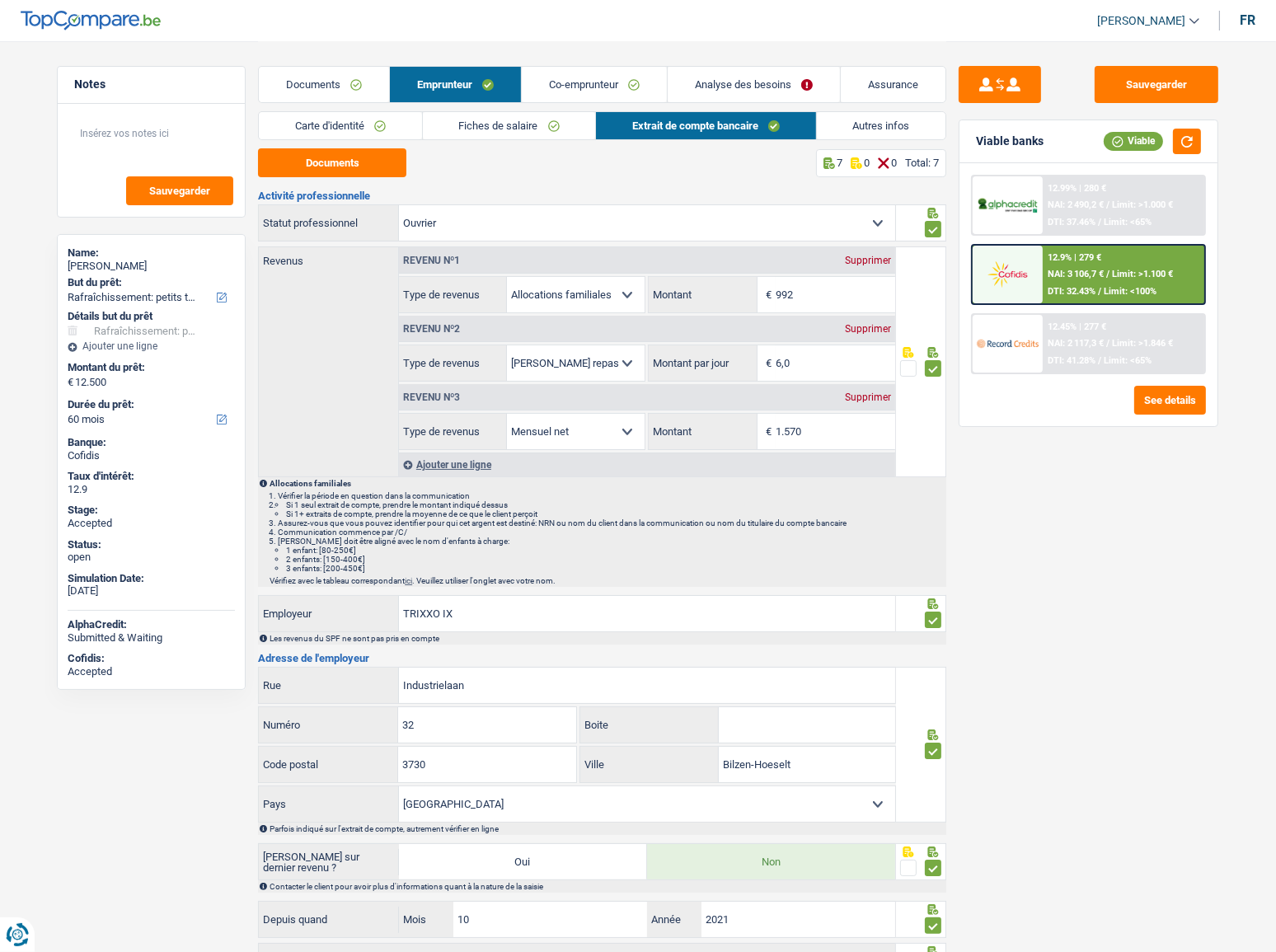
click at [848, 123] on link "Autres infos" at bounding box center [882, 125] width 130 height 28
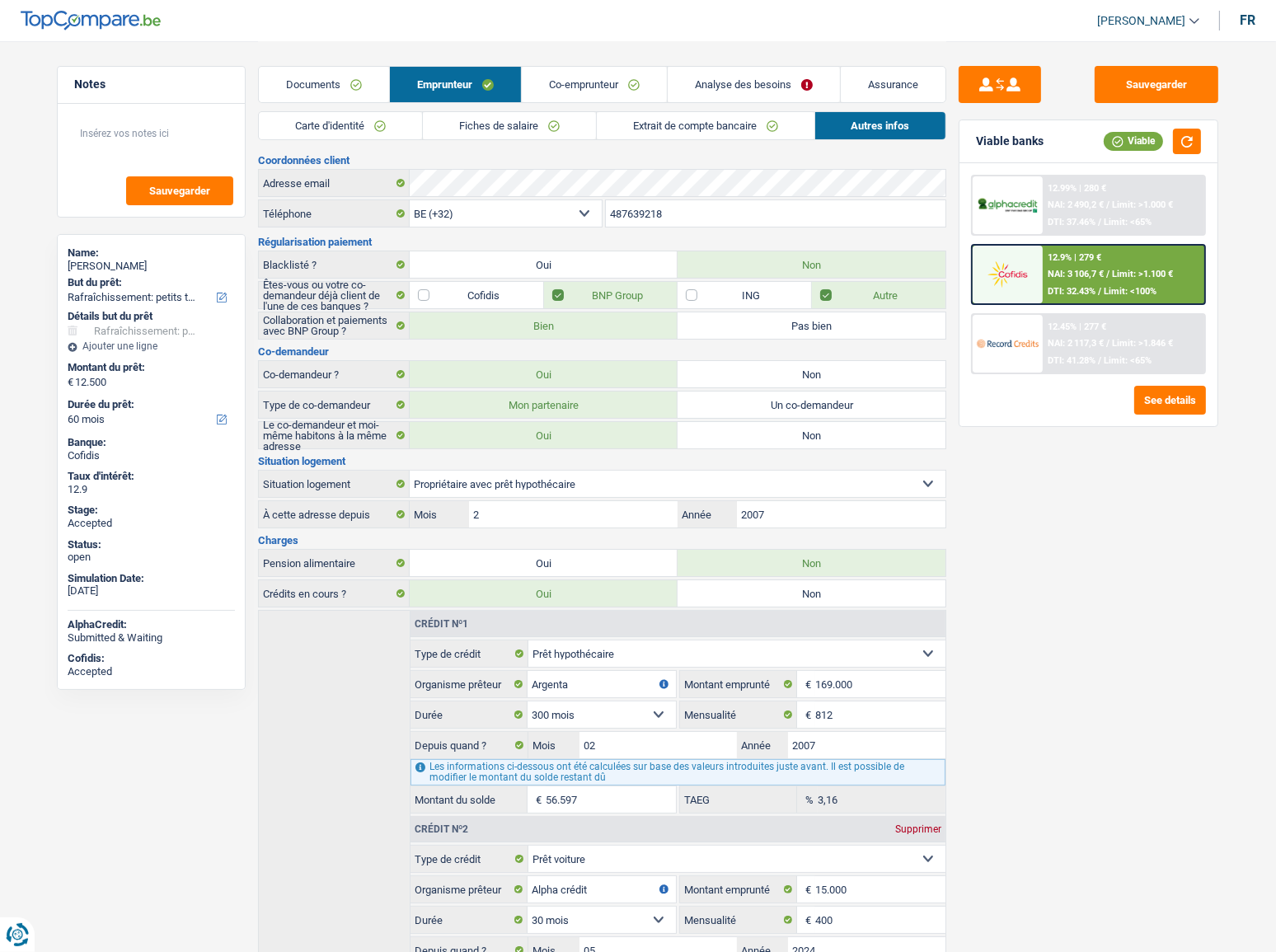
click at [571, 92] on link "Co-emprunteur" at bounding box center [594, 84] width 145 height 36
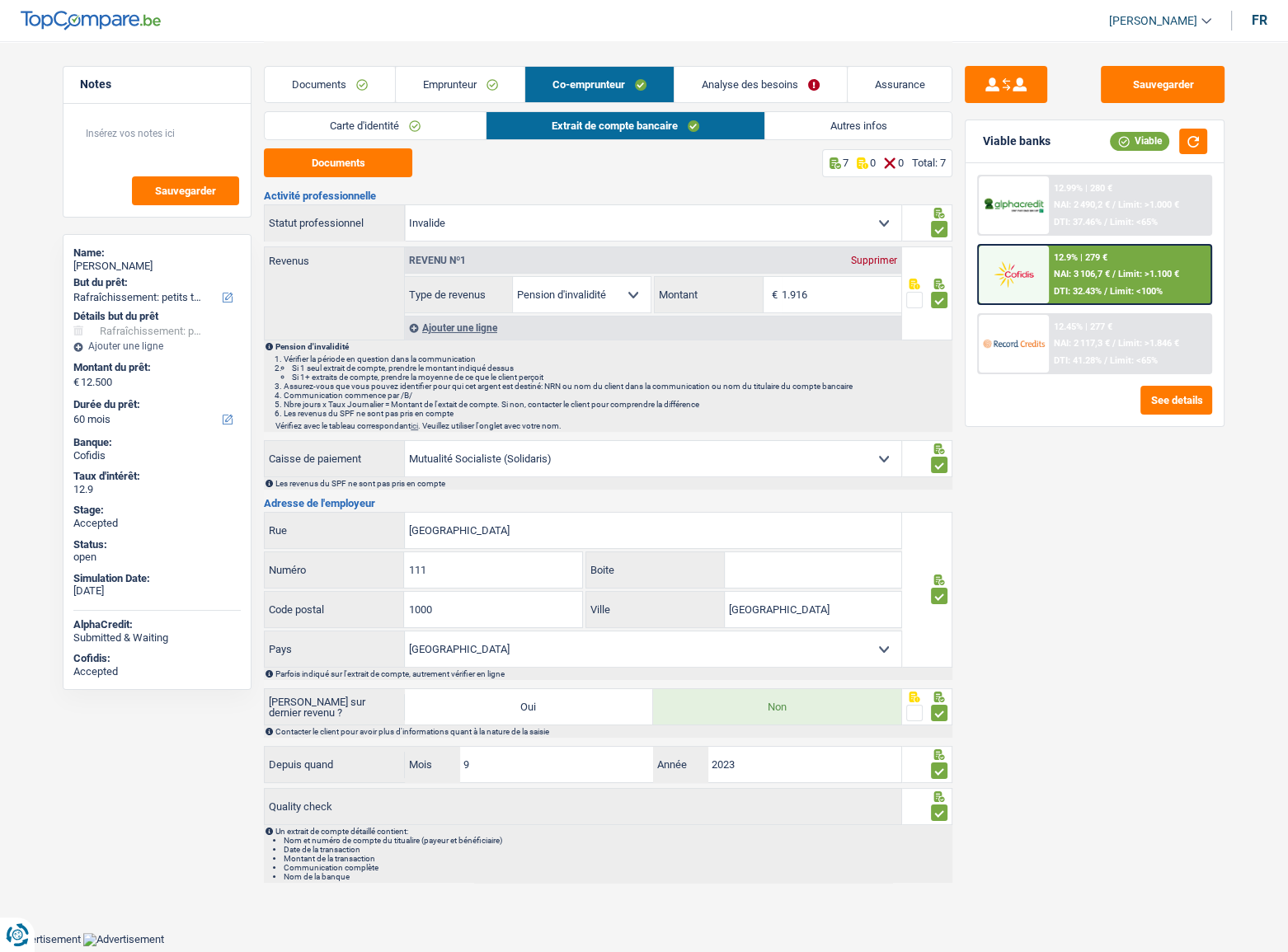
click at [349, 133] on link "Carte d'identité" at bounding box center [375, 125] width 221 height 28
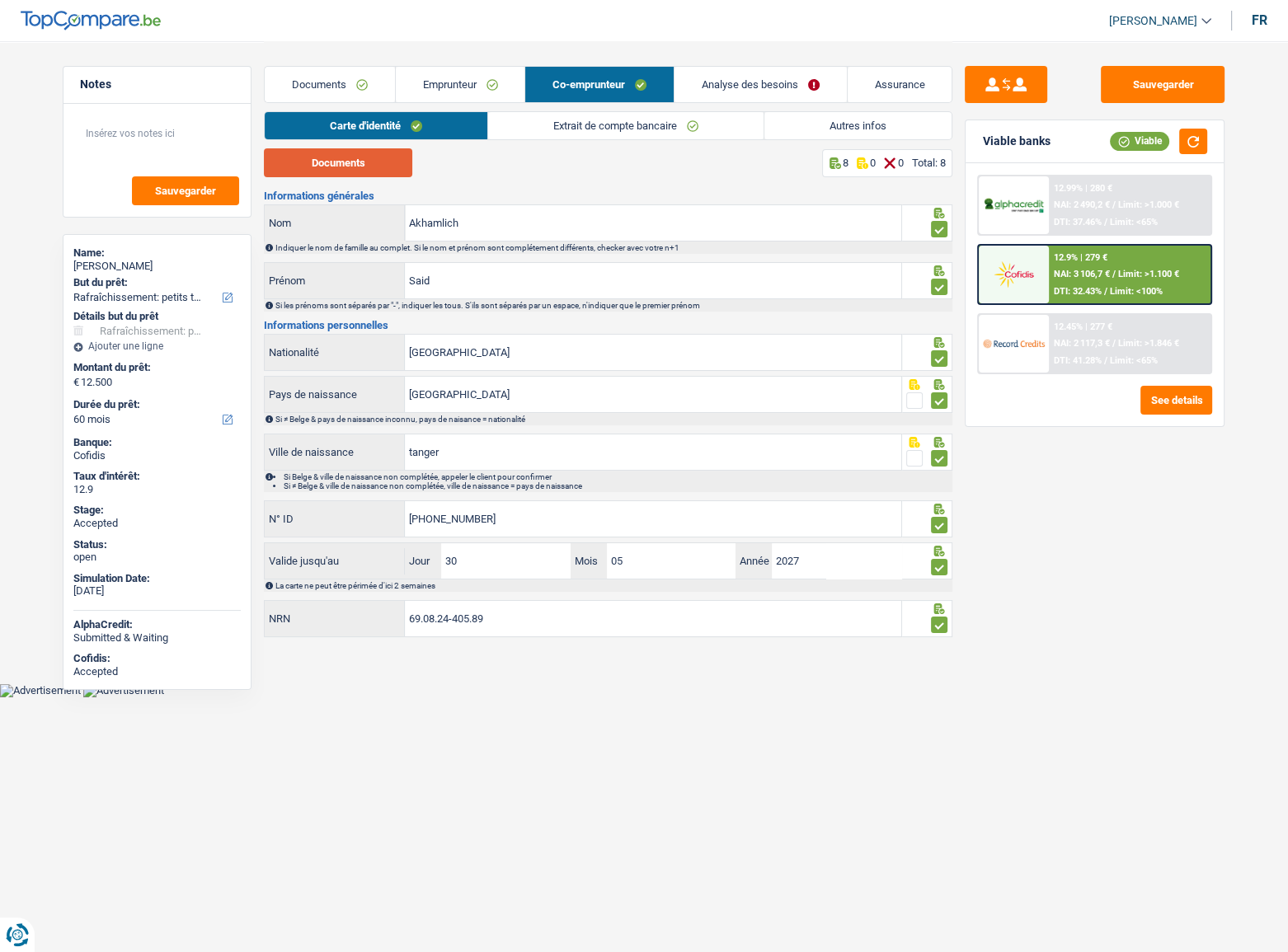
click at [355, 163] on button "Documents" at bounding box center [338, 163] width 148 height 28
click at [676, 130] on link "Extrait de compte bancaire" at bounding box center [626, 125] width 275 height 28
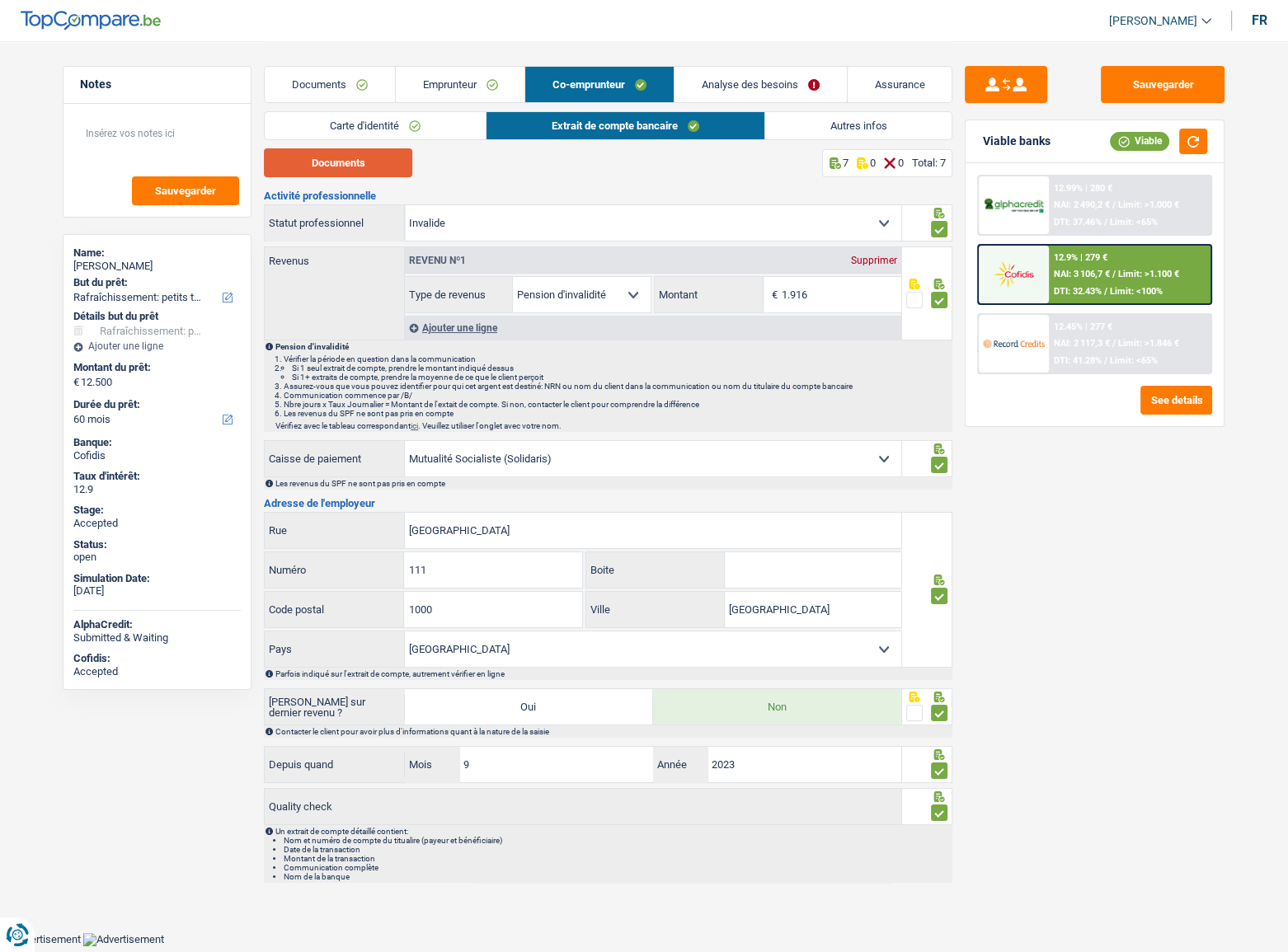
click at [354, 167] on button "Documents" at bounding box center [338, 163] width 148 height 28
drag, startPoint x: 1204, startPoint y: 86, endPoint x: 1276, endPoint y: 86, distance: 72.0
click at [1203, 86] on button "Sauvegarder" at bounding box center [1163, 84] width 123 height 37
click at [330, 80] on link "Documents" at bounding box center [330, 84] width 131 height 36
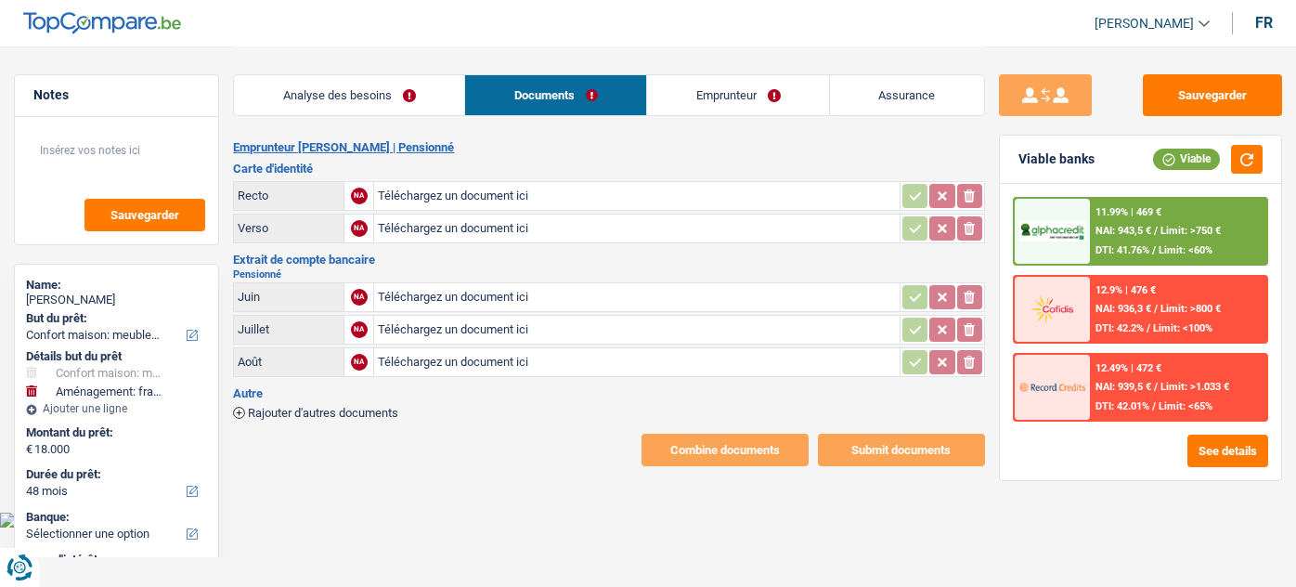
select select "household"
select select "movingOrInstallation"
select select "48"
